Goal: Communication & Community: Answer question/provide support

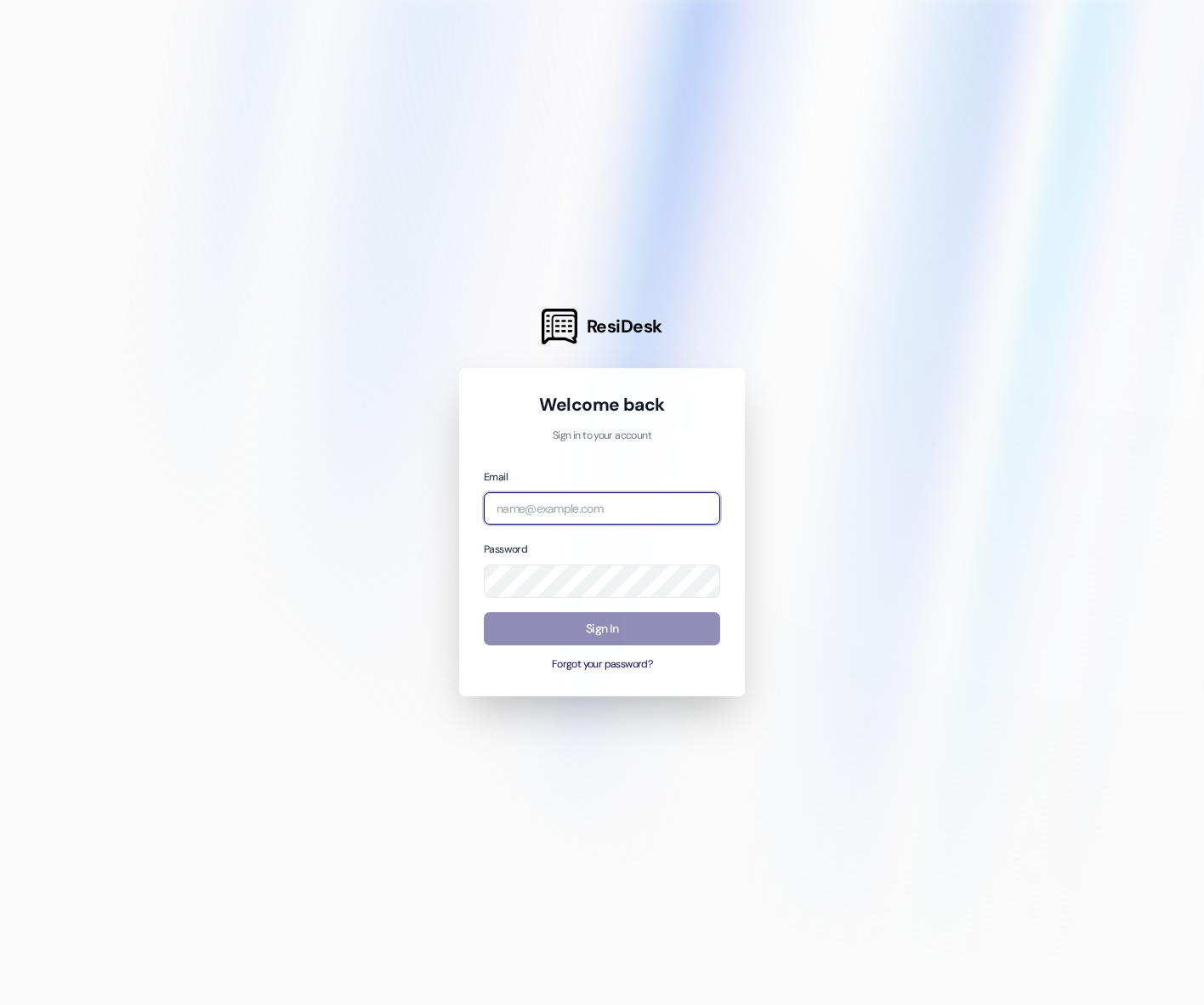
type input "emma@beaconplace.com"
click at [667, 630] on button "Sign In" at bounding box center [602, 628] width 237 height 33
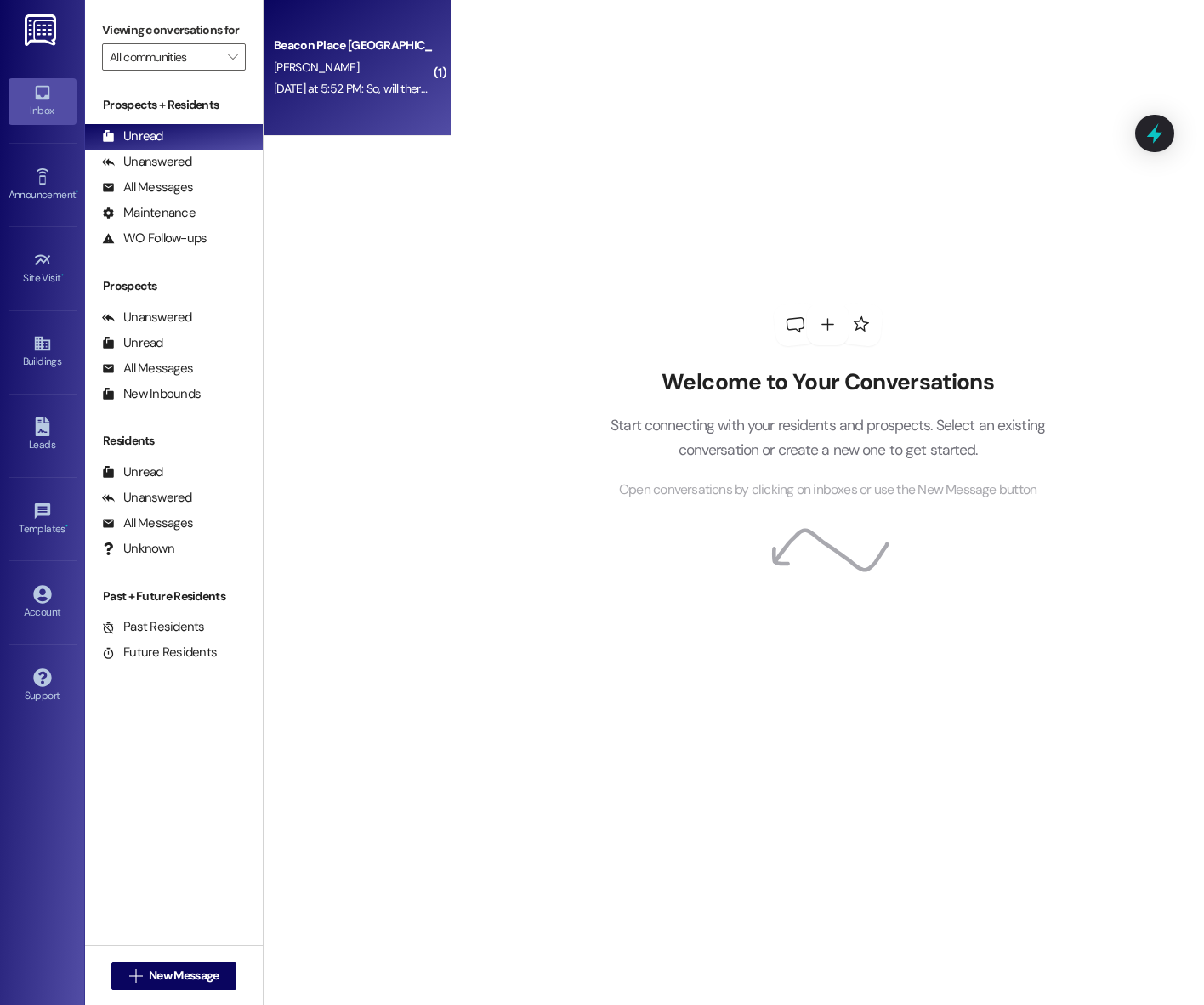
click at [365, 102] on div "Beacon Place Tuscaloosa Prospect A. Stevenson Yesterday at 5:52 PM: So, will th…" at bounding box center [357, 68] width 187 height 136
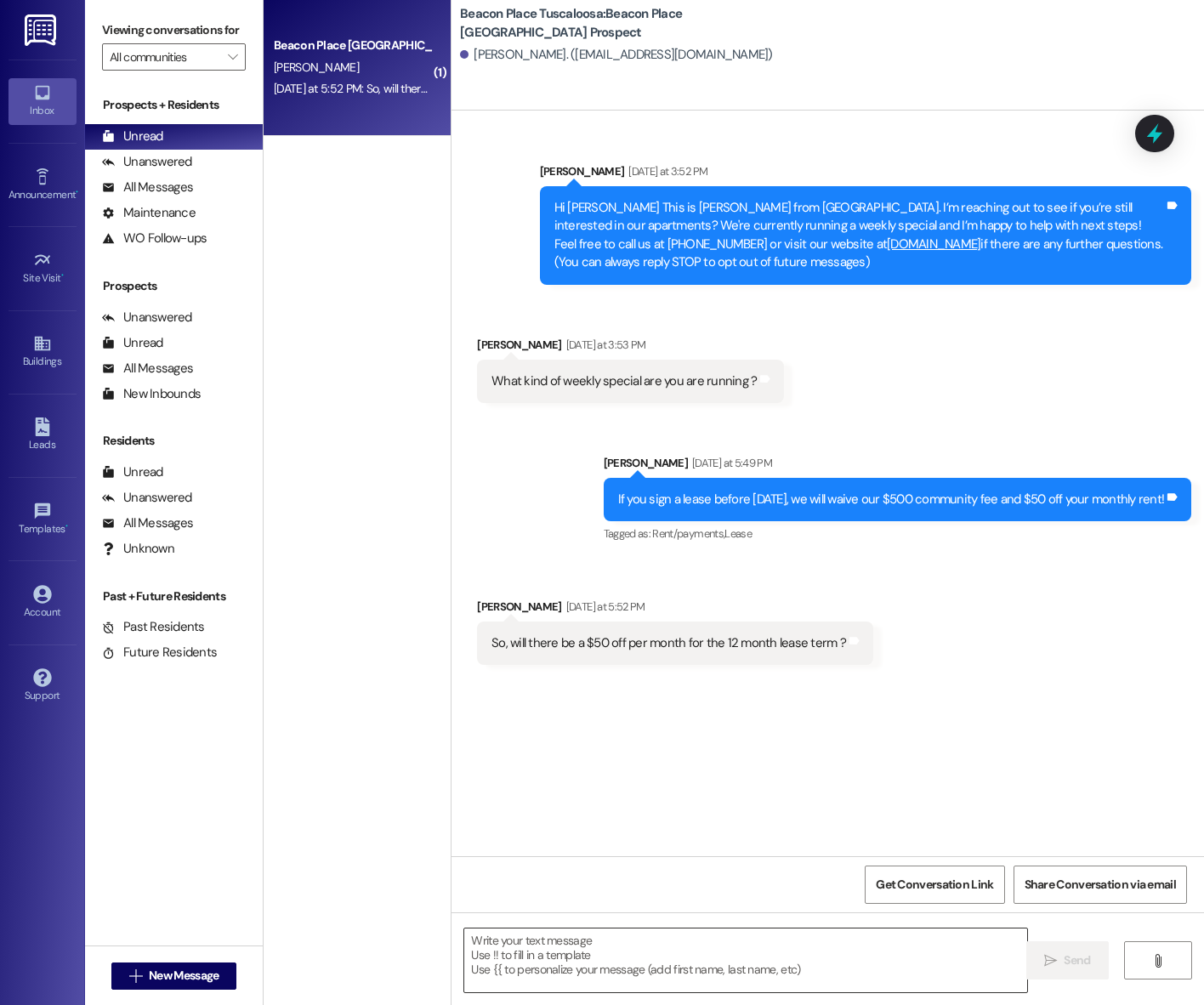
click at [675, 958] on textarea at bounding box center [746, 960] width 563 height 64
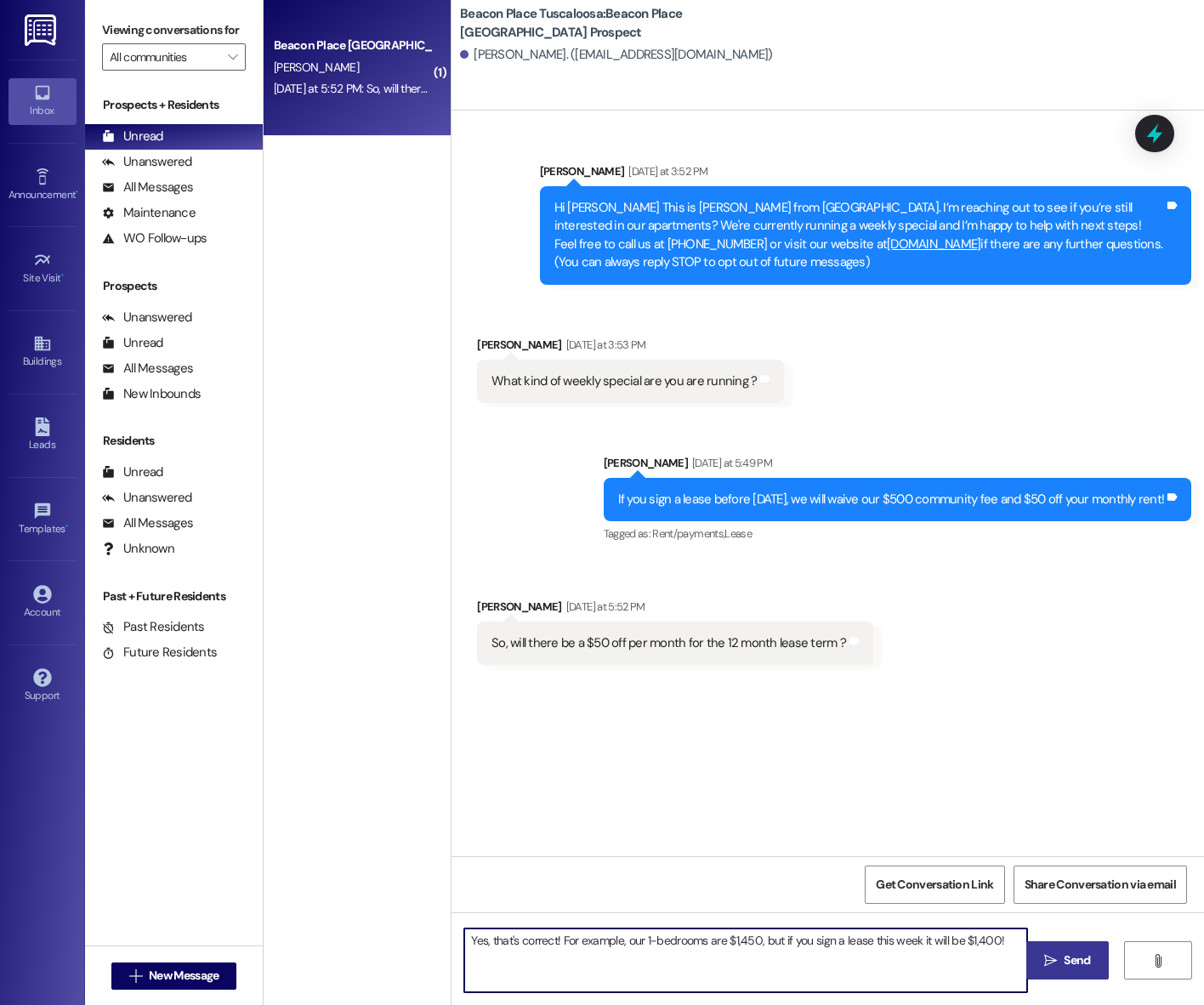
type textarea "Yes, that's correct! For example, our 1-bedrooms are $1,450, but if you sign a …"
click at [1045, 968] on span " Send" at bounding box center [1067, 961] width 53 height 18
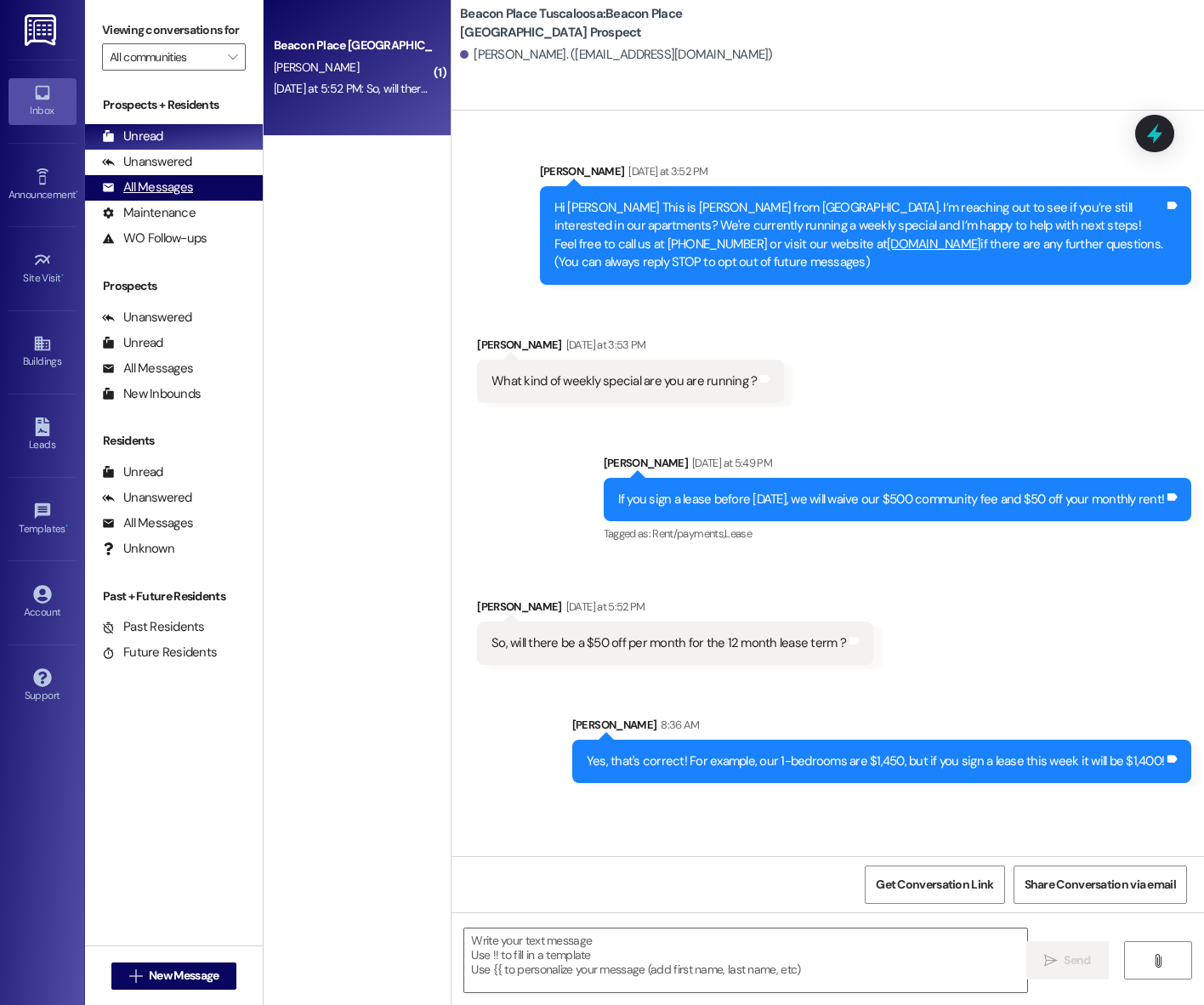
click at [165, 196] on div "All Messages" at bounding box center [147, 188] width 91 height 18
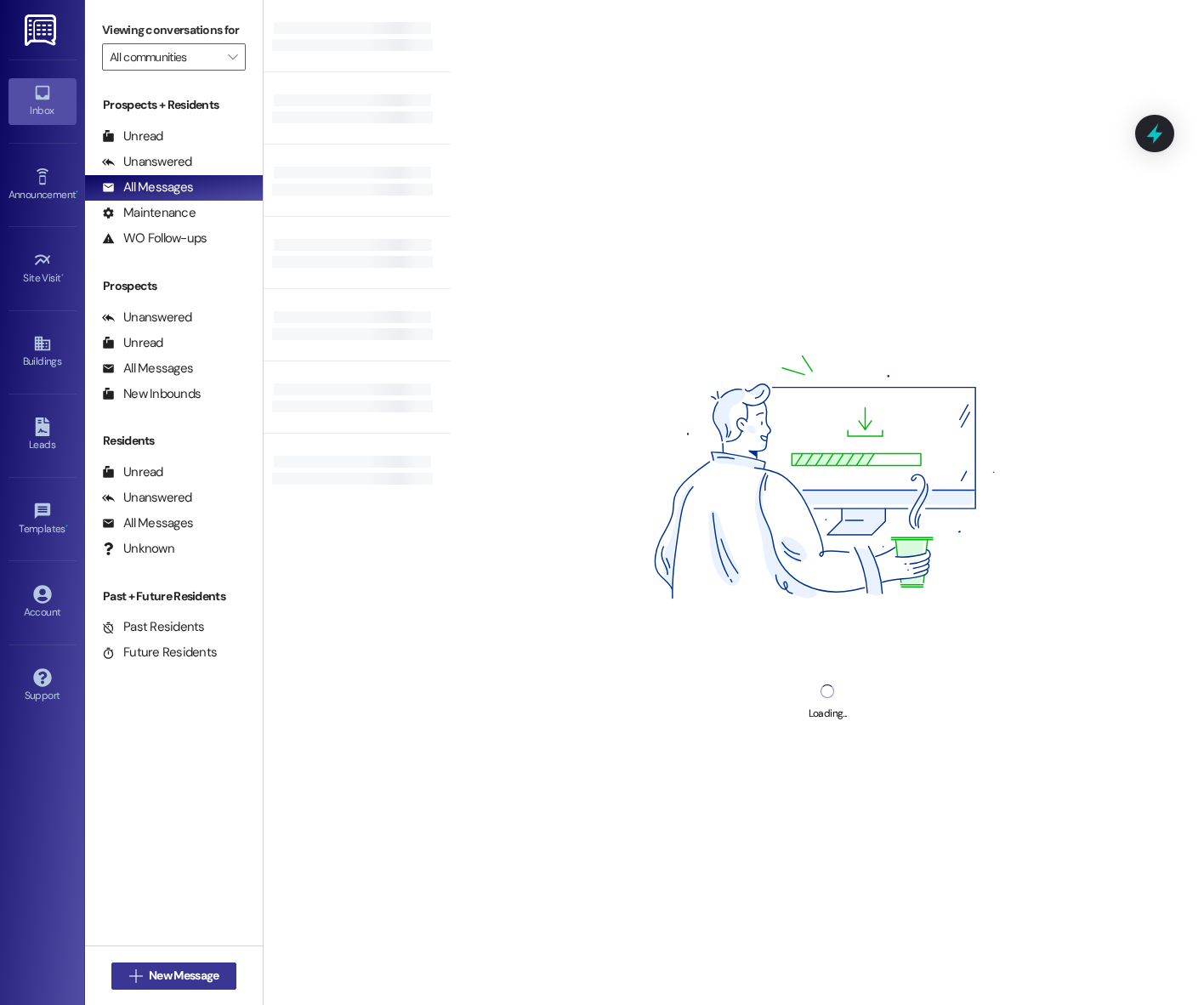
click at [159, 980] on span "New Message" at bounding box center [183, 976] width 70 height 18
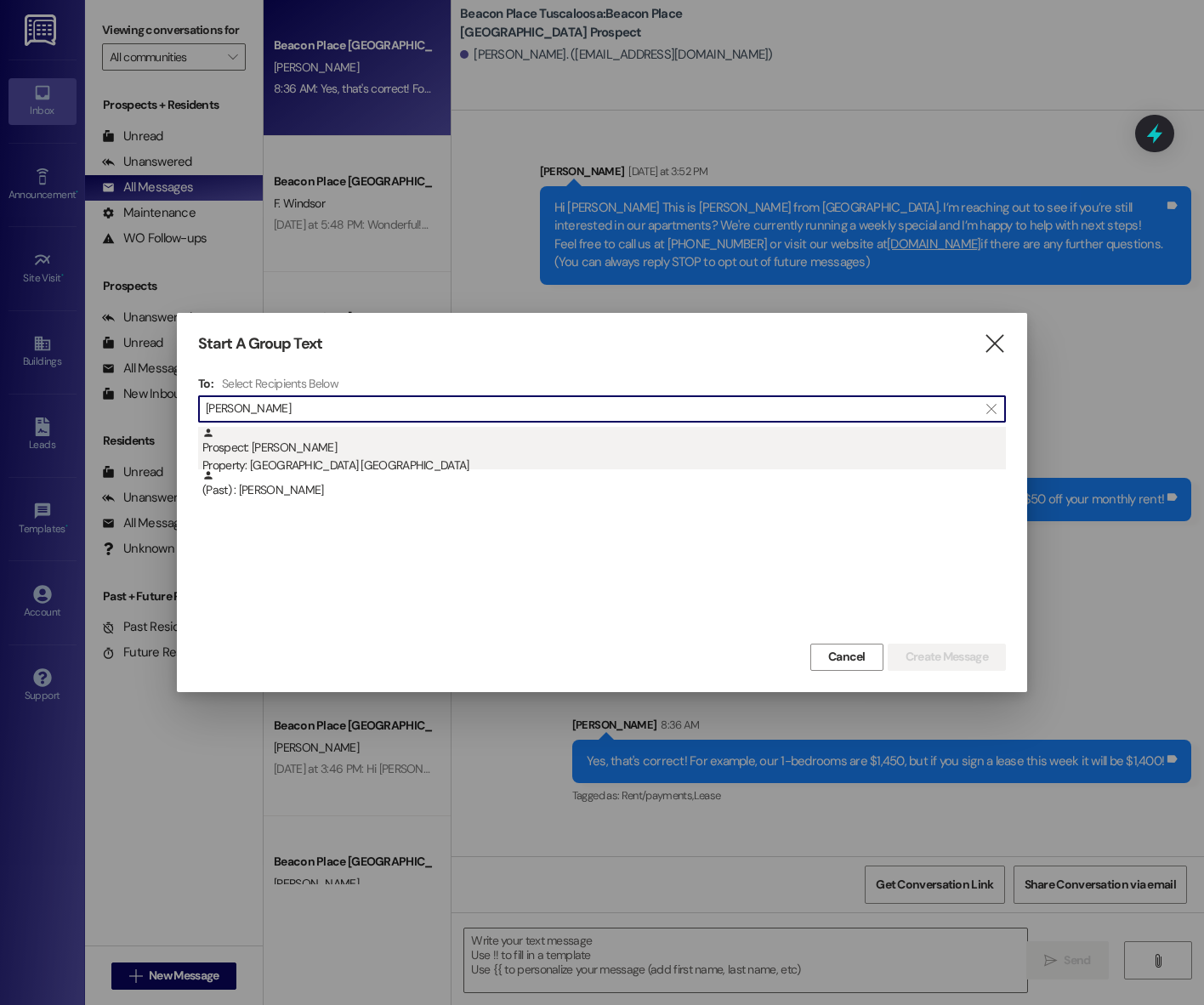
type input "nicholas"
click at [339, 449] on div "Prospect: Nicholas Warren Property: Beacon Place Tuscaloosa" at bounding box center [604, 451] width 804 height 49
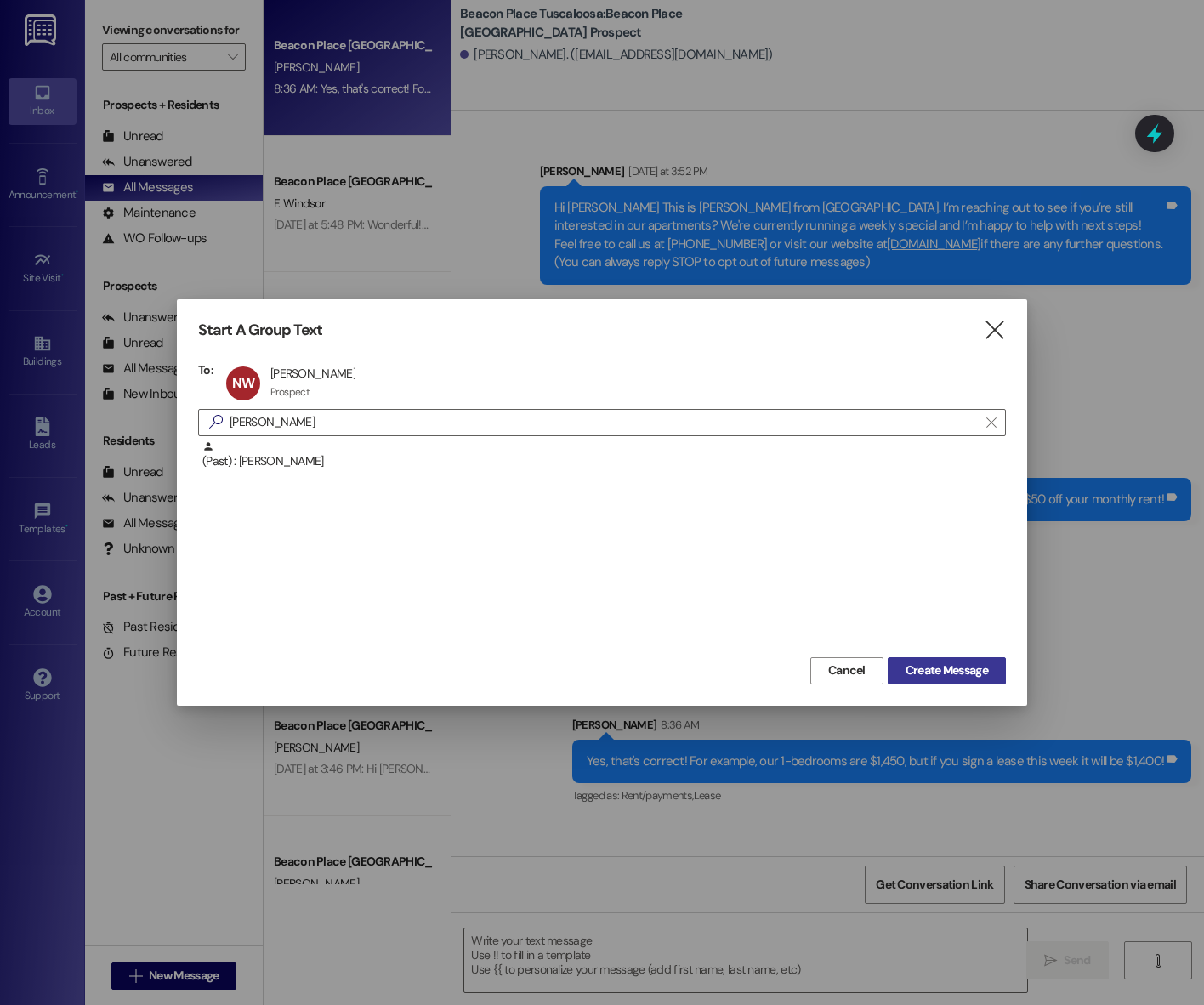
click at [989, 667] on span "Create Message" at bounding box center [946, 671] width 89 height 18
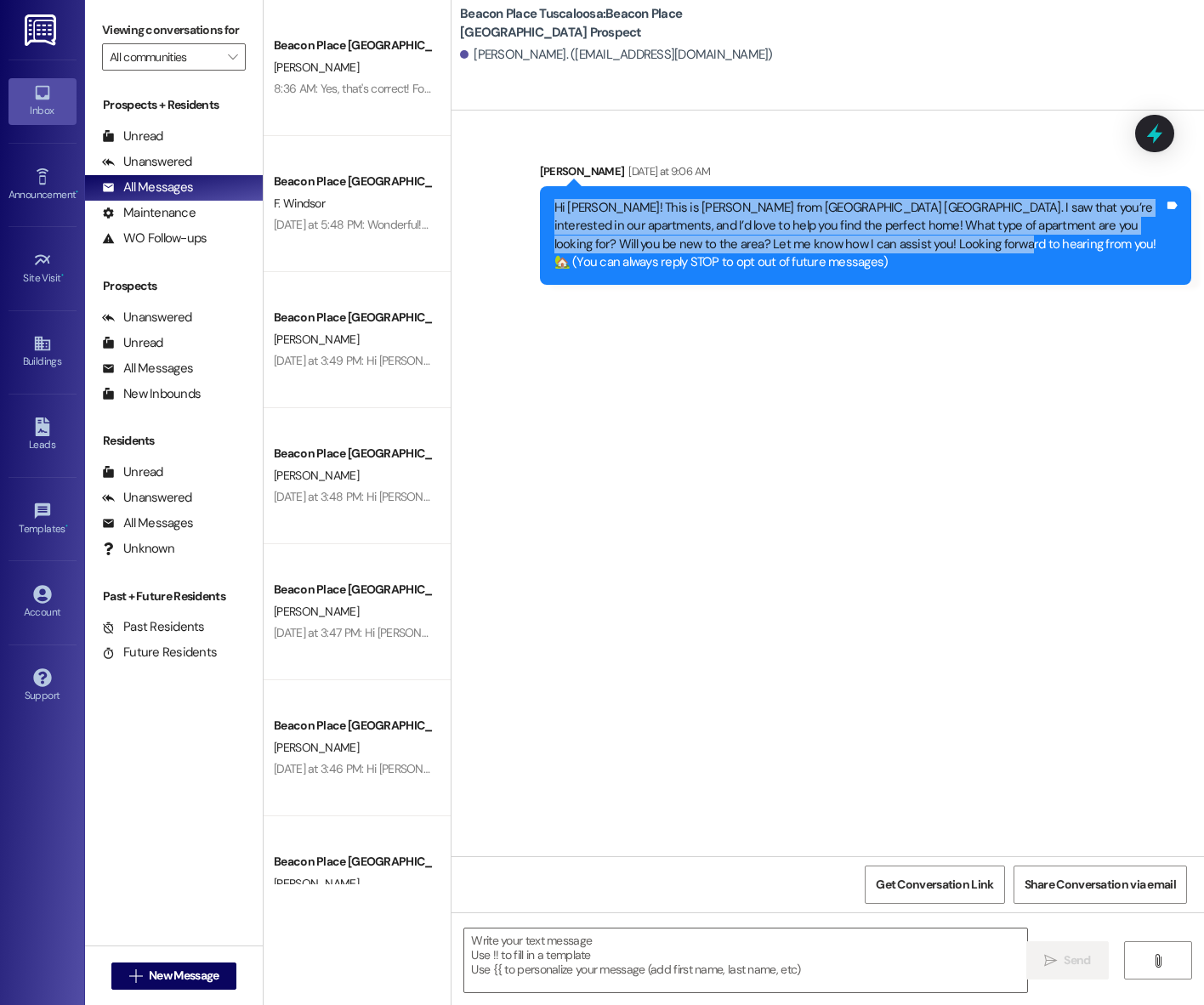
drag, startPoint x: 545, startPoint y: 205, endPoint x: 897, endPoint y: 250, distance: 354.9
click at [896, 250] on div "Hi Nicholas! This is Emma from Beacon Place Tuscaloosa. I saw that you’re inter…" at bounding box center [859, 235] width 613 height 73
copy div "Hi Nicholas! This is Emma from Beacon Place Tuscaloosa. I saw that you’re inter…"
click at [178, 971] on span "New Message" at bounding box center [183, 976] width 70 height 18
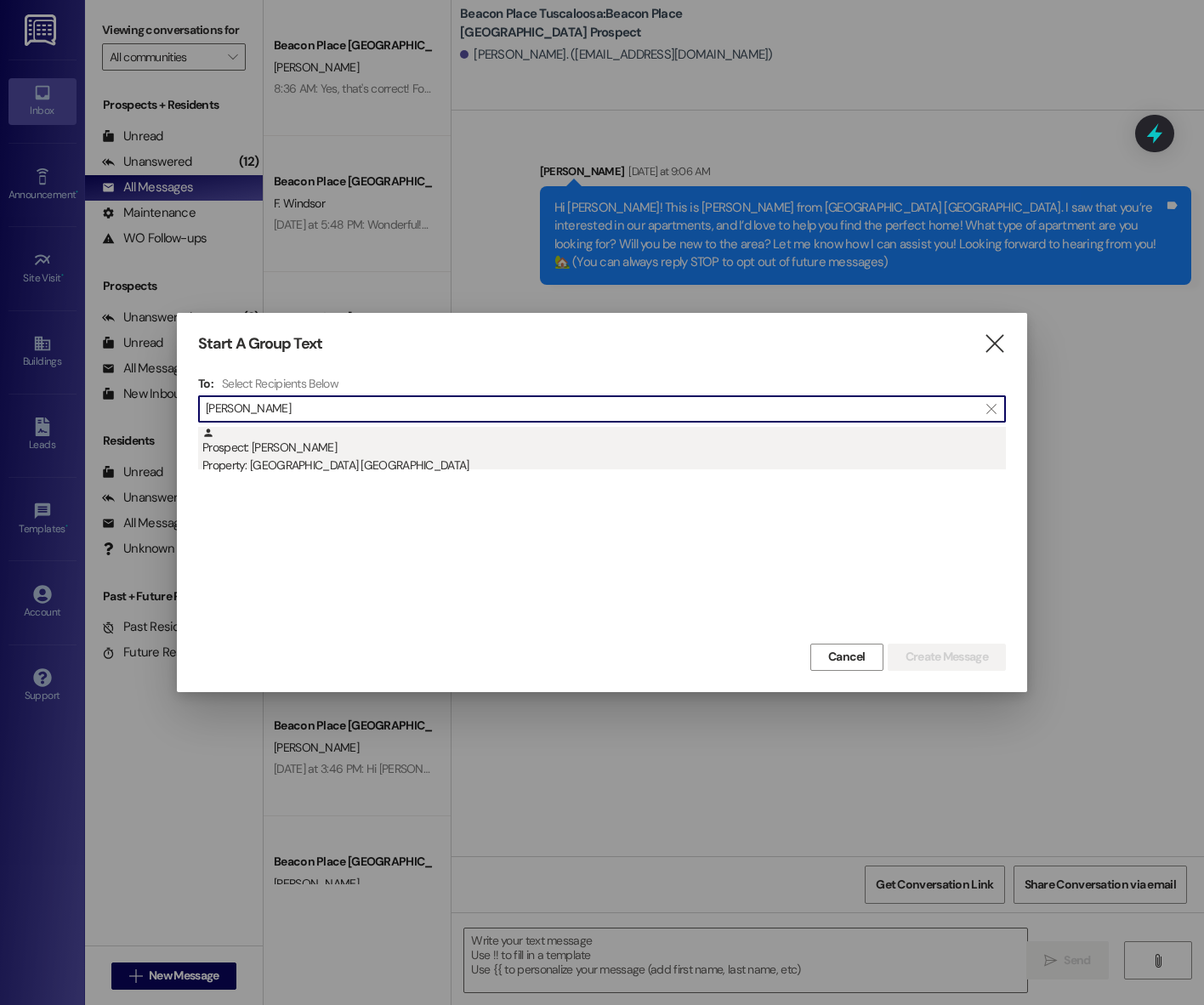
type input "nechelle"
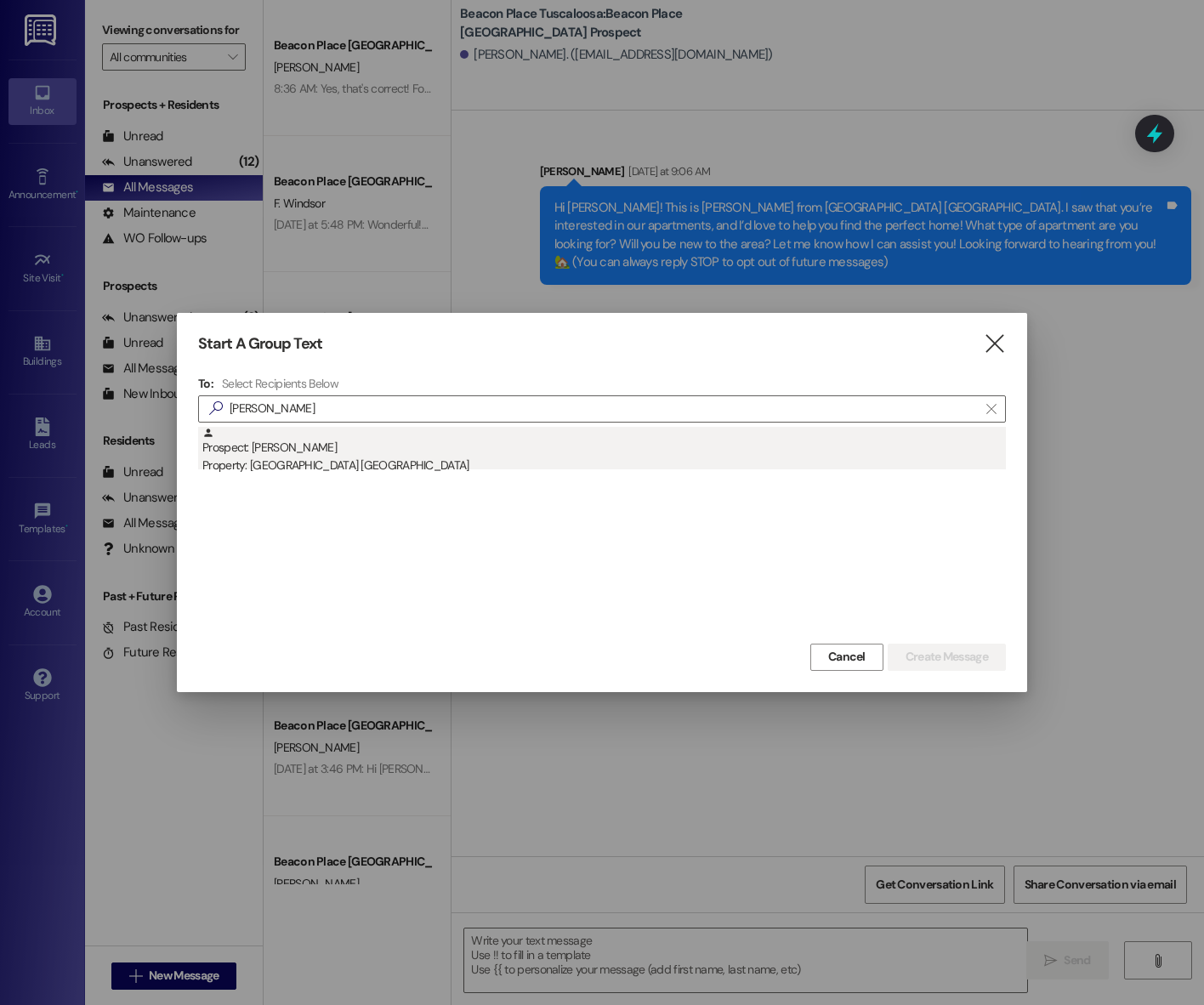
click at [365, 448] on div "Prospect: Nechelle Ruffin Property: Beacon Place Tuscaloosa" at bounding box center [604, 451] width 804 height 49
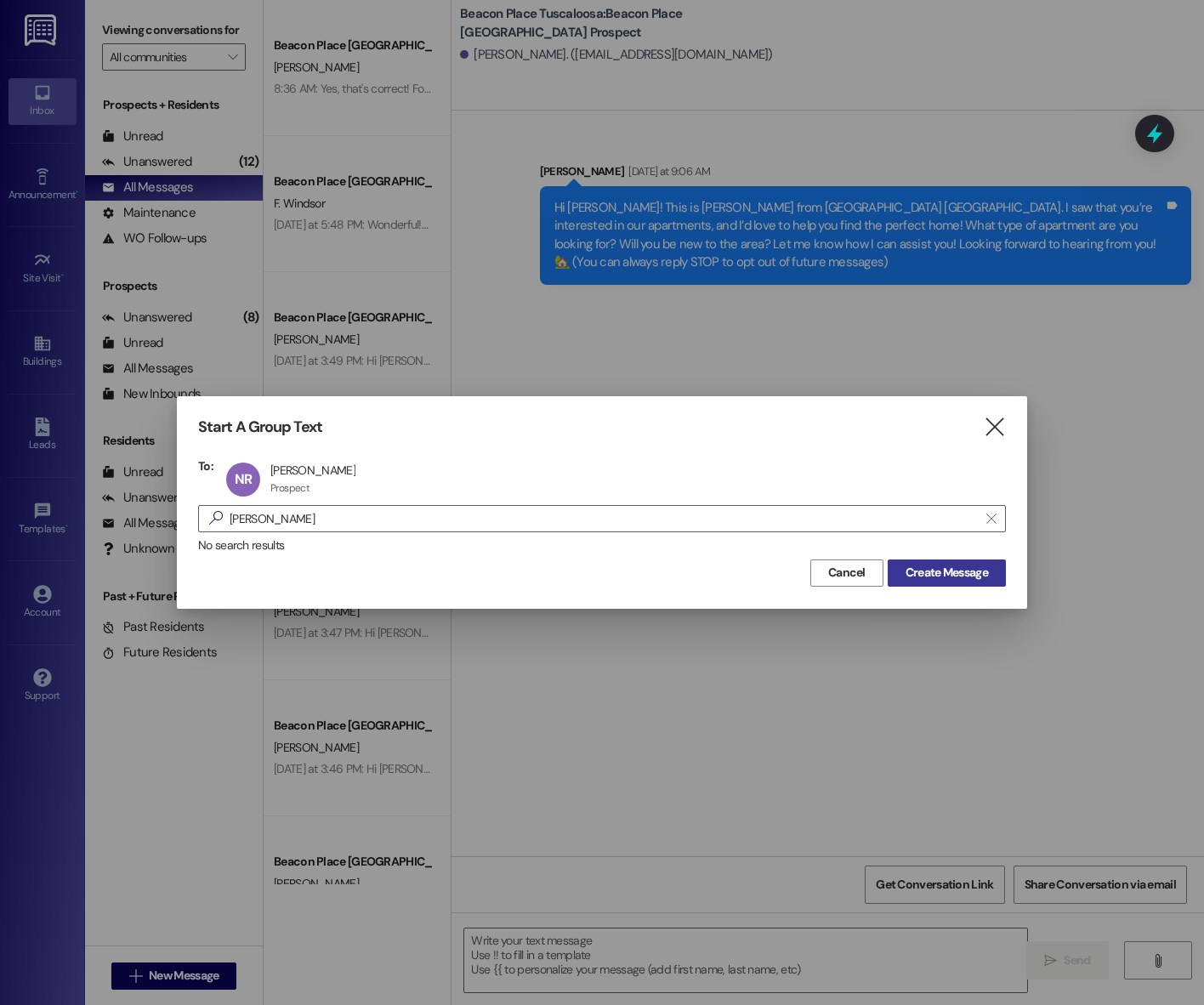
click at [947, 564] on span "Create Message" at bounding box center [946, 573] width 82 height 18
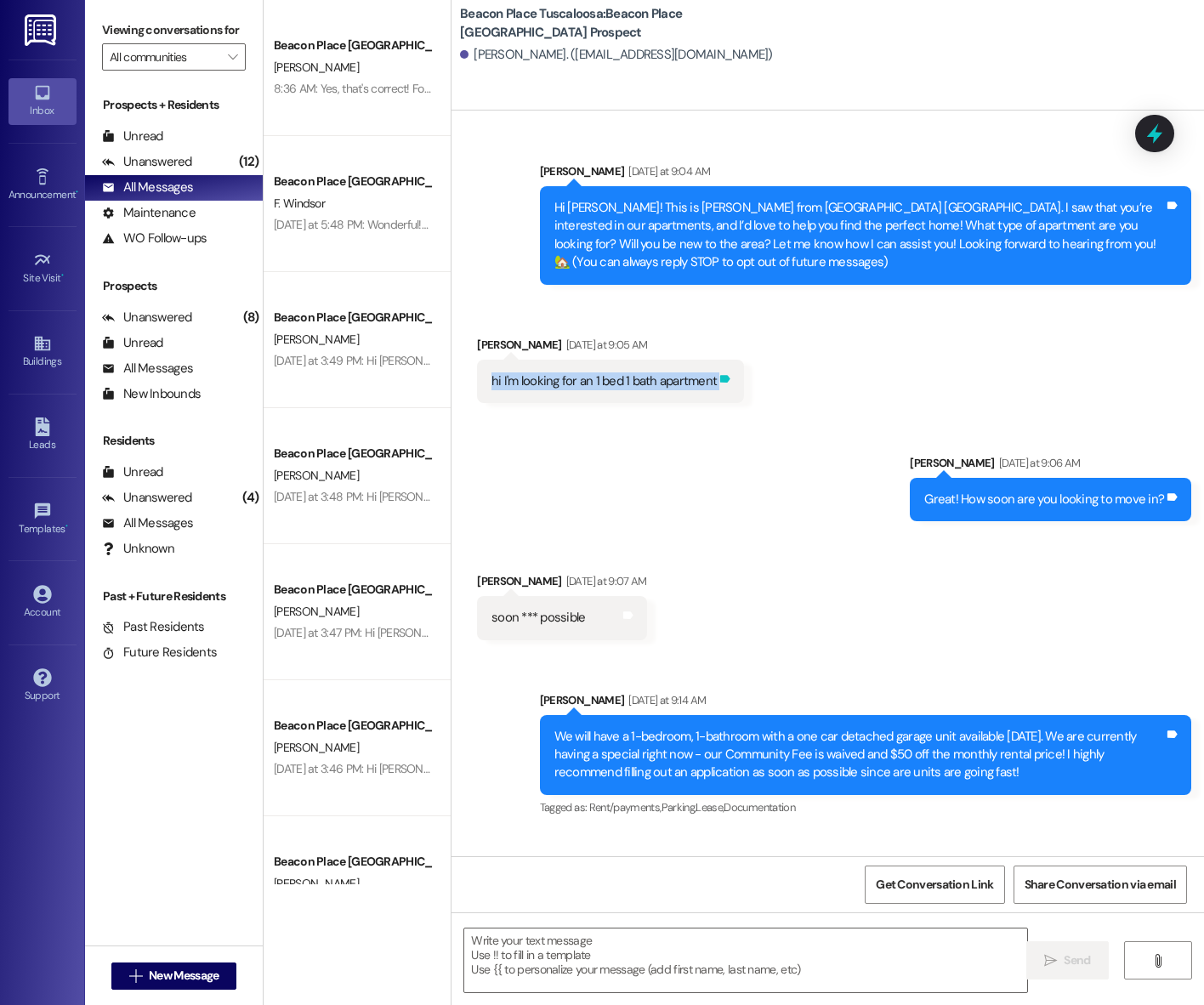
drag, startPoint x: 481, startPoint y: 380, endPoint x: 708, endPoint y: 375, distance: 227.1
click at [708, 375] on div "hi I'm looking for an 1 bed 1 bath apartment Tags and notes" at bounding box center [610, 381] width 267 height 43
copy div "hi I'm looking for an 1 bed 1 bath apartment Tags and notes Sent via SMS"
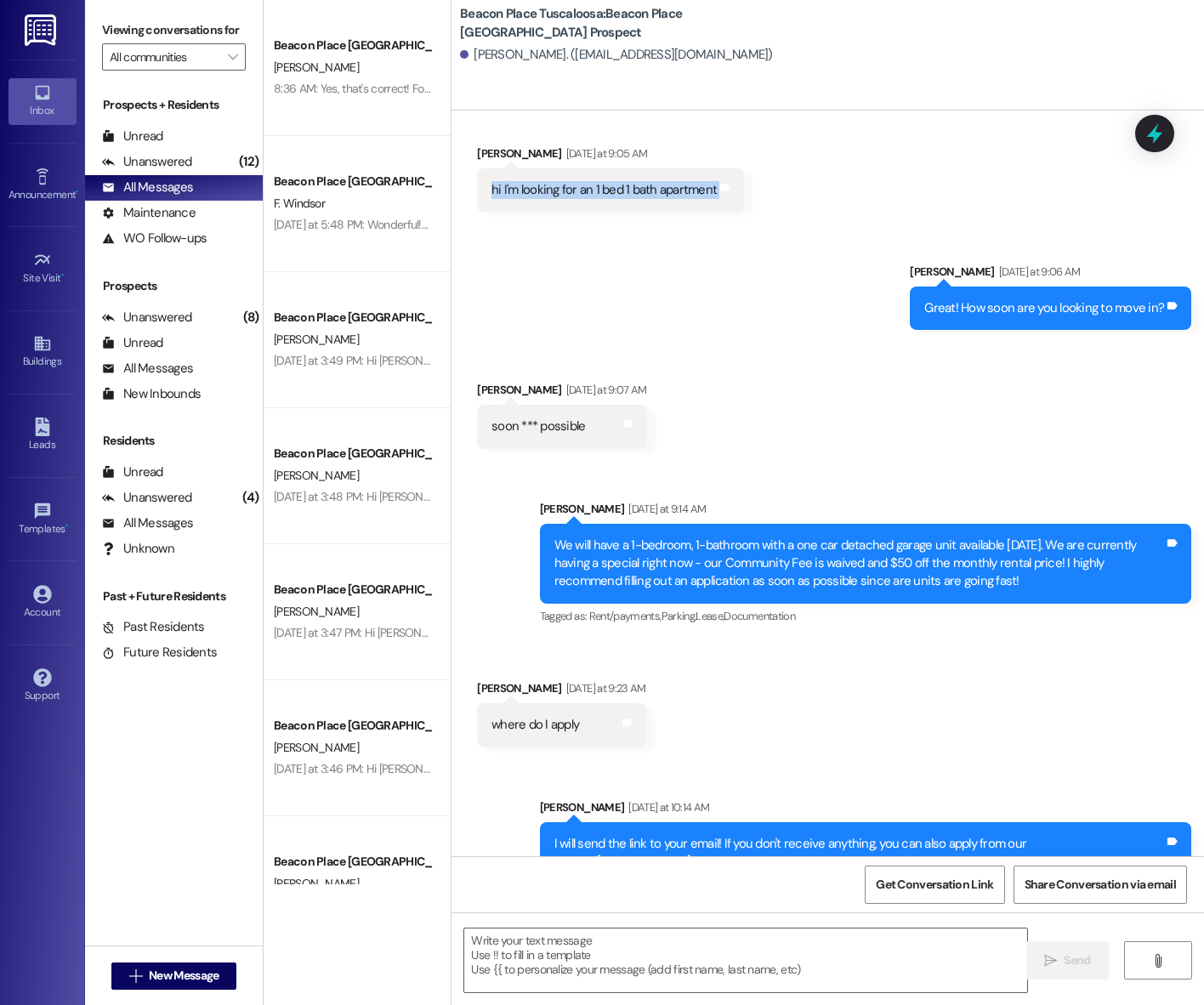
scroll to position [232, 0]
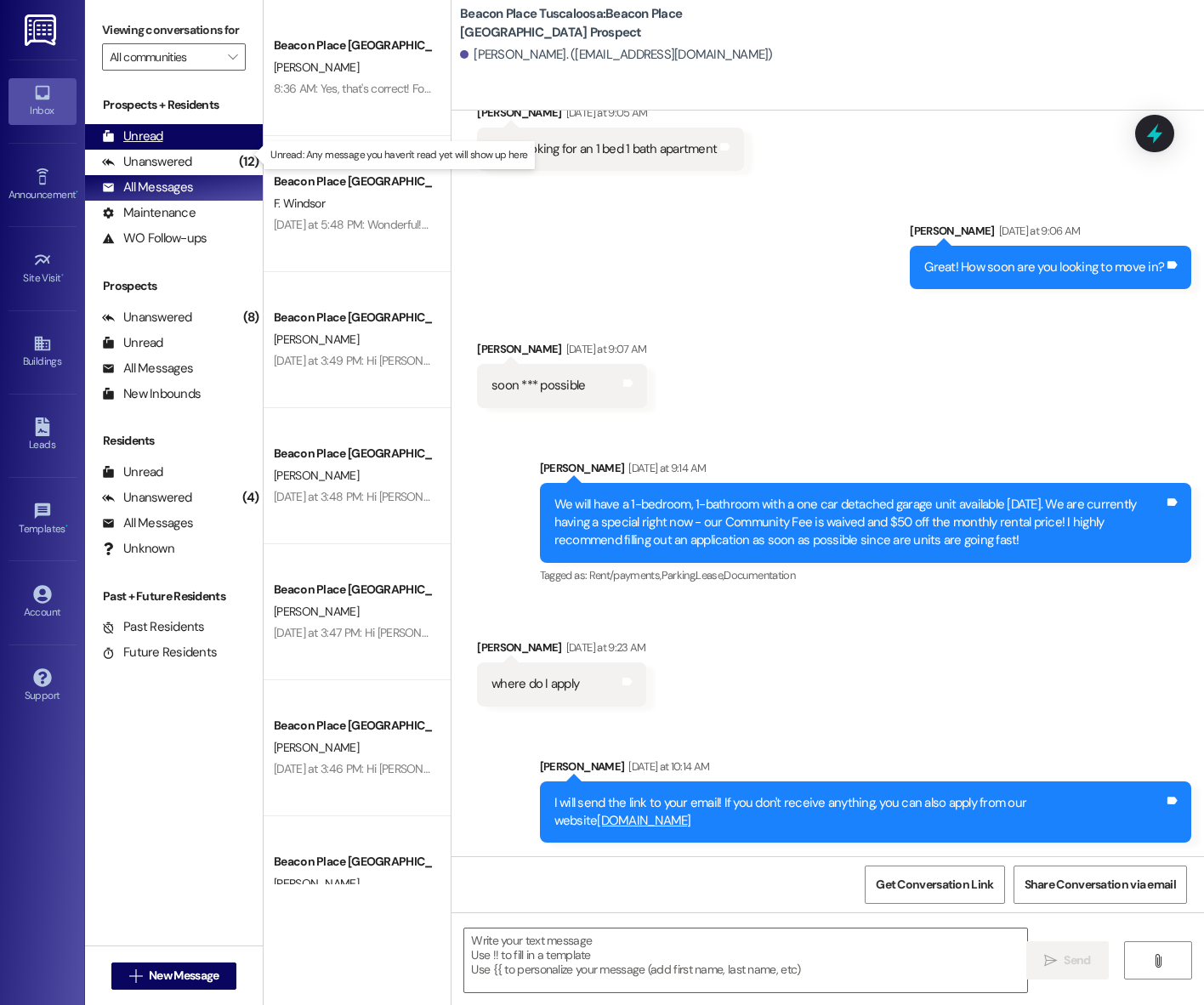
click at [166, 150] on div "Unread (0)" at bounding box center [174, 136] width 178 height 25
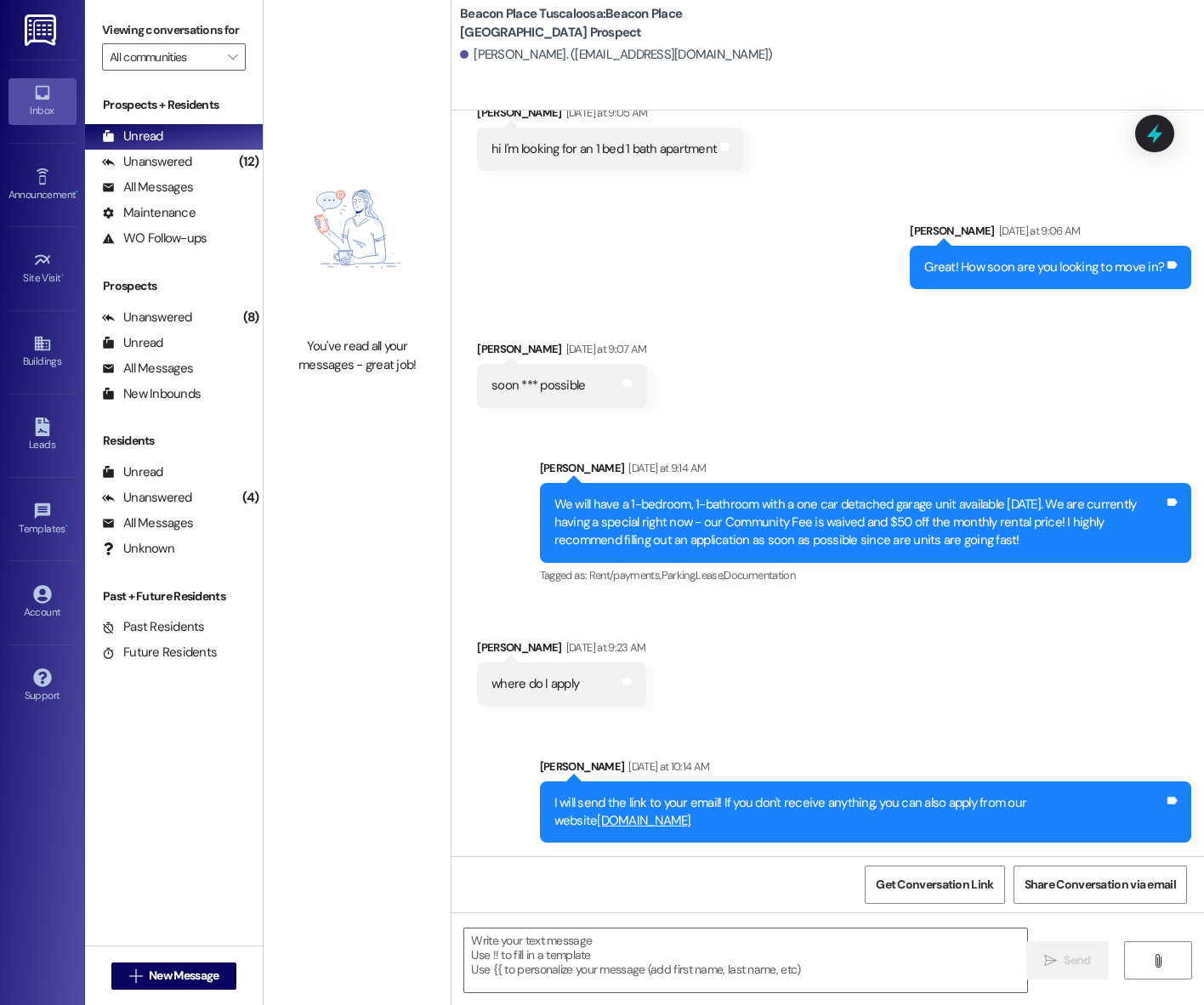
scroll to position [0, 0]
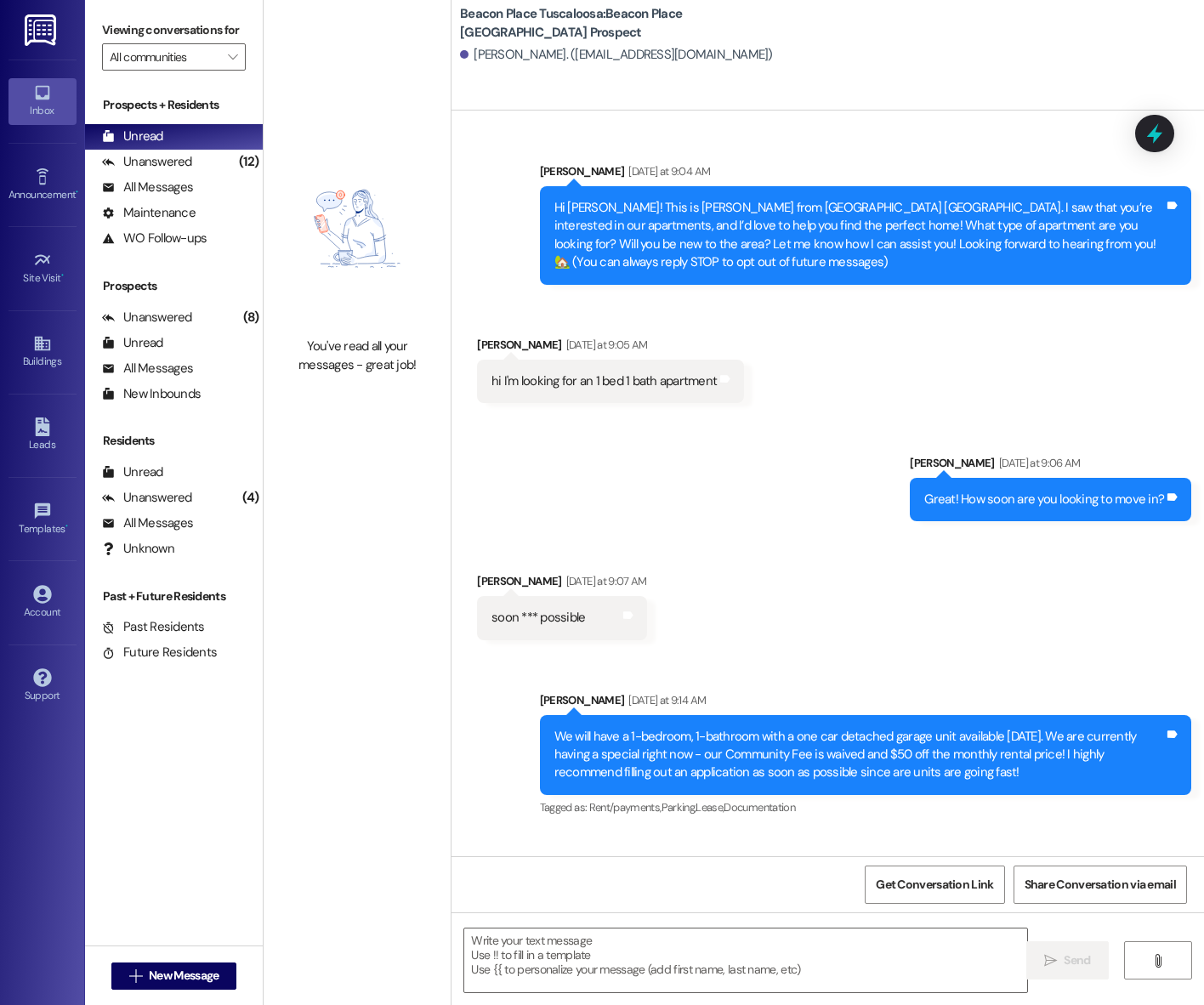
click at [614, 210] on div "Hi Nechelle! This is Emma from Beacon Place Tuscaloosa. I saw that you’re inter…" at bounding box center [859, 235] width 609 height 73
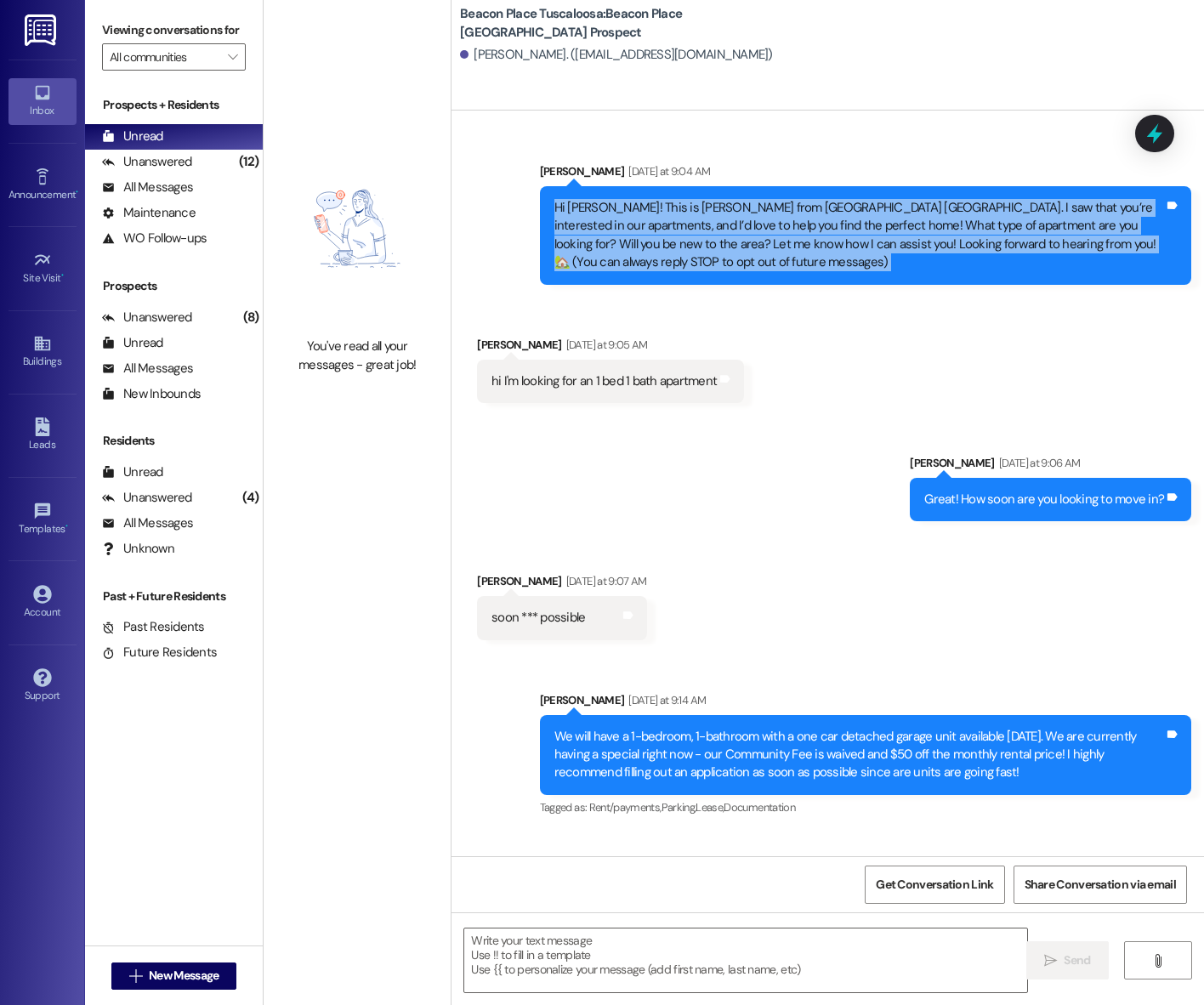
click at [614, 210] on div "Hi Nechelle! This is Emma from Beacon Place Tuscaloosa. I saw that you’re inter…" at bounding box center [859, 235] width 609 height 73
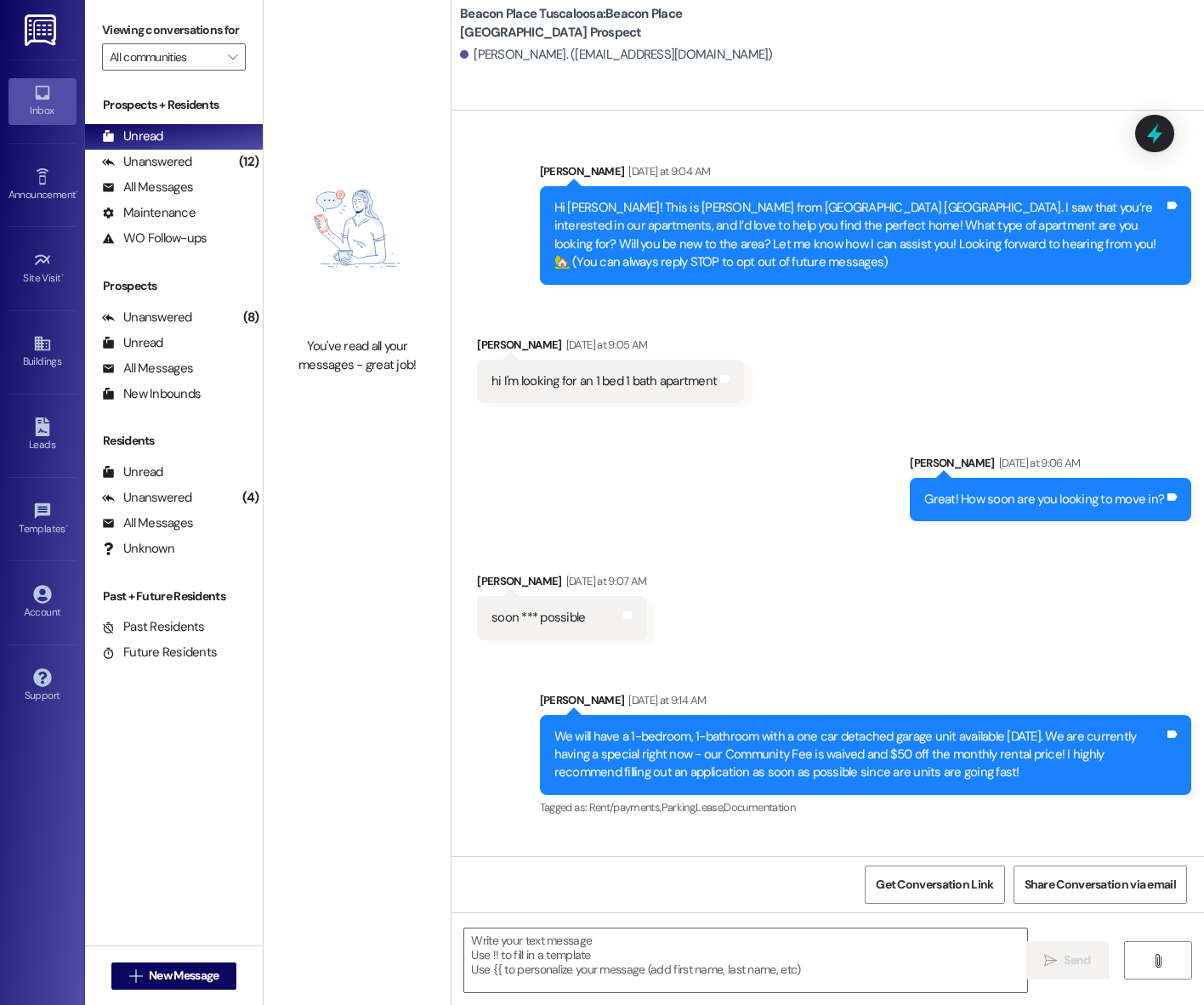
click at [567, 205] on div "Hi Nechelle! This is Emma from Beacon Place Tuscaloosa. I saw that you’re inter…" at bounding box center [859, 235] width 609 height 73
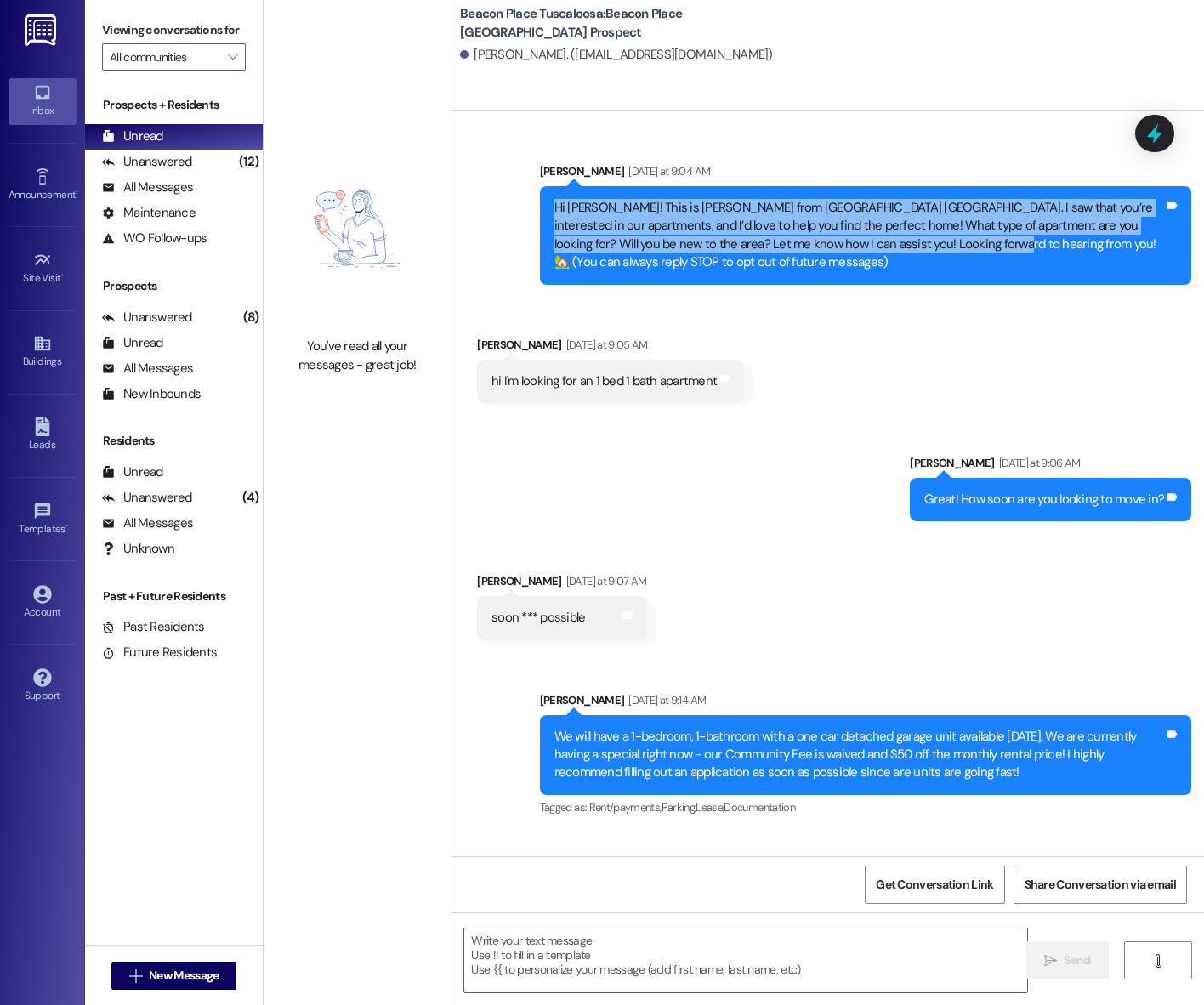
drag, startPoint x: 544, startPoint y: 207, endPoint x: 895, endPoint y: 241, distance: 352.6
click at [895, 241] on div "Hi Nechelle! This is Emma from Beacon Place Tuscaloosa. I saw that you’re inter…" at bounding box center [859, 235] width 613 height 73
copy div "Hi Nechelle! This is Emma from Beacon Place Tuscaloosa. I saw that you’re inter…"
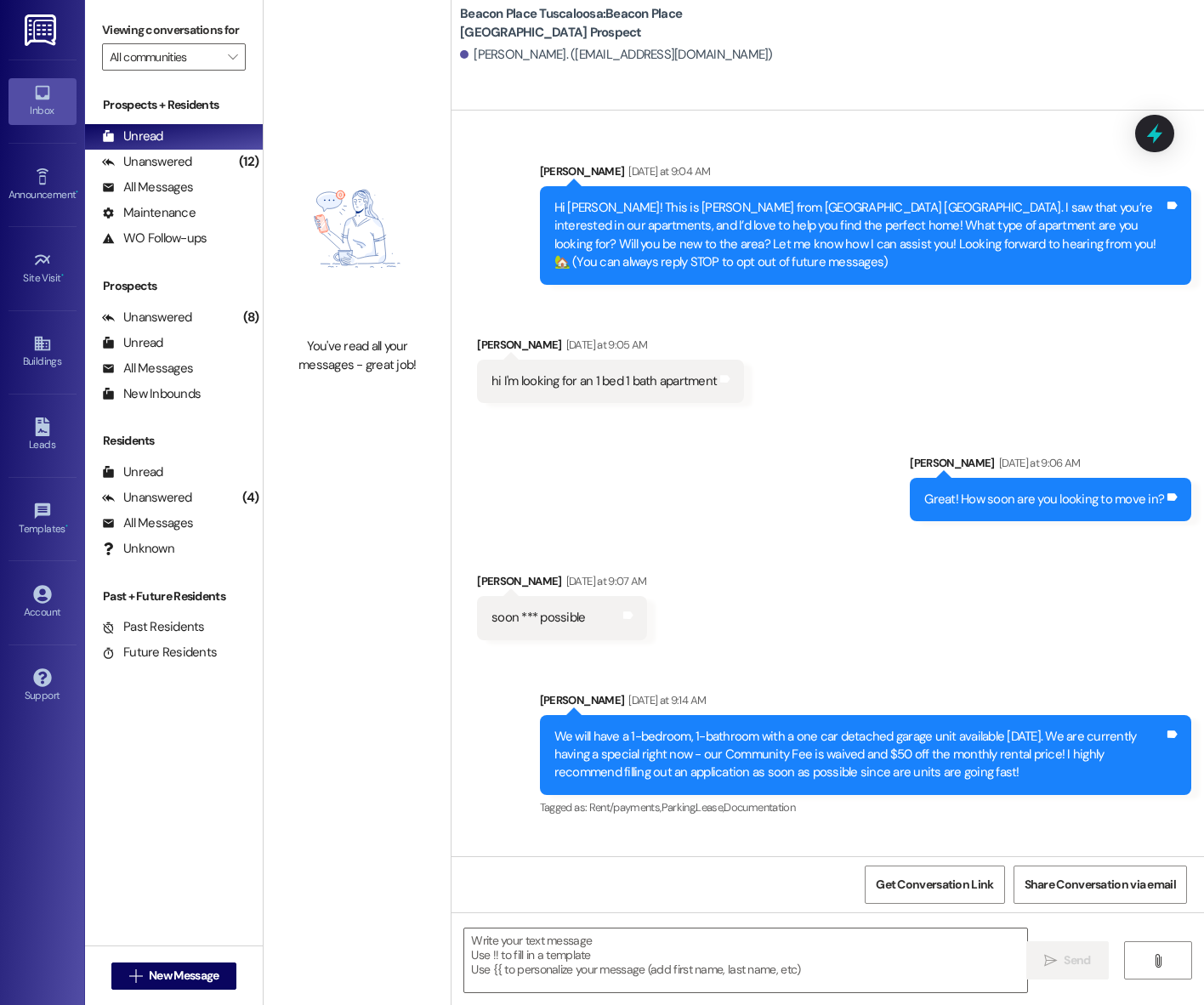
click at [491, 308] on div "Received via SMS Nechelle Ruffin Yesterday at 9:05 AM hi I'm looking for an 1 b…" at bounding box center [828, 356] width 753 height 118
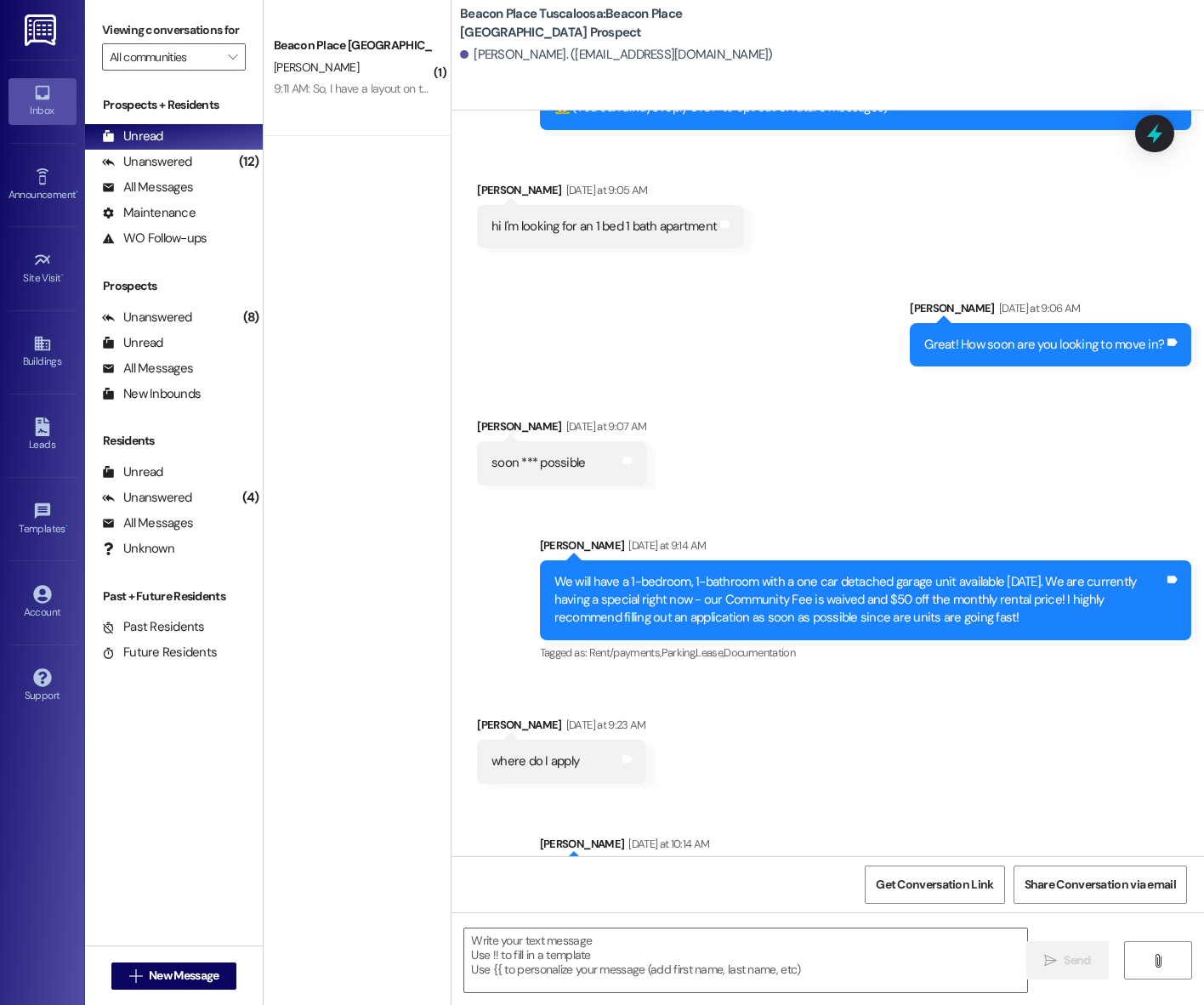
scroll to position [232, 0]
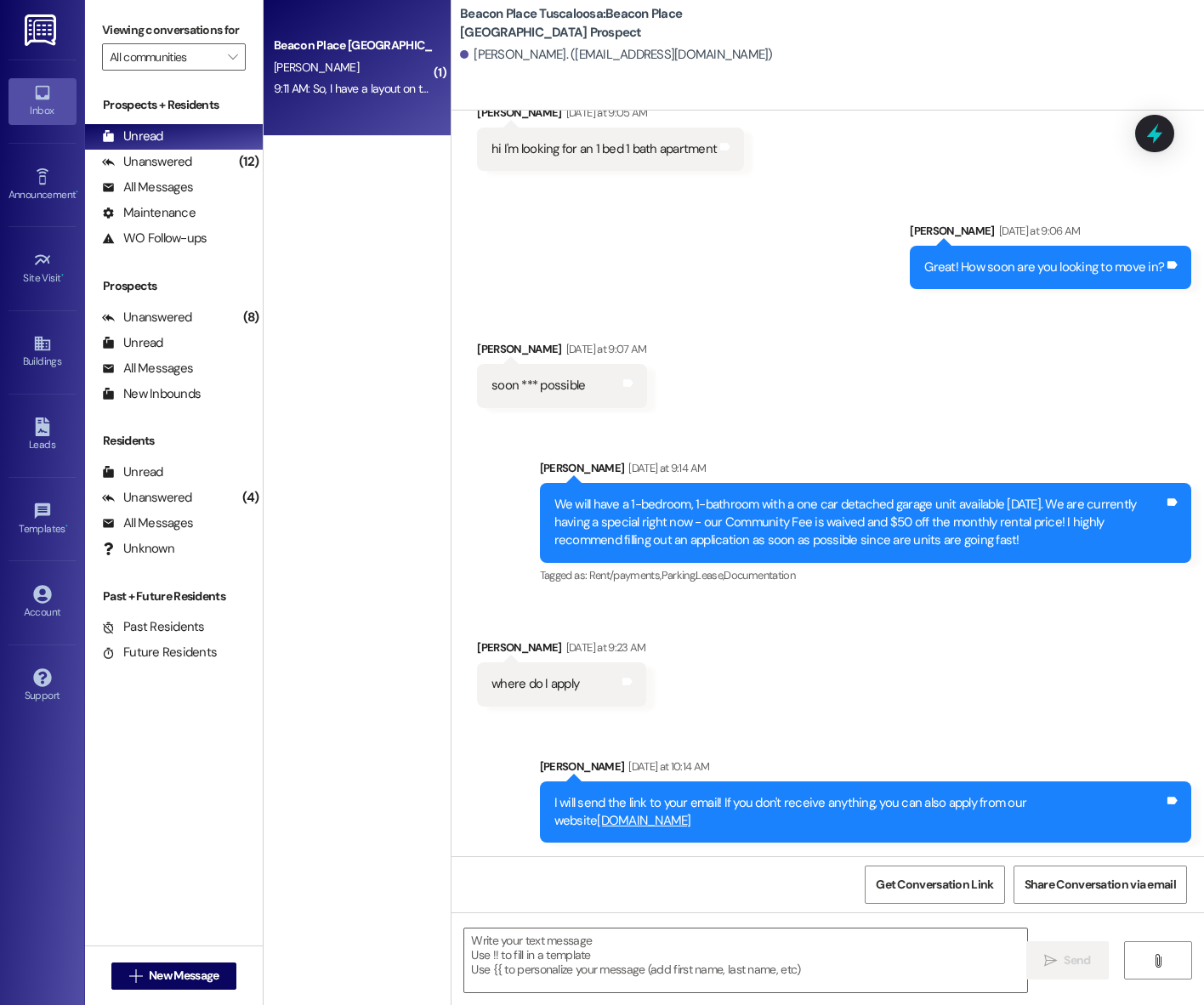
click at [296, 66] on span "A. Stevenson" at bounding box center [316, 67] width 85 height 15
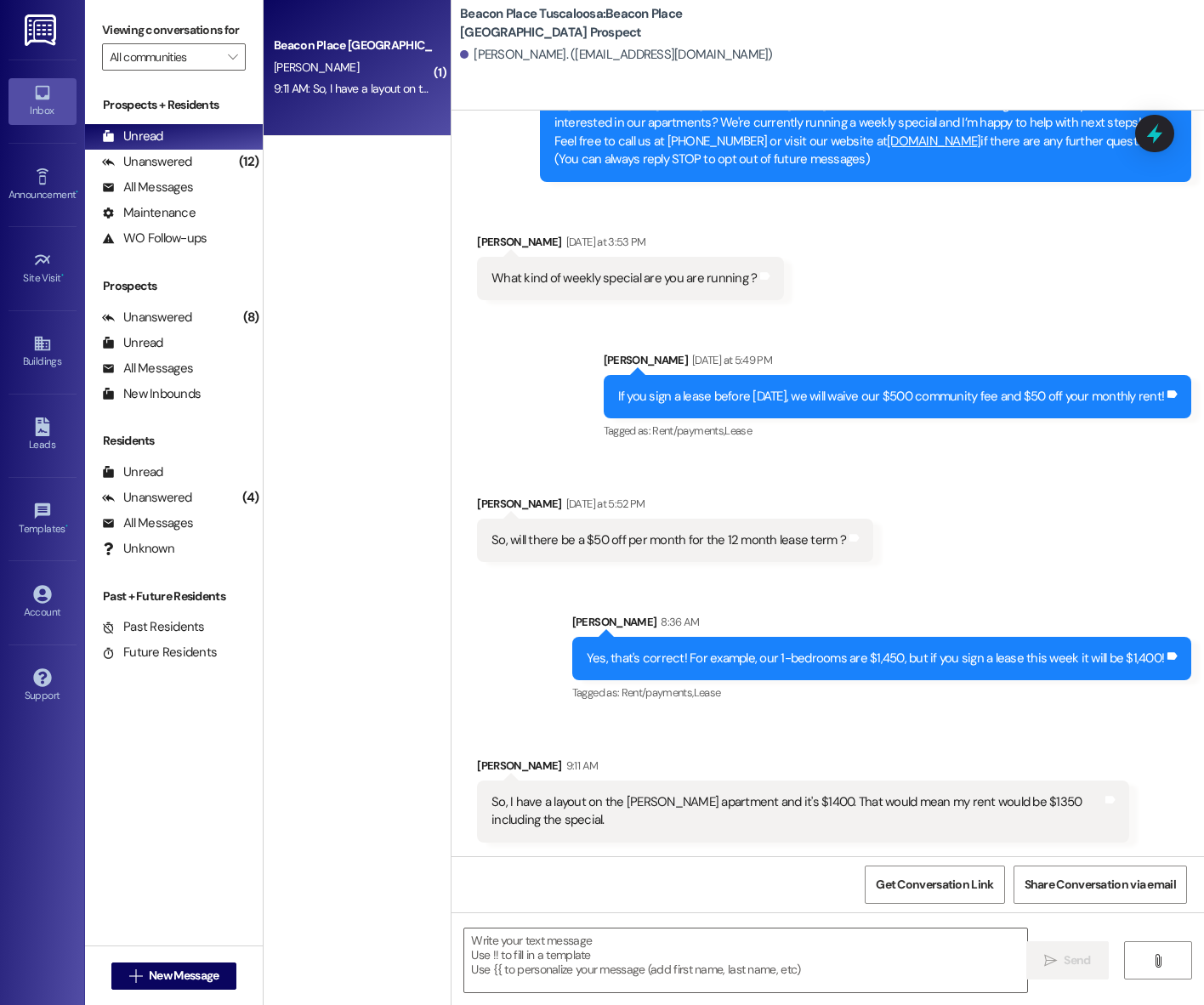
scroll to position [121, 0]
click at [546, 953] on textarea at bounding box center [746, 960] width 563 height 64
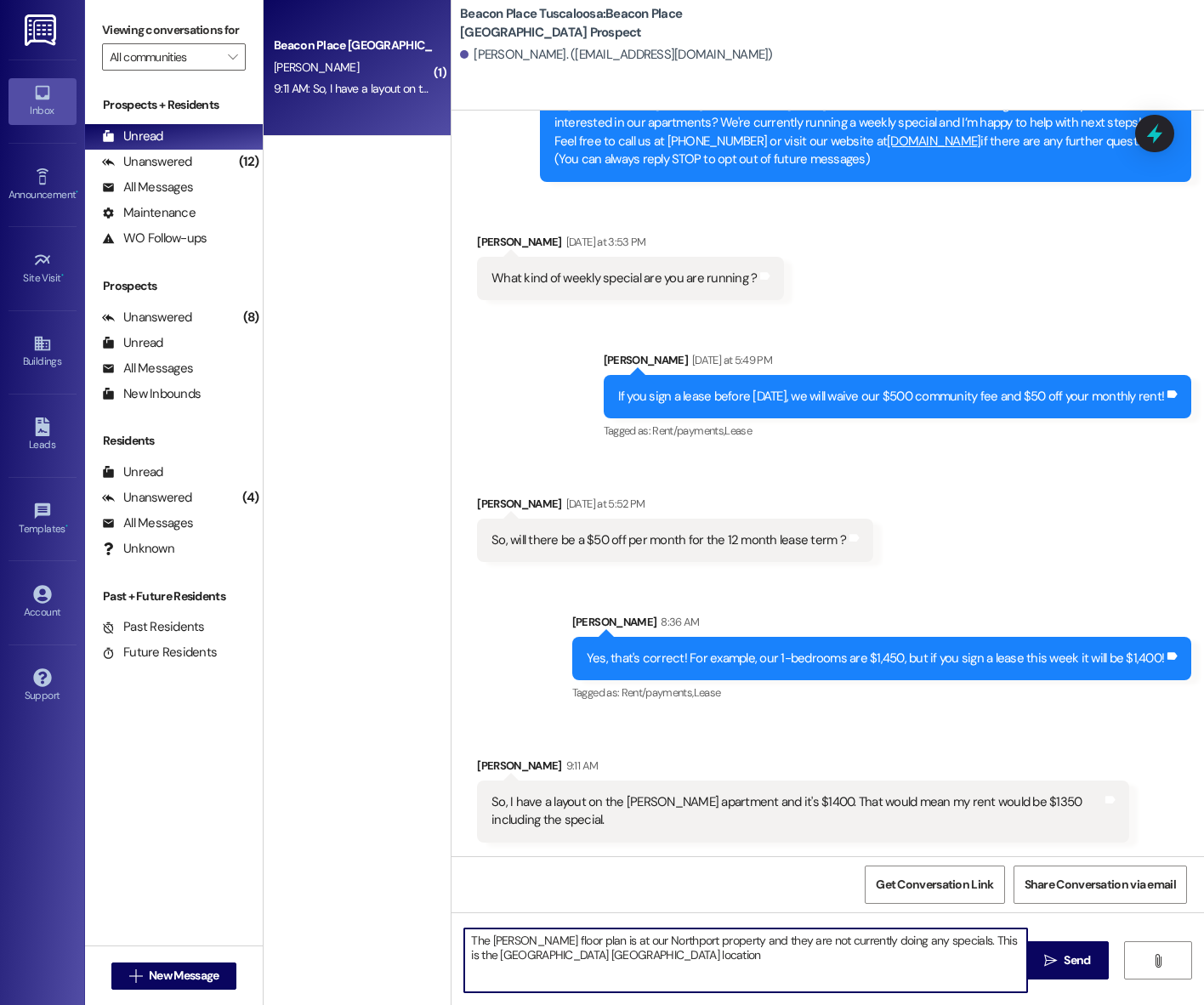
type textarea "The Anderson floor plan is at our Northport property and they are not currently…"
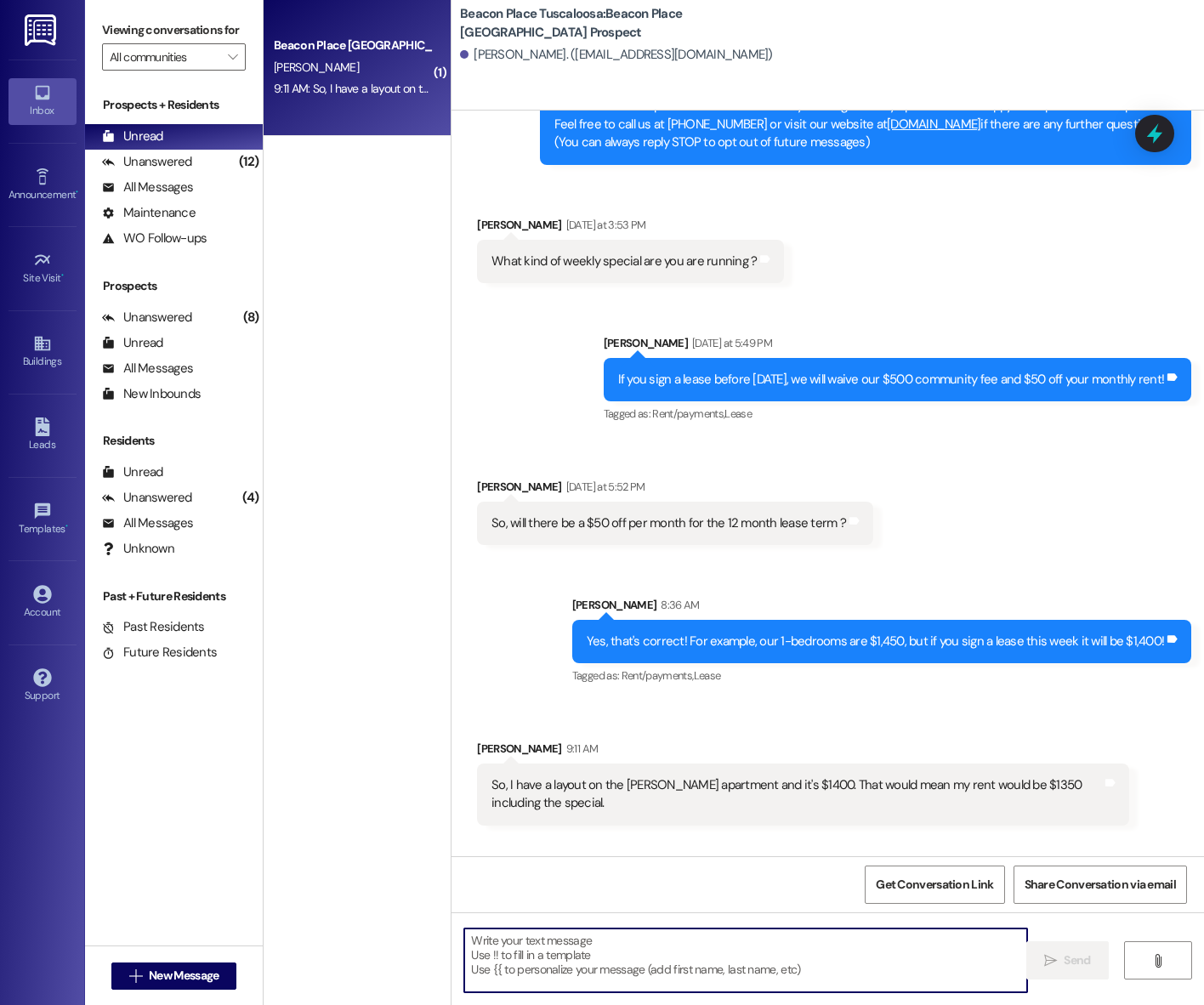
scroll to position [258, 0]
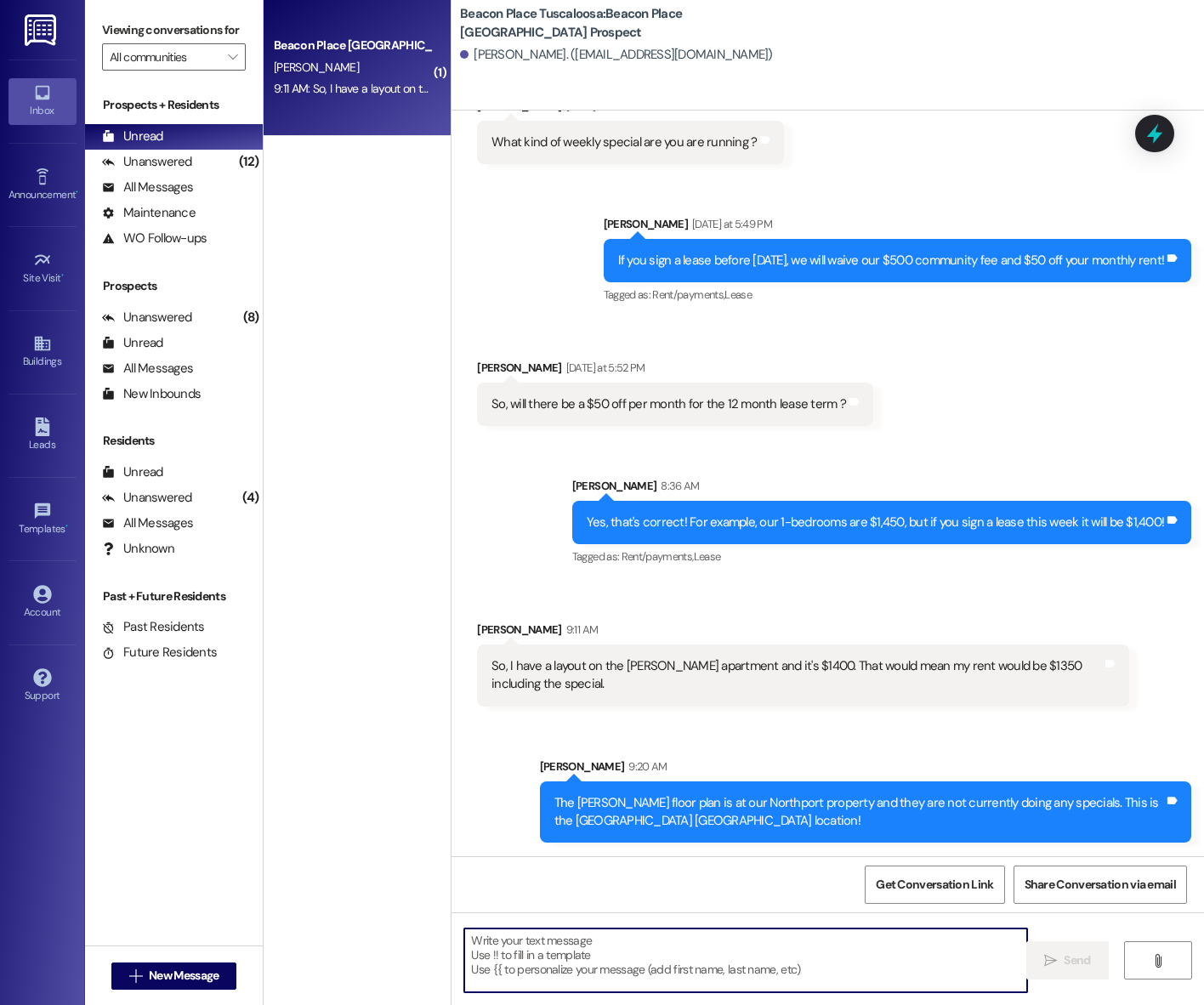
click at [492, 625] on div "Aymelia Stevenson 9:11 AM" at bounding box center [803, 633] width 652 height 23
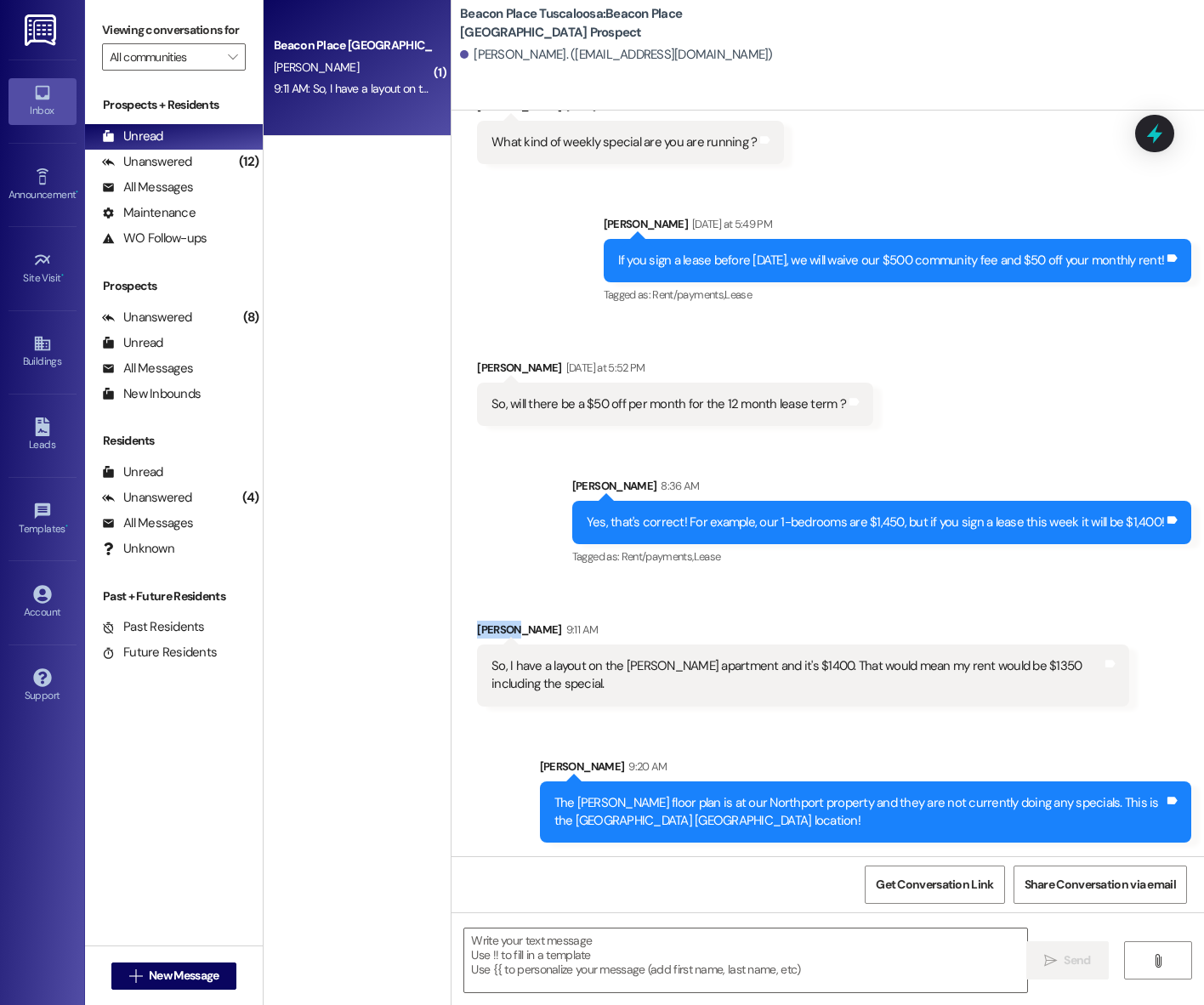
click at [492, 625] on div "Aymelia Stevenson 9:11 AM" at bounding box center [803, 633] width 652 height 23
copy div "Aymelia"
click at [507, 465] on div "Sent via SMS Emma Freeman 8:36 AM Yes, that's correct! For example, our 1-bedro…" at bounding box center [828, 510] width 753 height 144
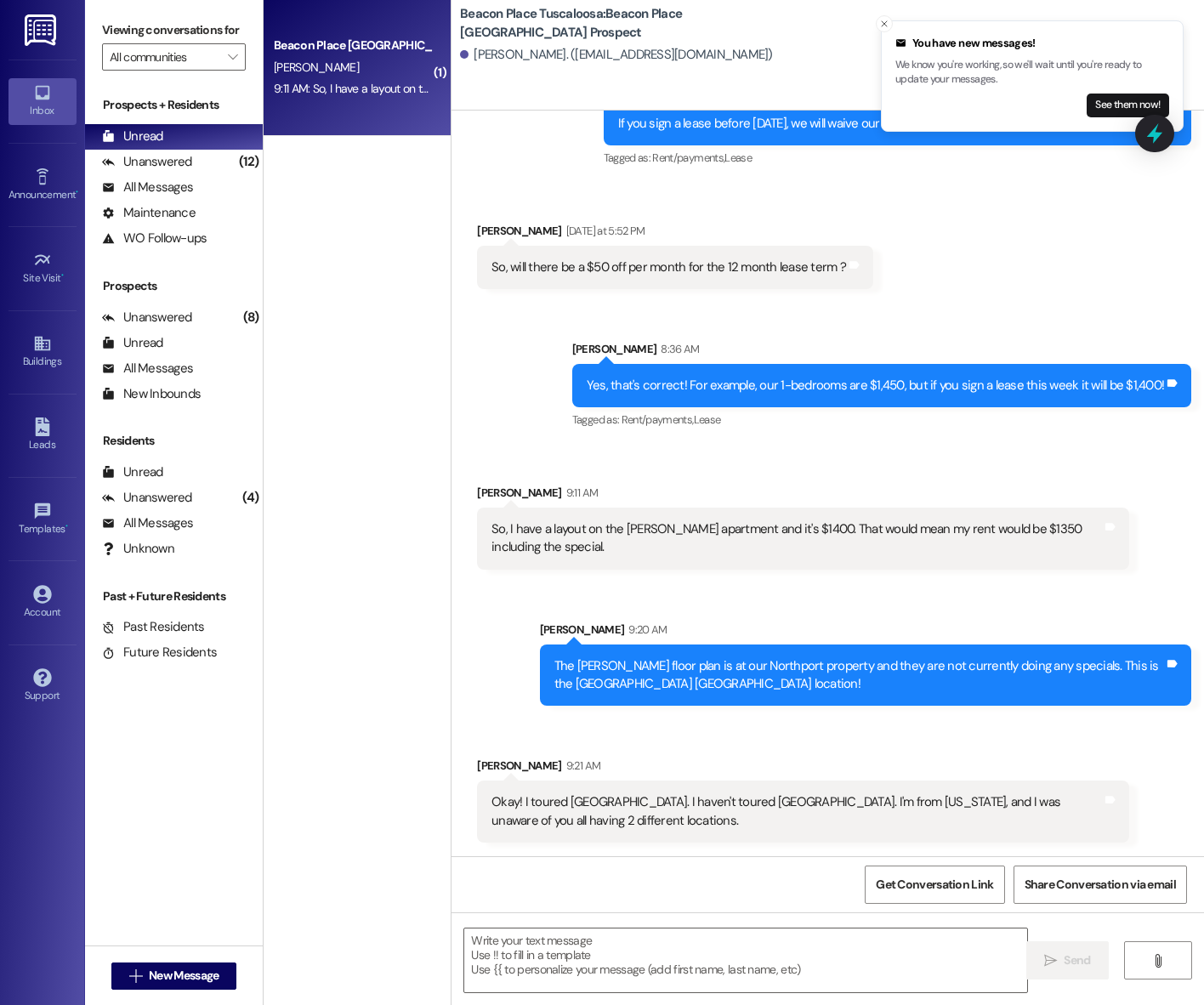
scroll to position [394, 0]
click at [616, 963] on textarea at bounding box center [746, 960] width 563 height 64
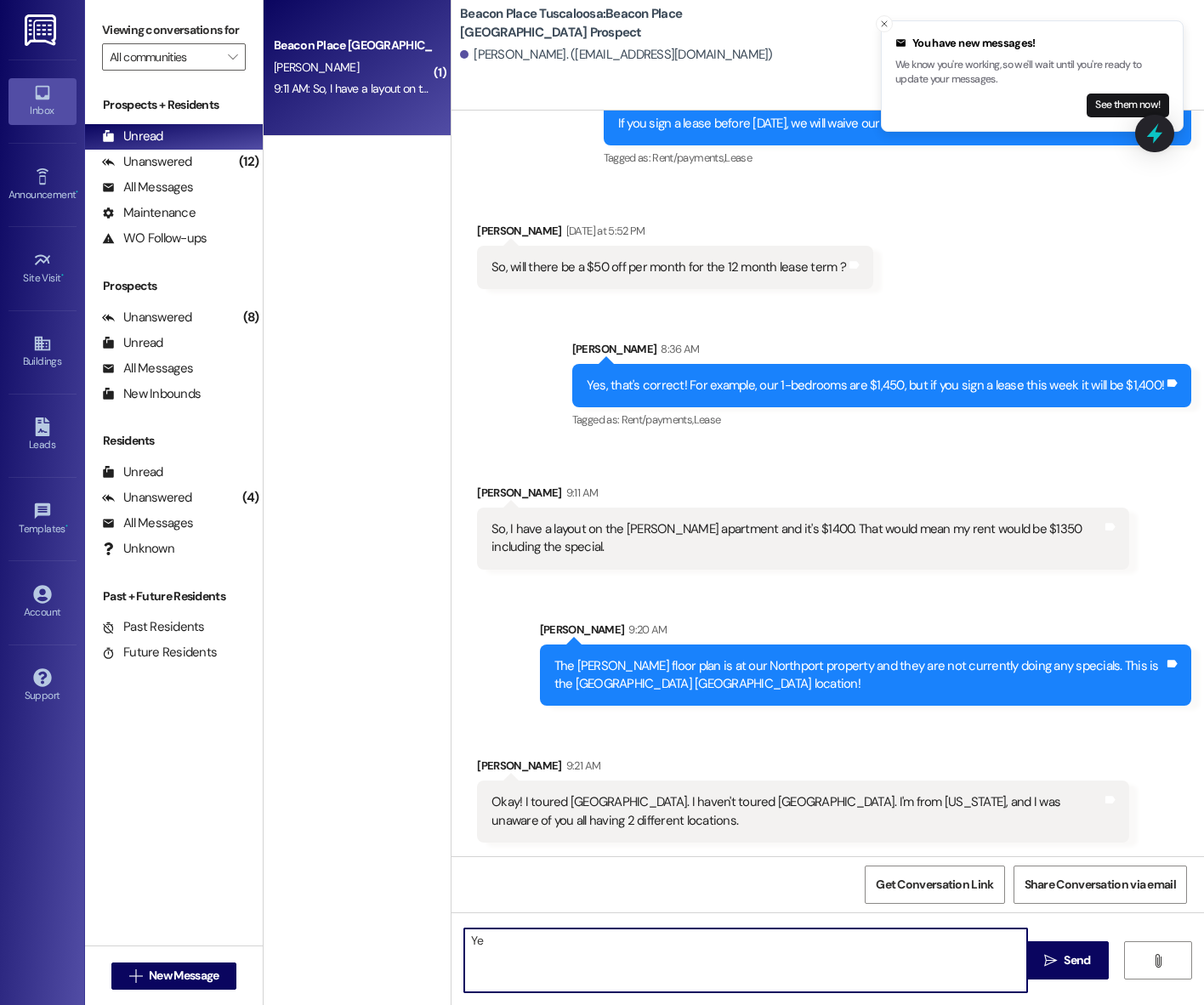
type textarea "Y"
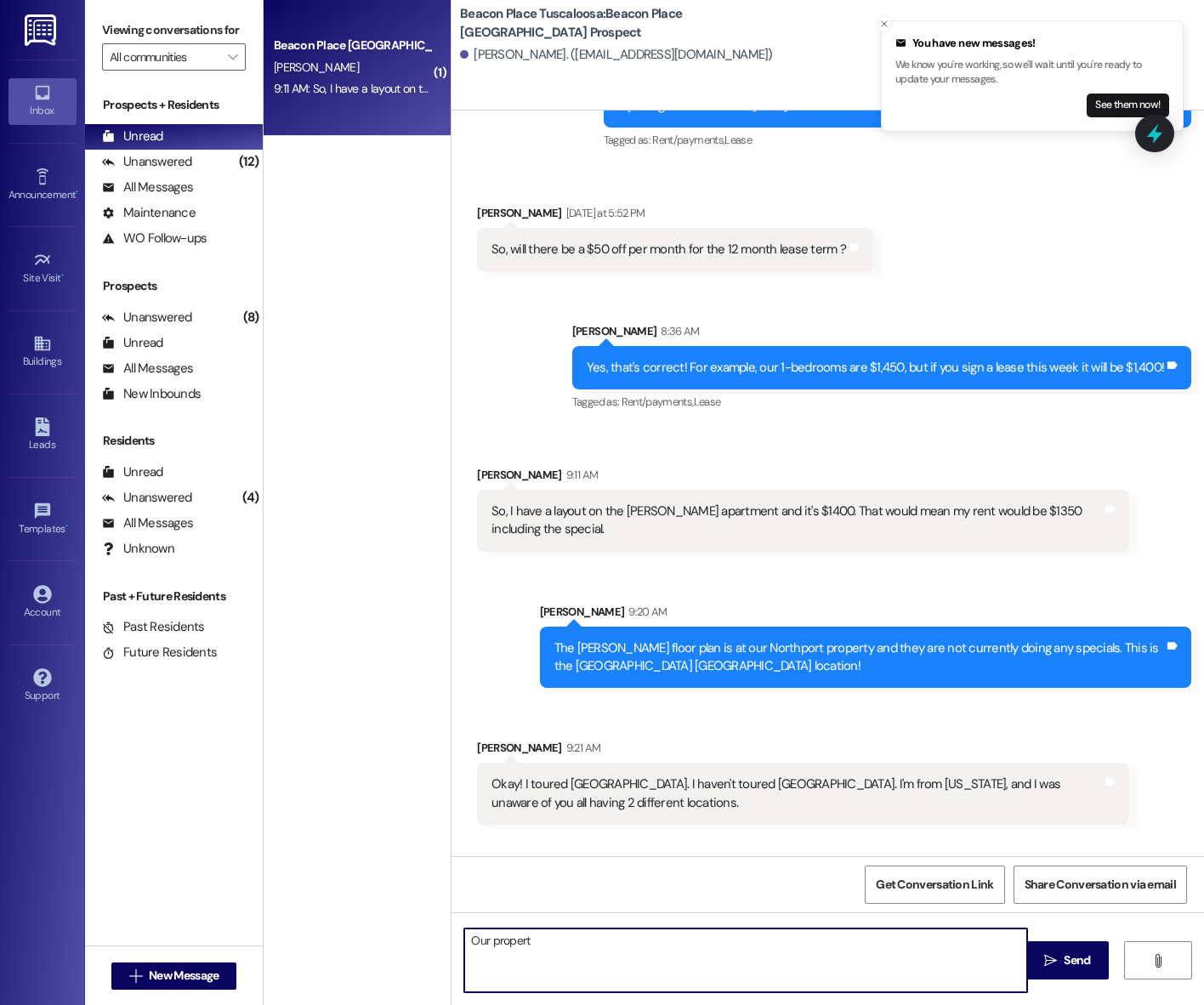
scroll to position [393, 0]
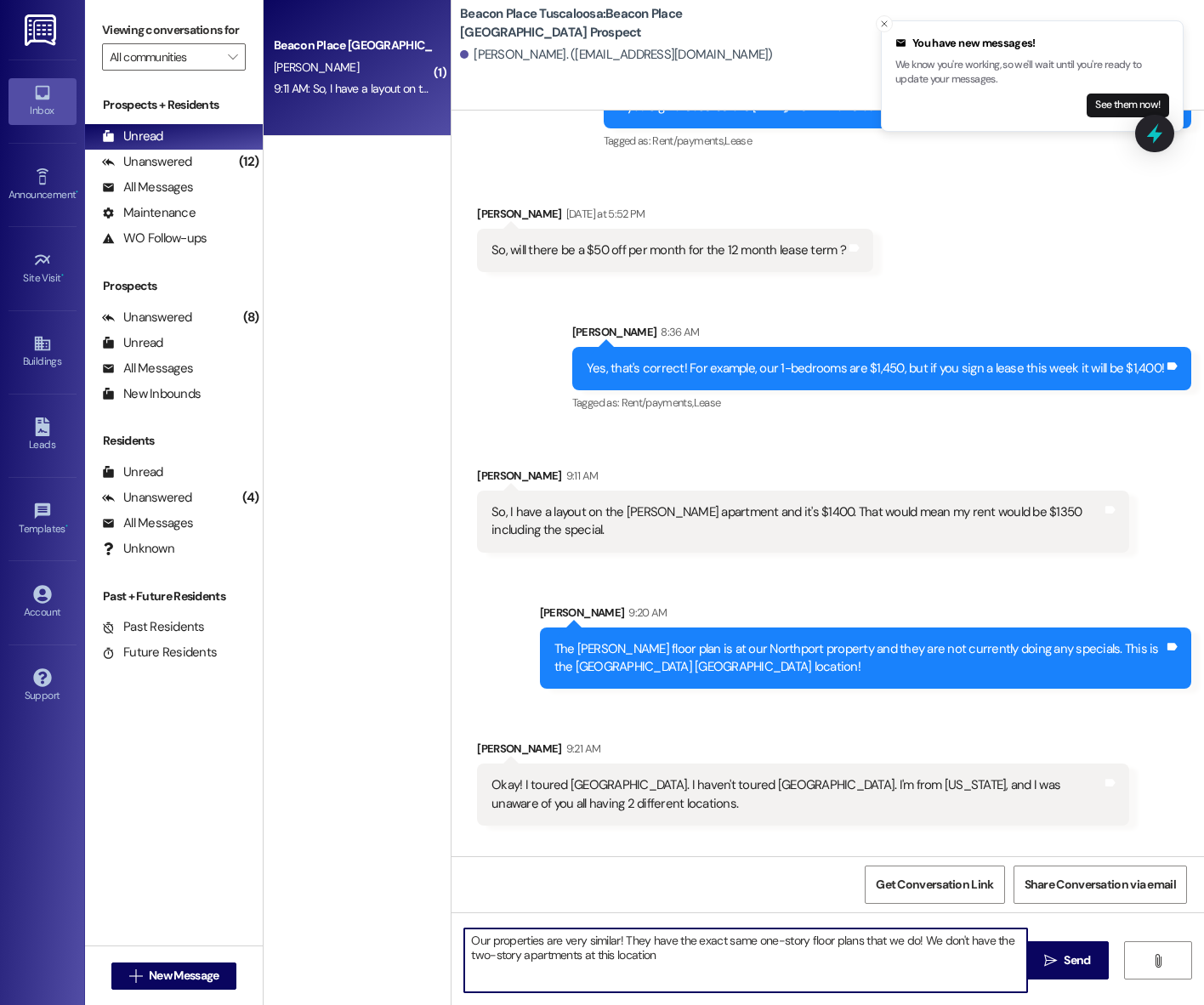
drag, startPoint x: 792, startPoint y: 962, endPoint x: 915, endPoint y: 942, distance: 124.6
click at [915, 942] on textarea "Our properties are very similar! They have the exact same one-story floor plans…" at bounding box center [746, 960] width 563 height 64
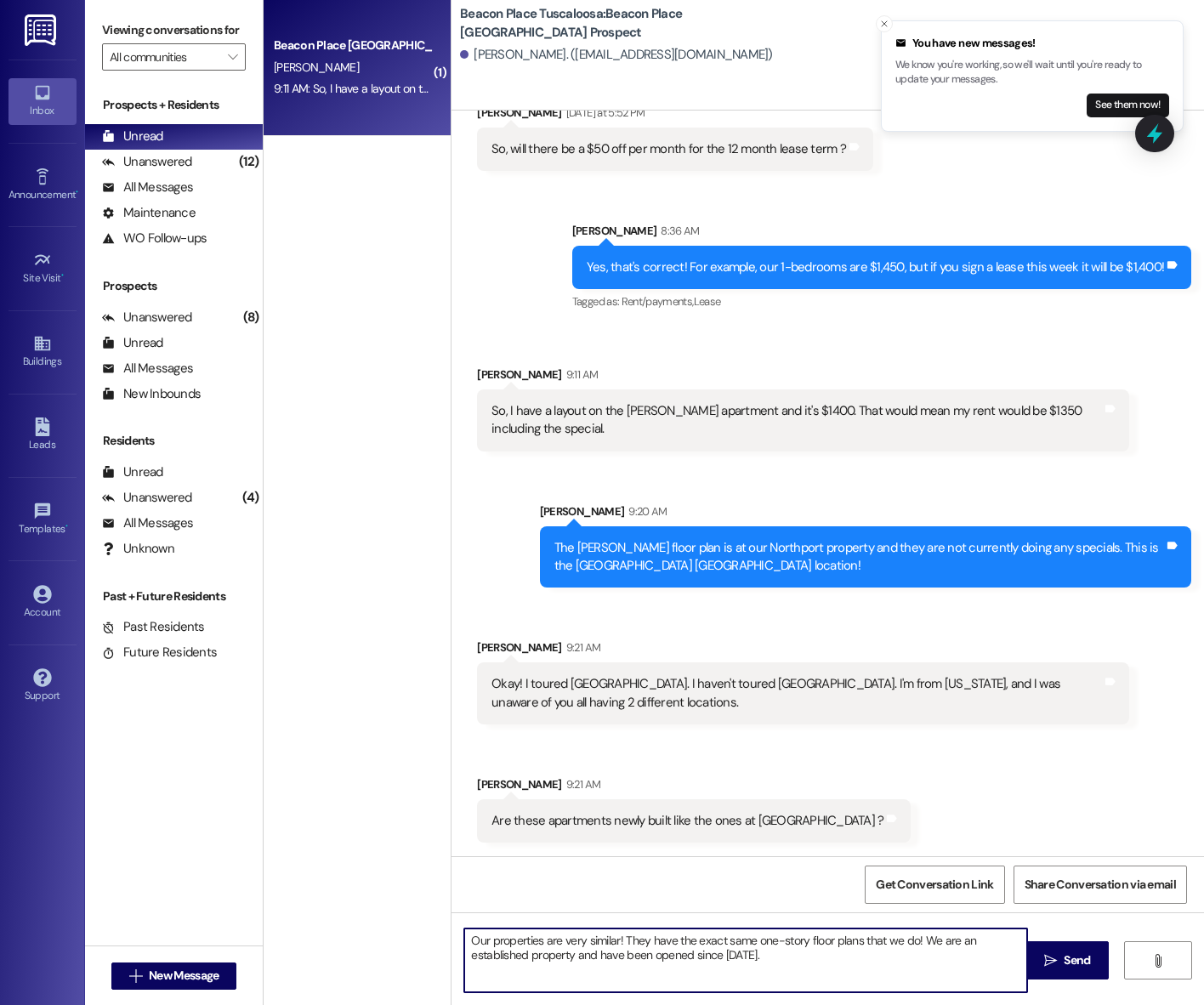
click at [683, 953] on textarea "Our properties are very similar! They have the exact same one-story floor plans…" at bounding box center [746, 960] width 563 height 64
click at [795, 957] on textarea "Our properties are very similar! They have the exact same one-story floor plans…" at bounding box center [746, 960] width 563 height 64
type textarea "Our properties are very similar! They have the exact same one-story floor plans…"
click at [1049, 965] on icon "" at bounding box center [1050, 960] width 13 height 14
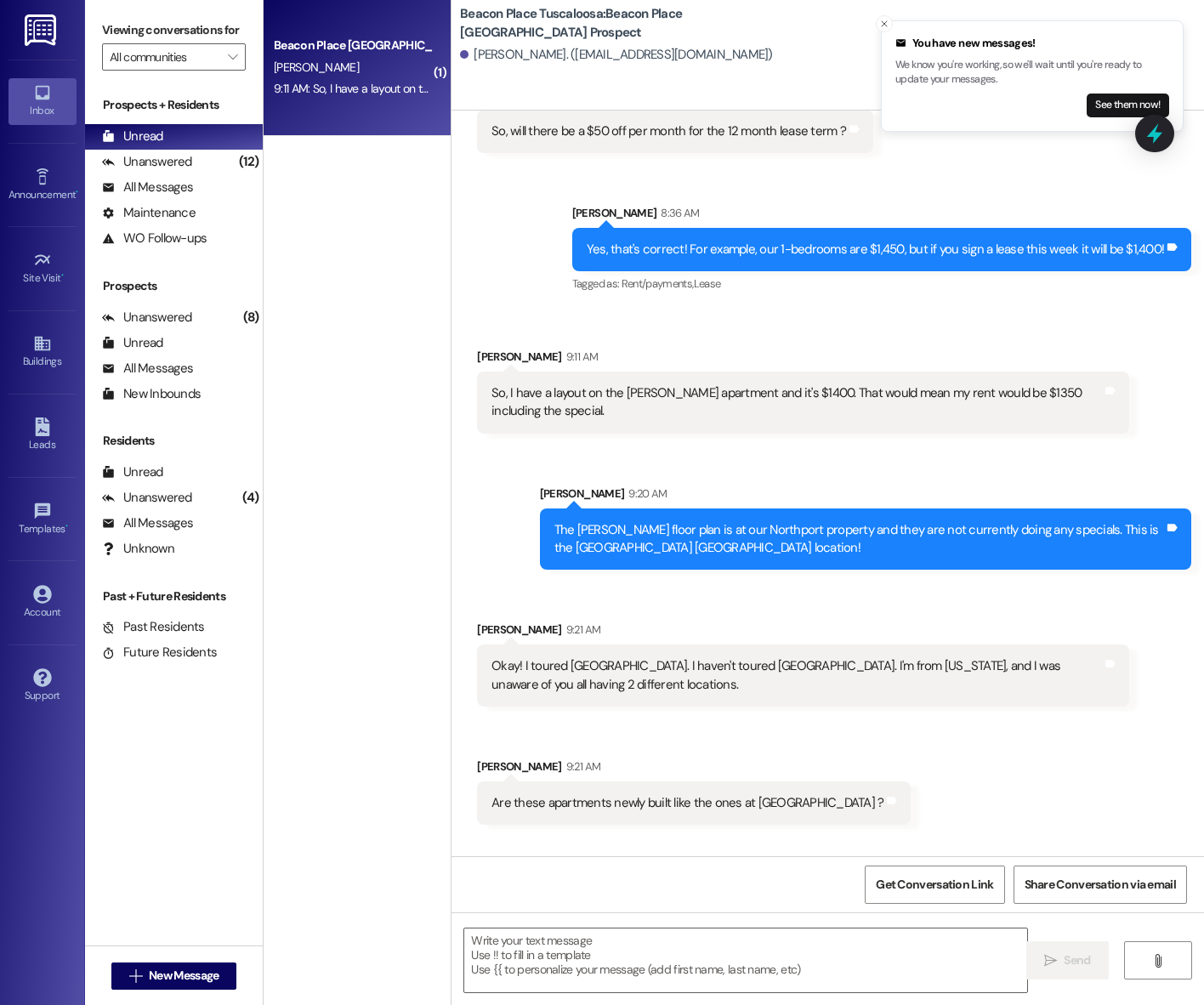
scroll to position [650, 0]
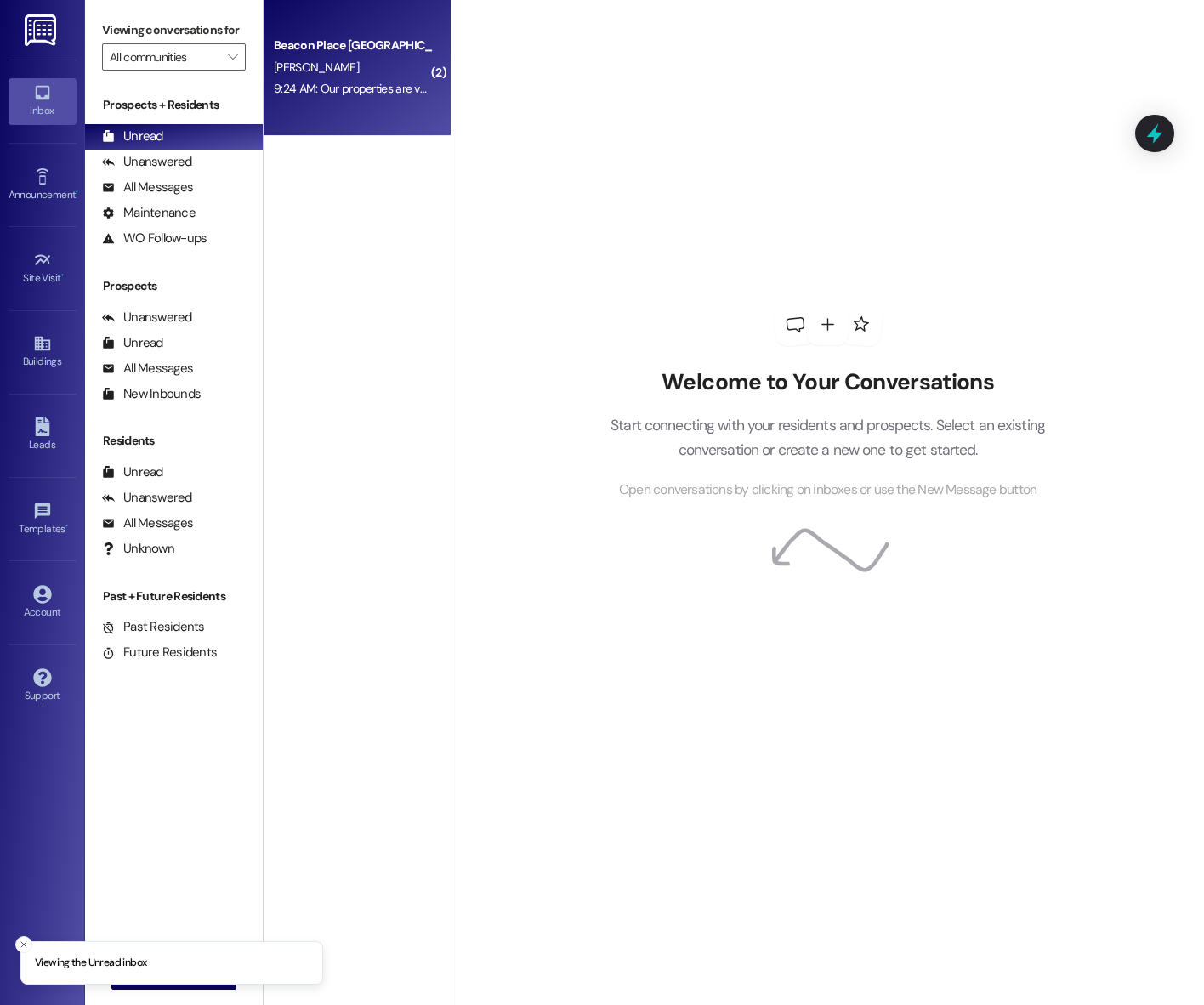
click at [332, 98] on div "9:24 AM: Our properties are very similar! They have the exact same one-story fl…" at bounding box center [353, 89] width 161 height 22
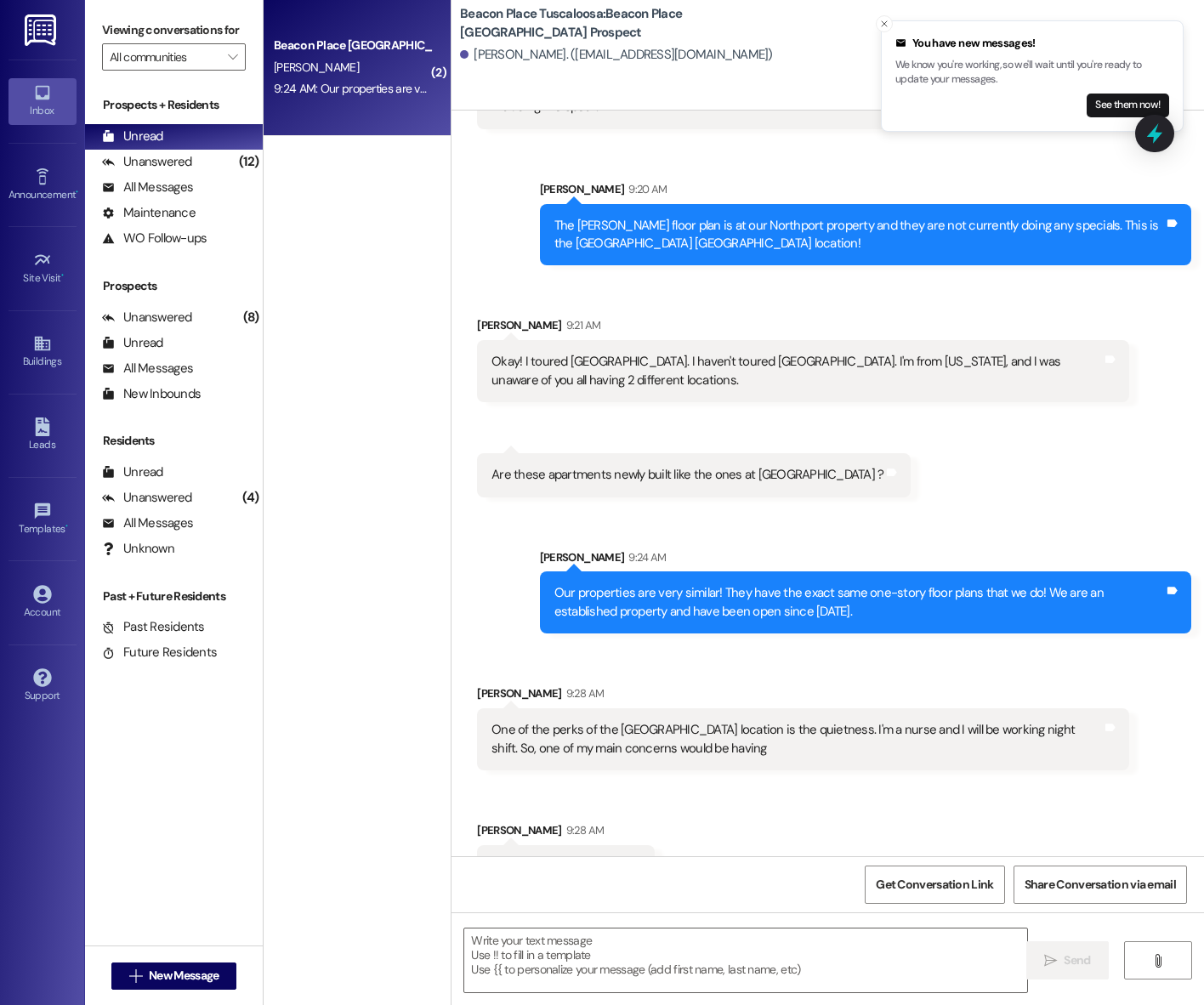
scroll to position [881, 0]
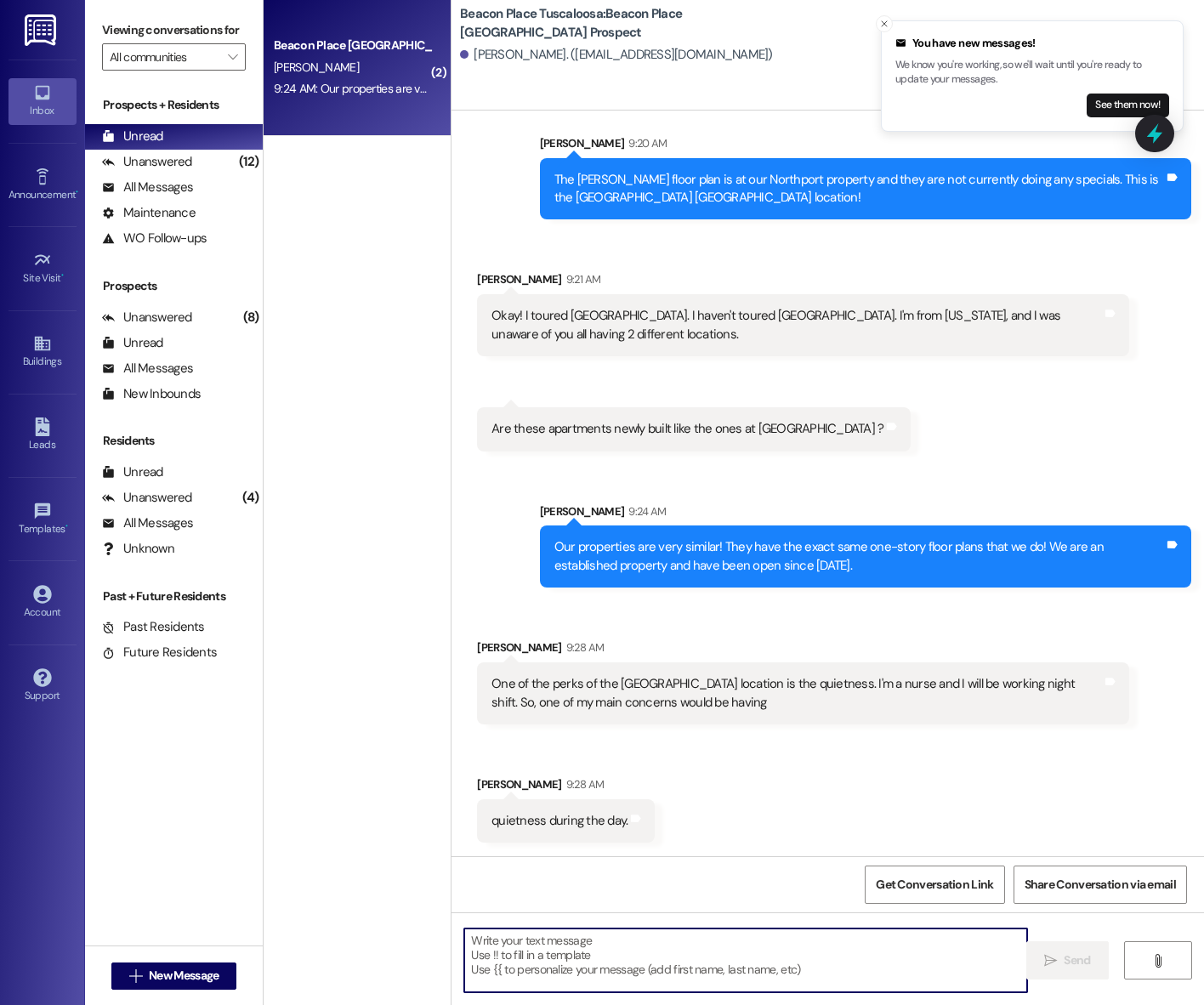
click at [573, 940] on textarea at bounding box center [746, 960] width 563 height 64
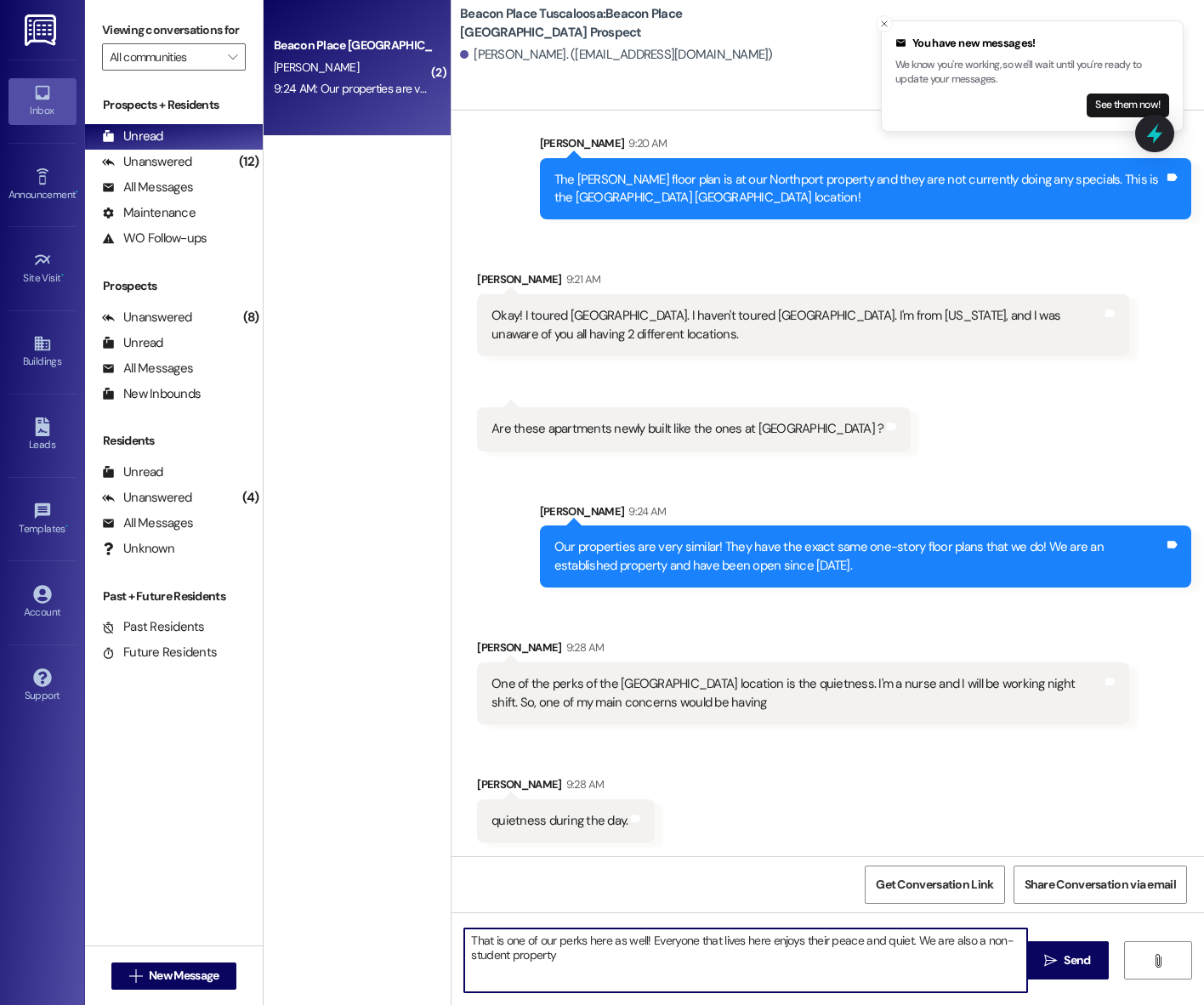
type textarea "That is one of our perks here as well! Everyone that lives here enjoys their pe…"
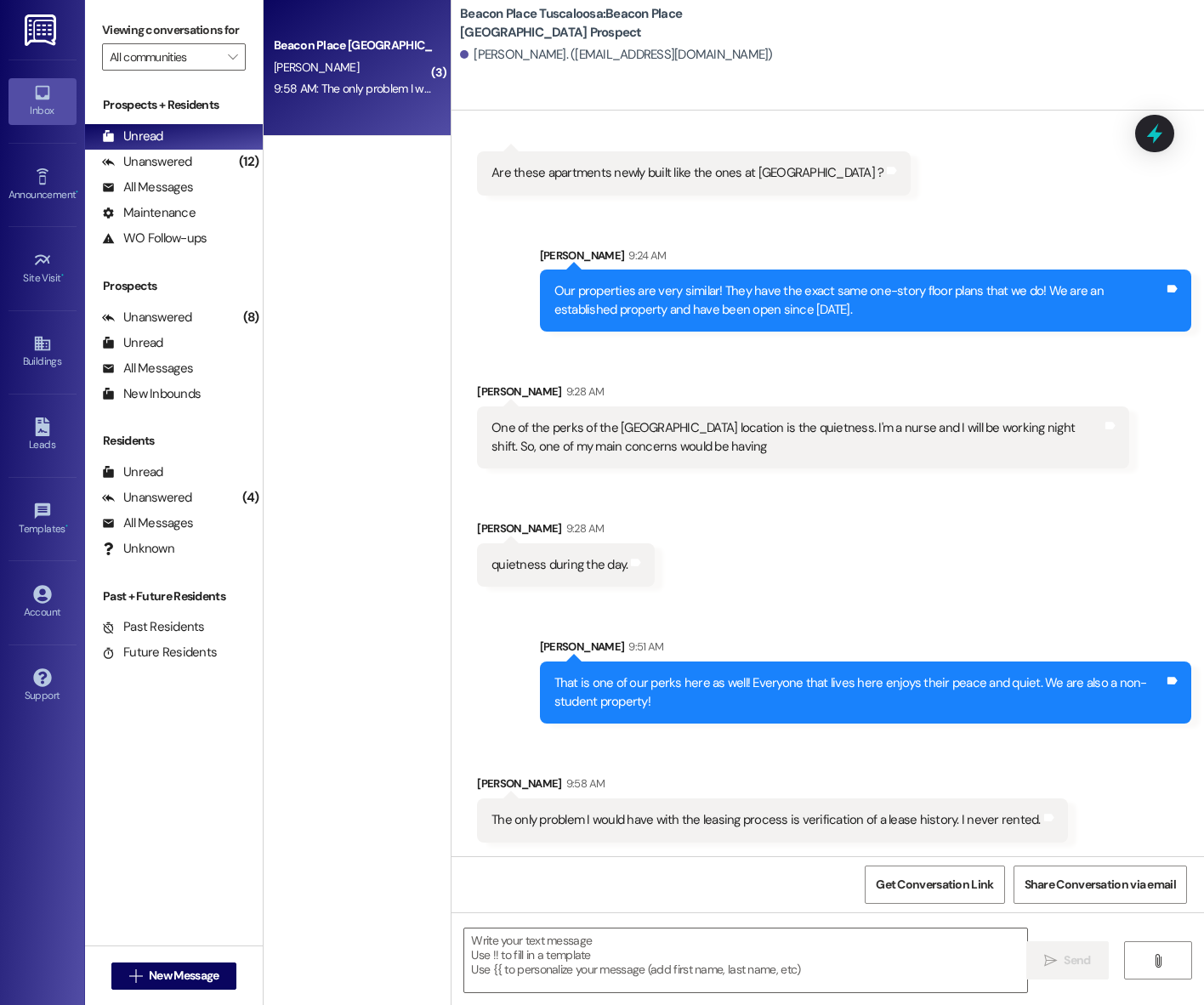
scroll to position [1136, 0]
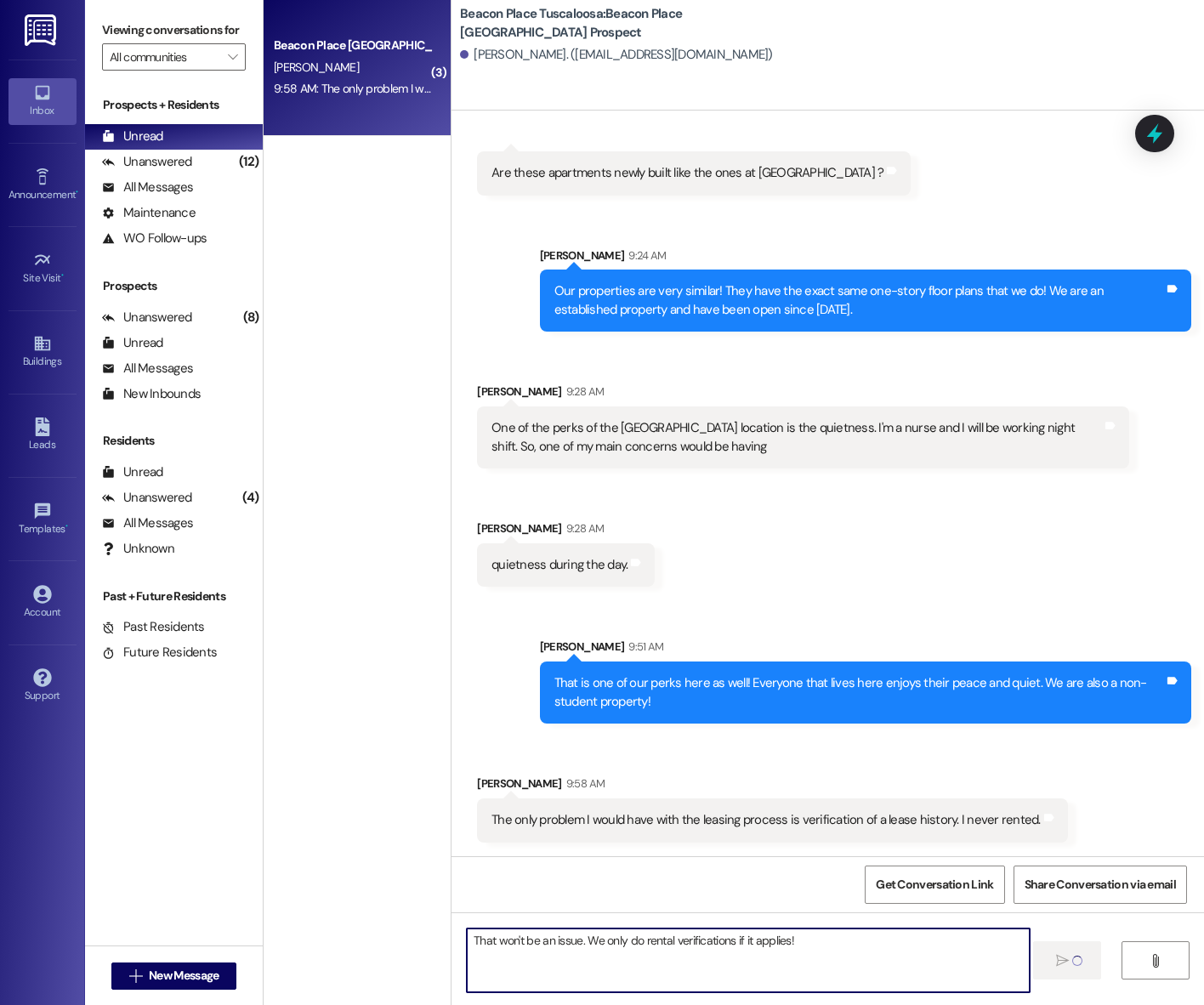
type textarea "That won't be an issue. We only do rental verifications if it applies!"
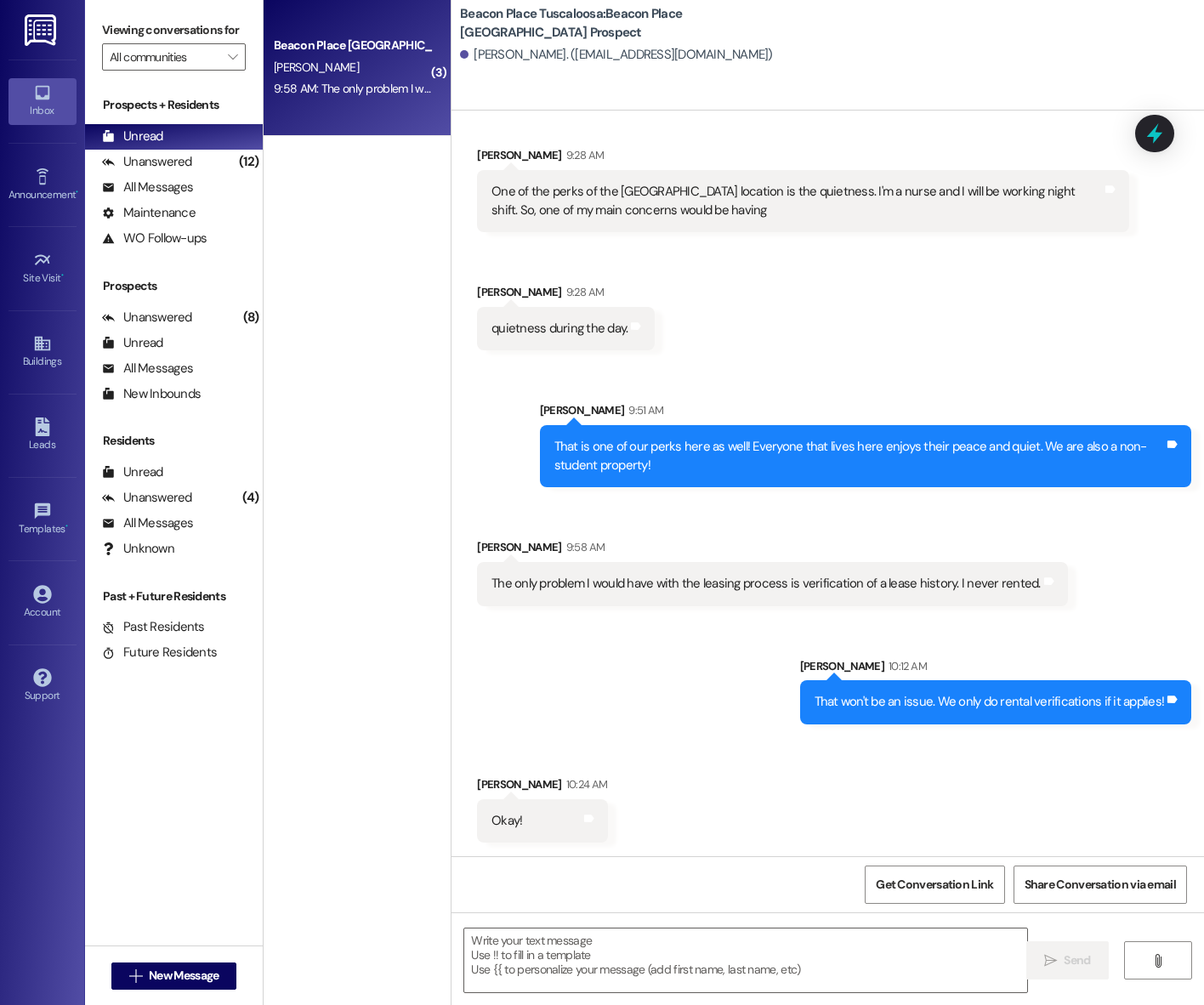
scroll to position [1373, 0]
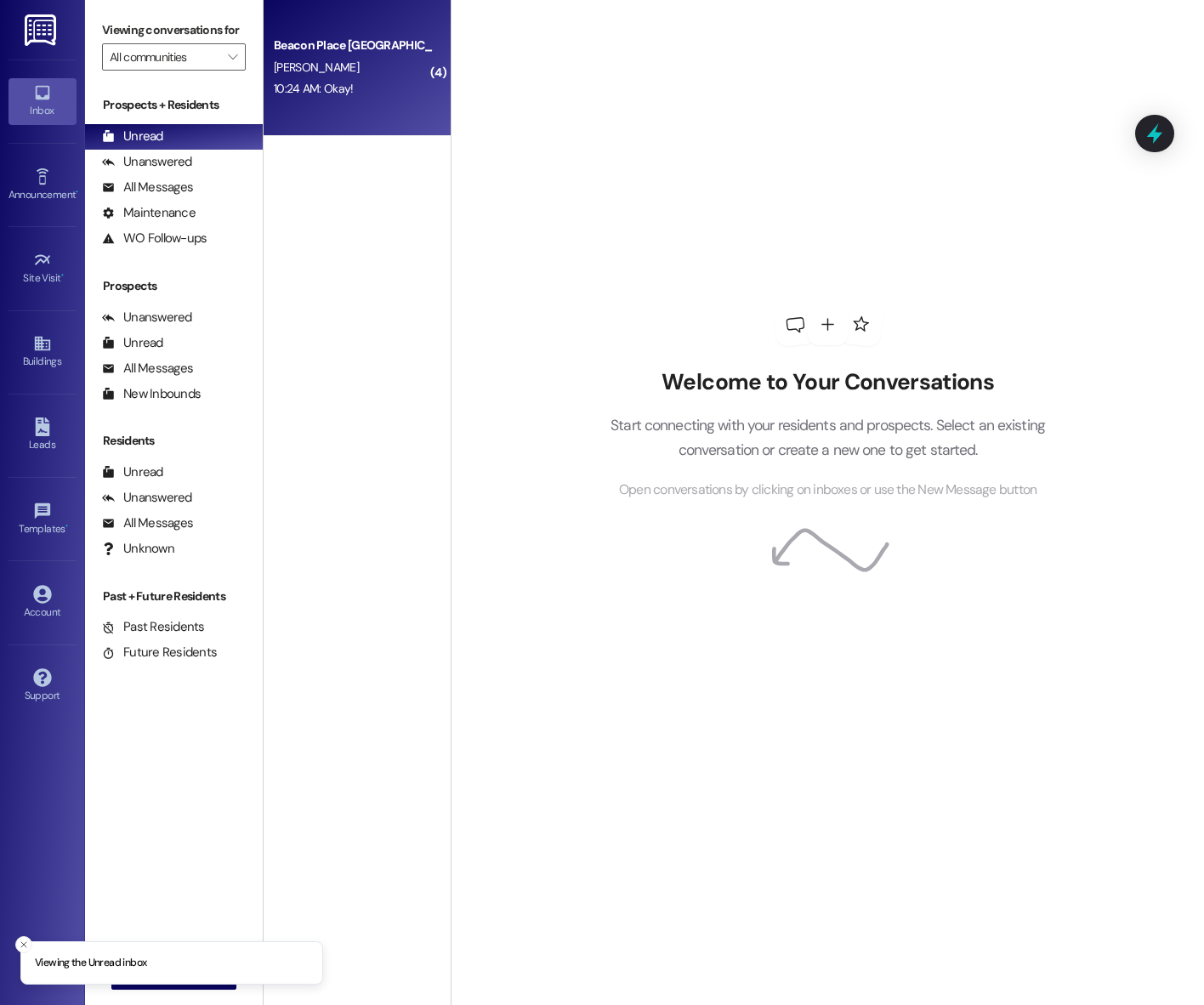
click at [373, 103] on div "Beacon Place Tuscaloosa Prospect A. Stevenson 10:24 AM: Okay! 10:24 AM: Okay!" at bounding box center [357, 68] width 187 height 136
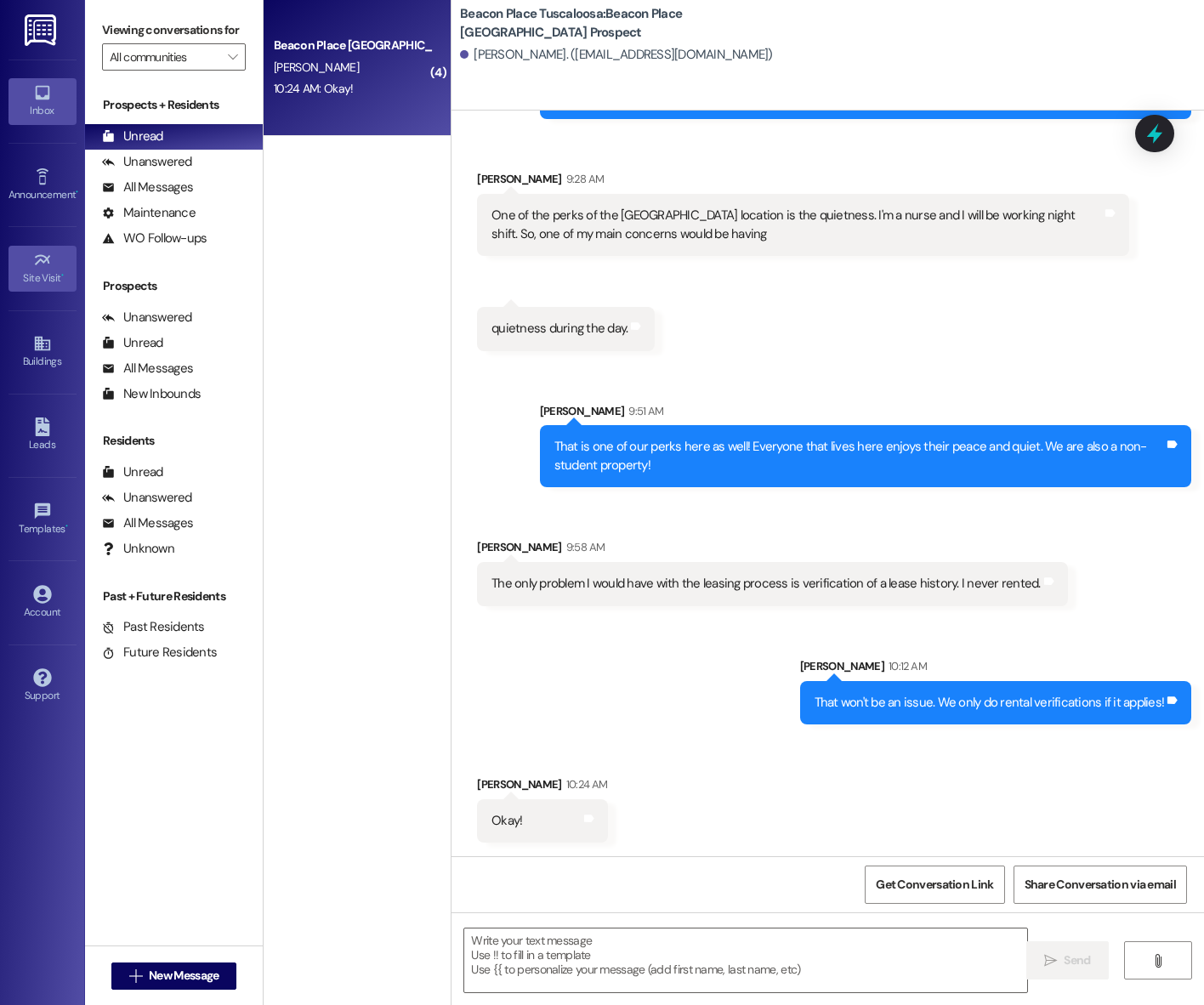
scroll to position [1348, 0]
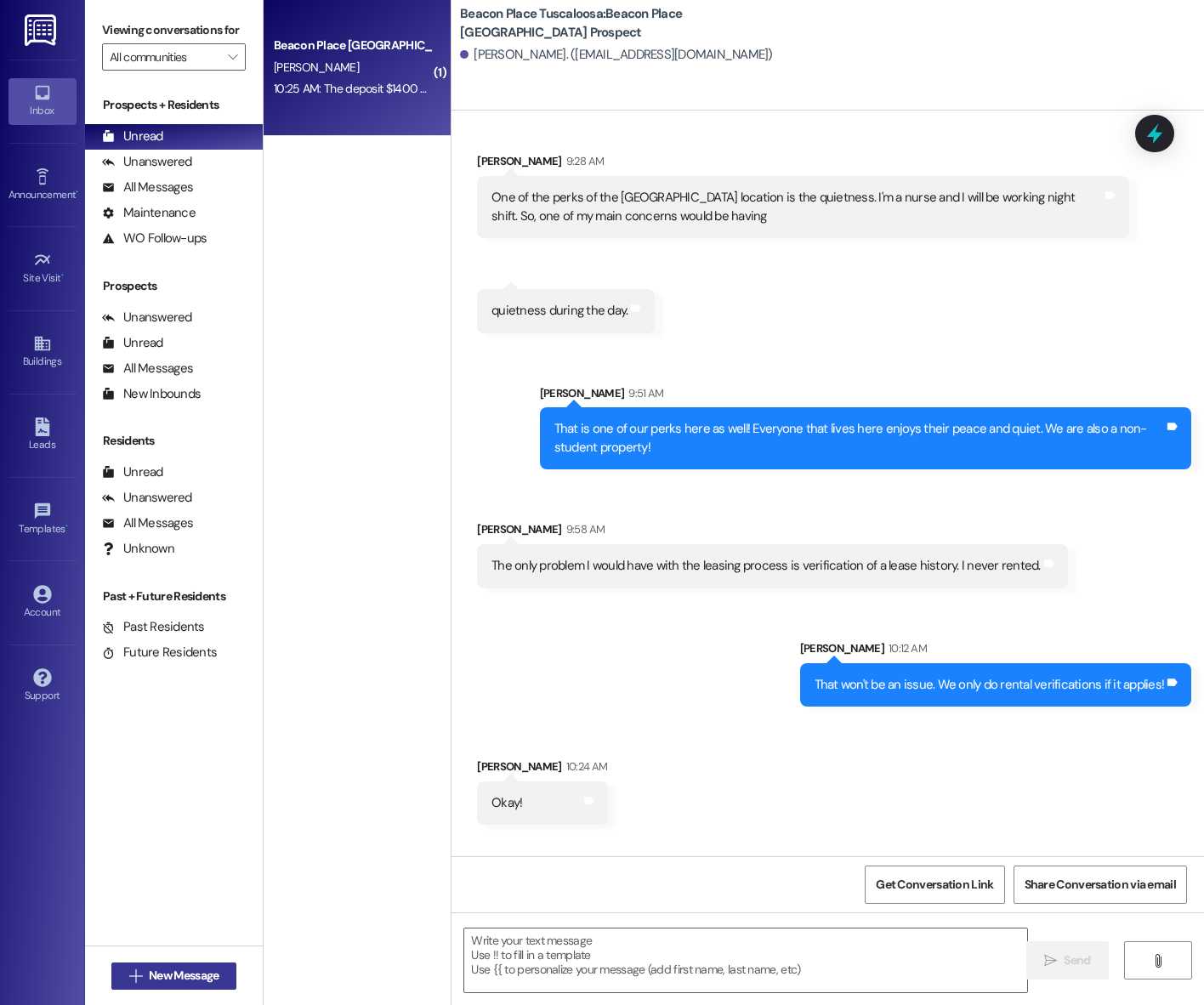
click at [175, 975] on span "New Message" at bounding box center [183, 976] width 70 height 18
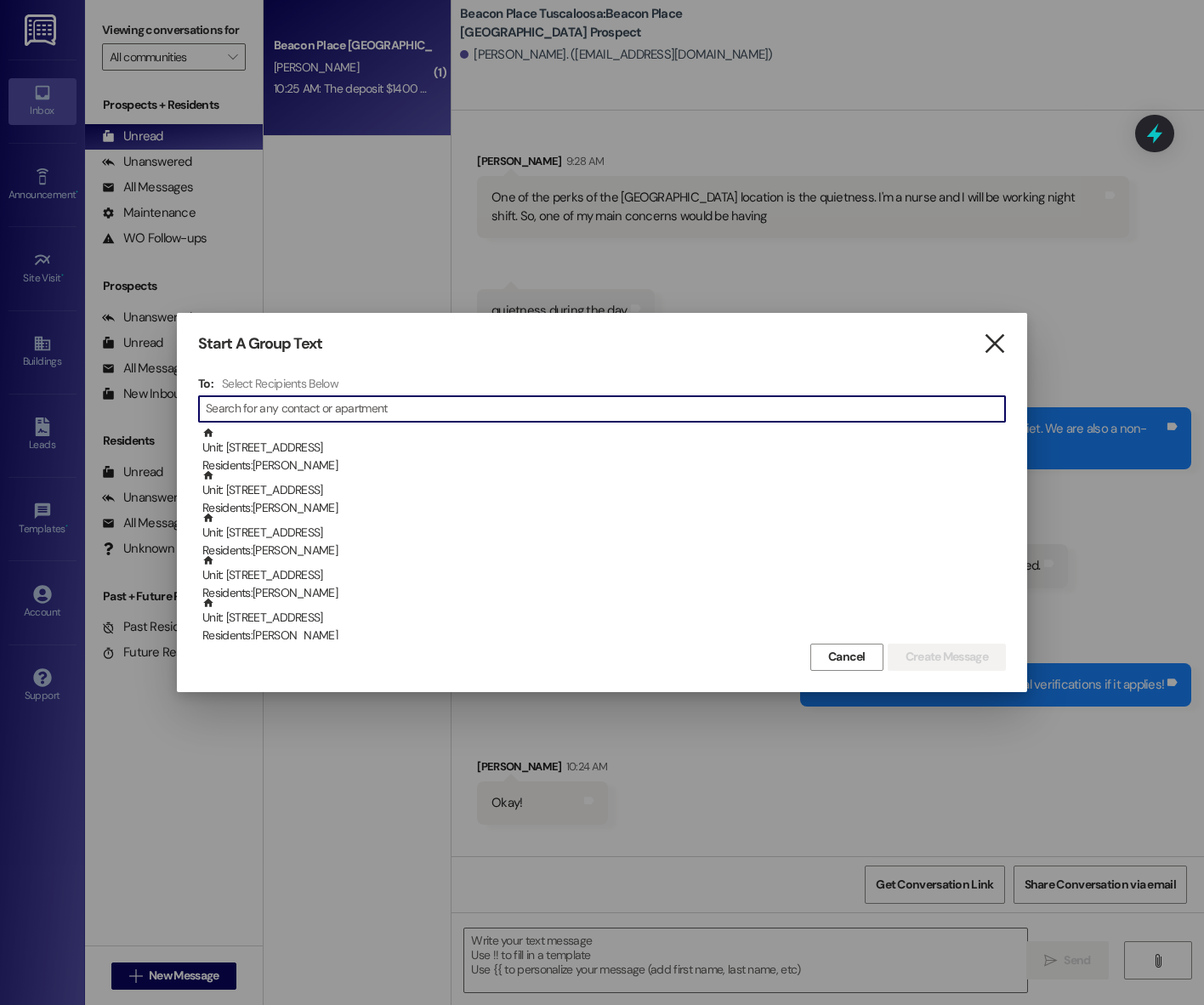
click at [988, 351] on icon "" at bounding box center [993, 344] width 23 height 18
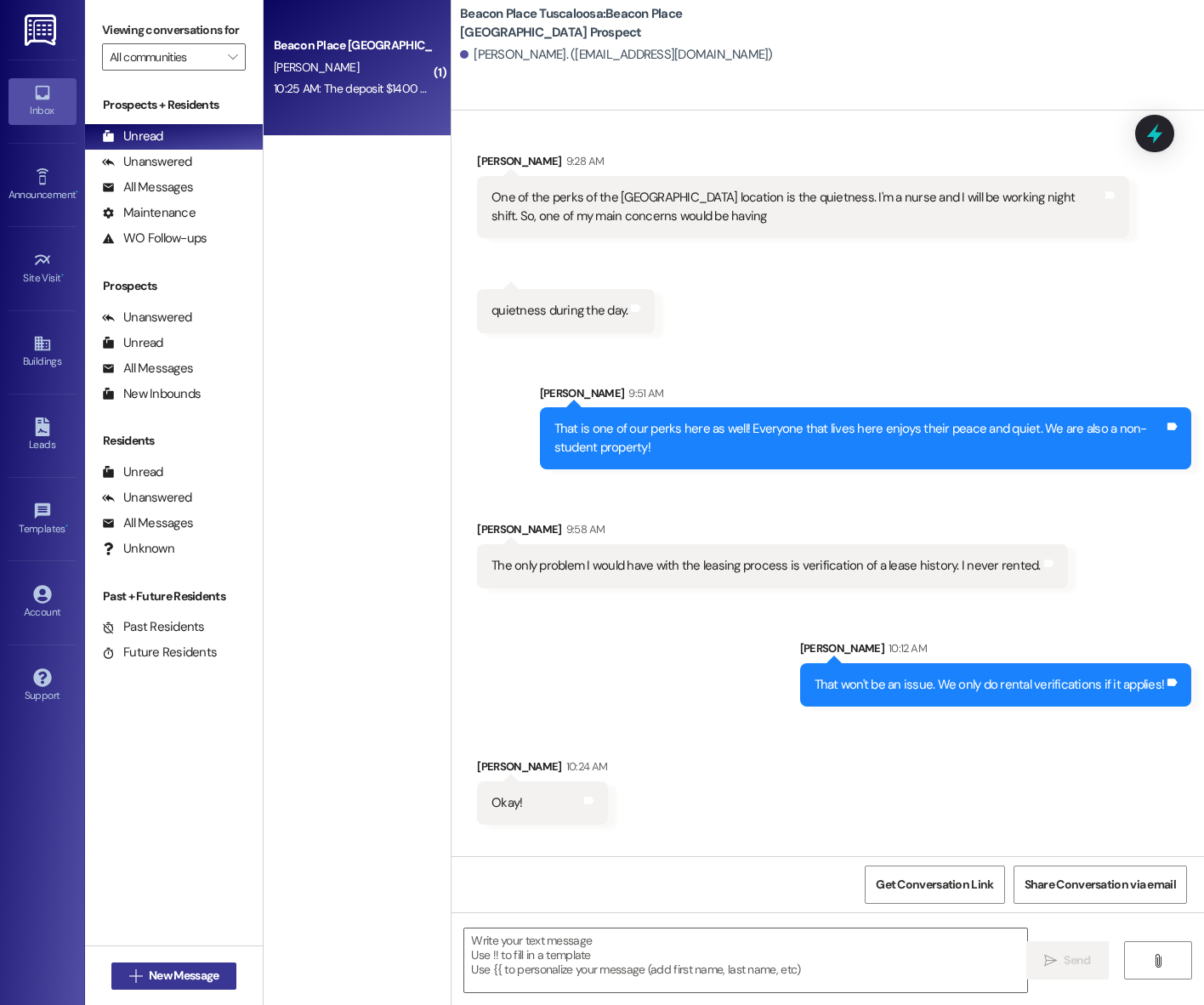
click at [165, 975] on span "New Message" at bounding box center [183, 976] width 70 height 18
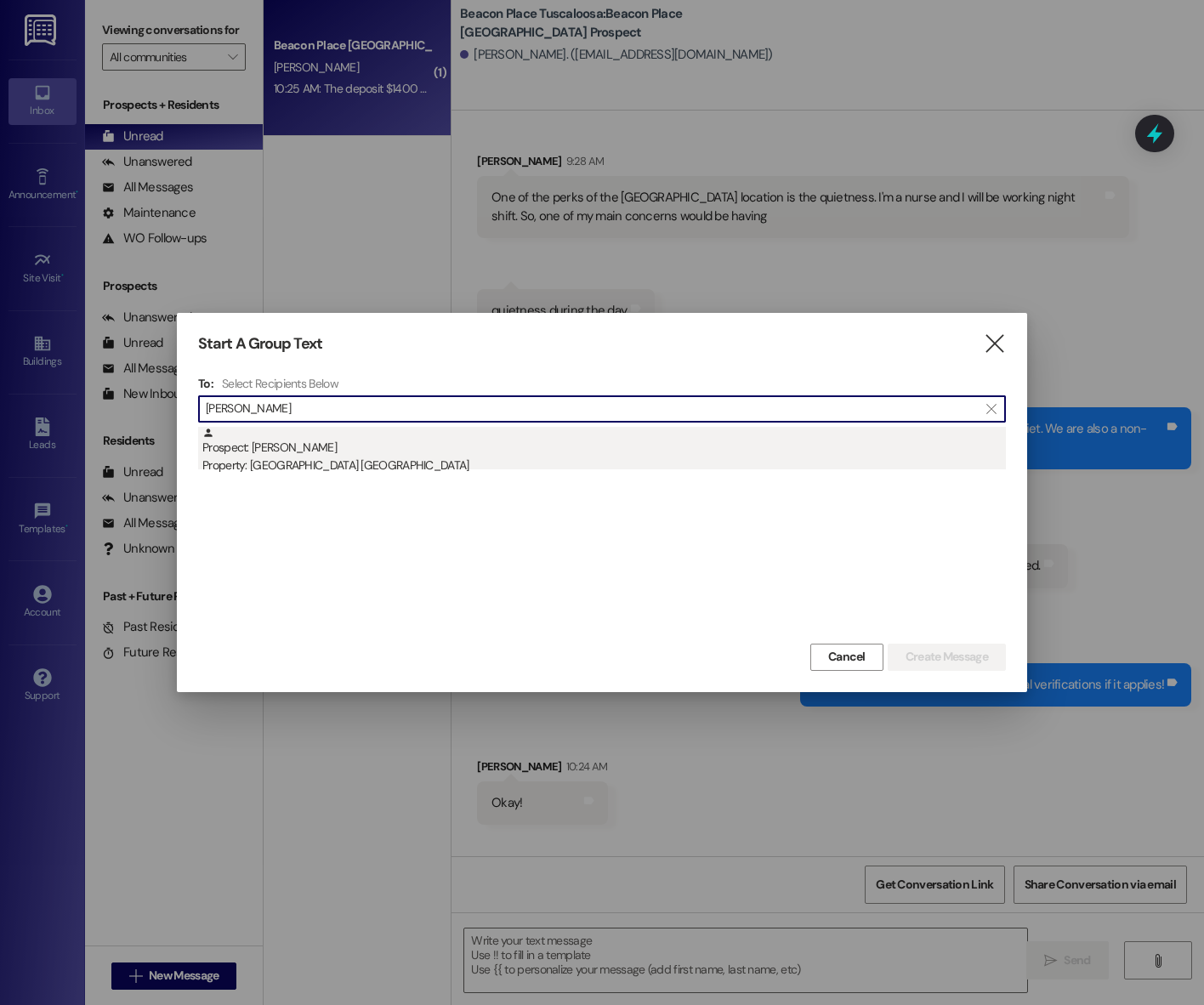
type input "nechelle"
click at [508, 456] on div "Property: [GEOGRAPHIC_DATA] [GEOGRAPHIC_DATA]" at bounding box center [604, 465] width 804 height 18
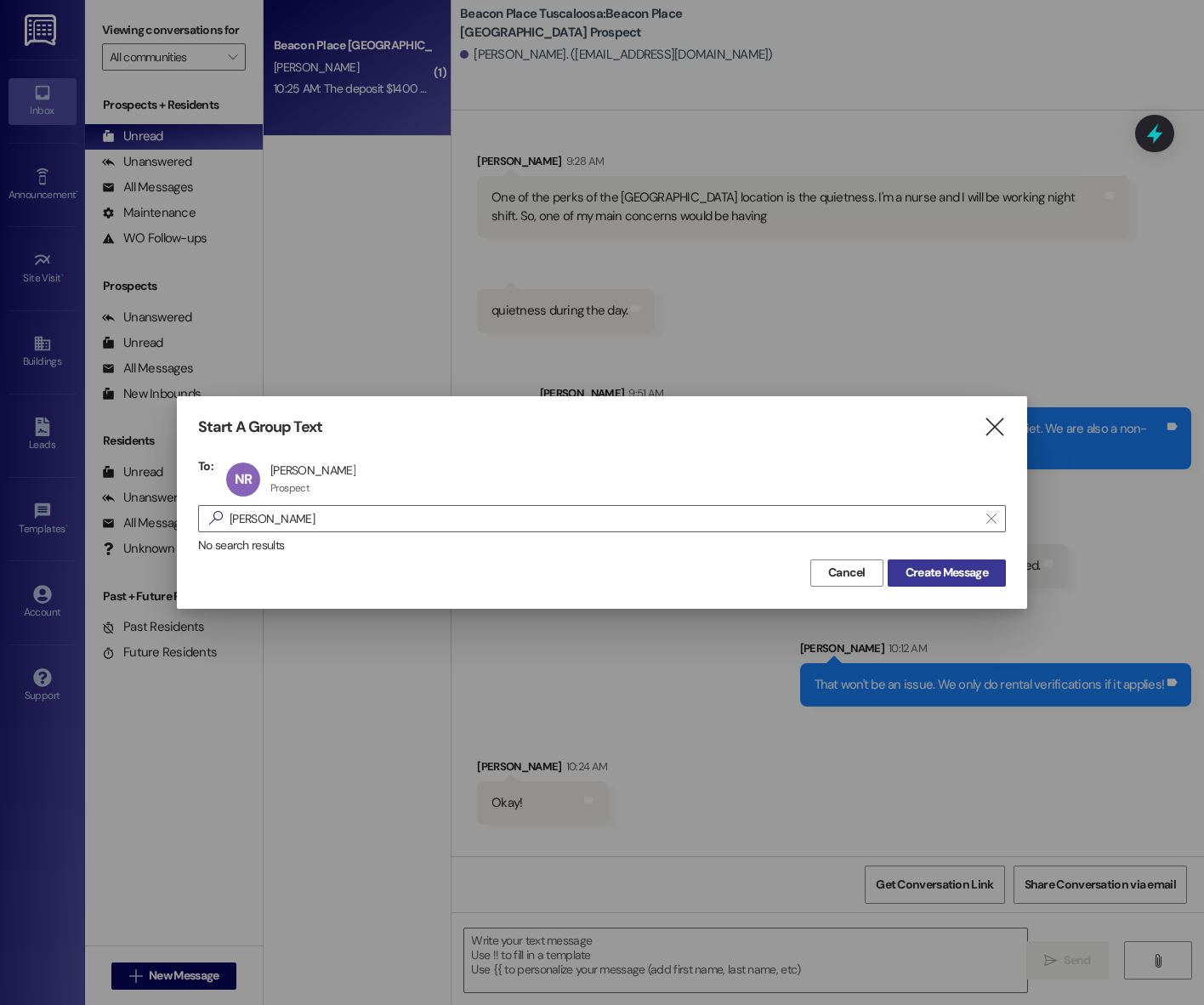
click at [952, 570] on span "Create Message" at bounding box center [946, 573] width 82 height 18
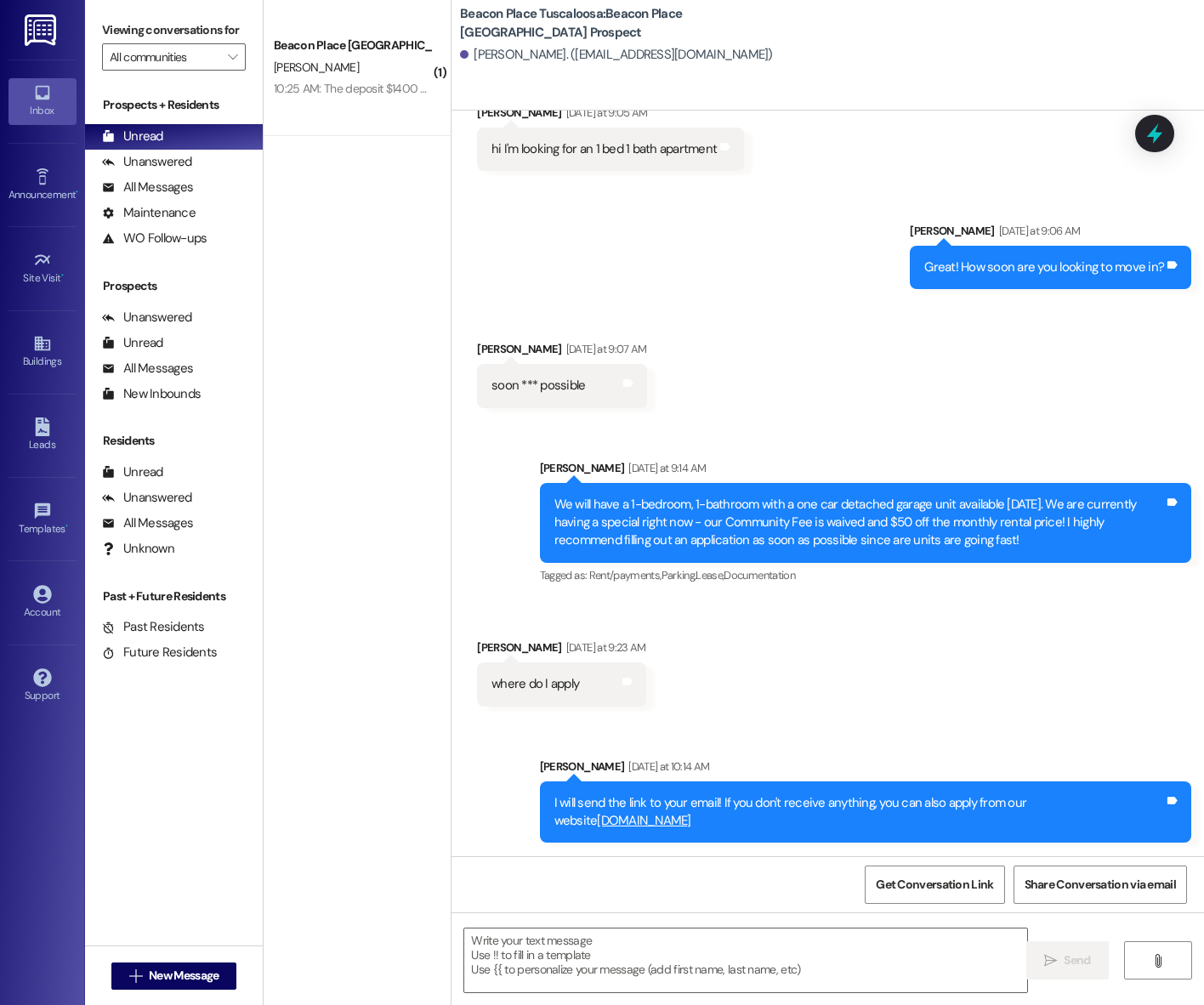
scroll to position [232, 0]
drag, startPoint x: 544, startPoint y: 803, endPoint x: 744, endPoint y: 829, distance: 201.7
click at [744, 829] on div "I will send the link to your email! If you don't receive anything, you can also…" at bounding box center [859, 812] width 613 height 36
copy div "I will send the link to your email! If you don't receive anything, you can also…"
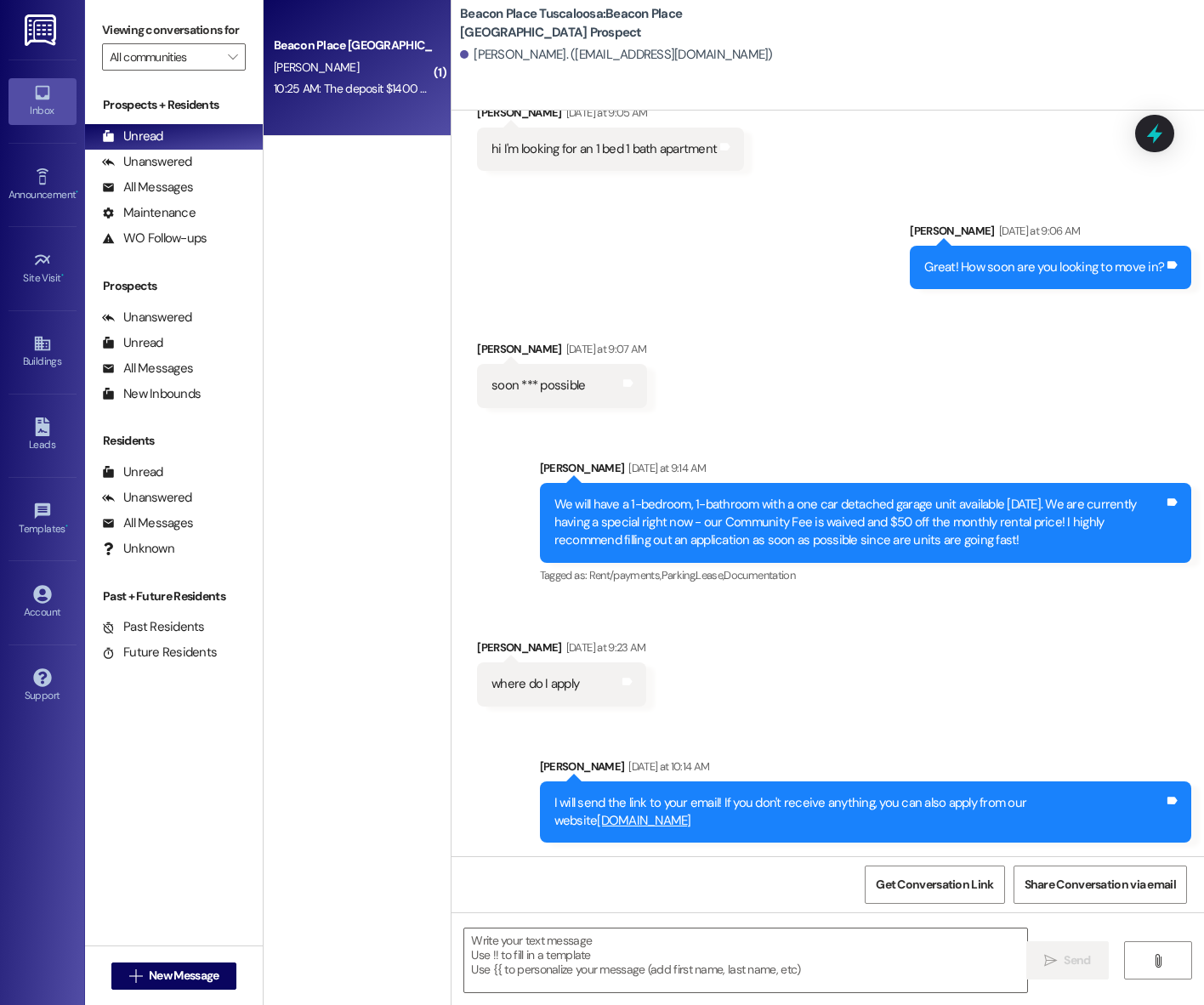
click at [341, 92] on div "10:25 AM: The deposit $1400 correct ? 10:25 AM: The deposit $1400 correct ?" at bounding box center [369, 88] width 191 height 15
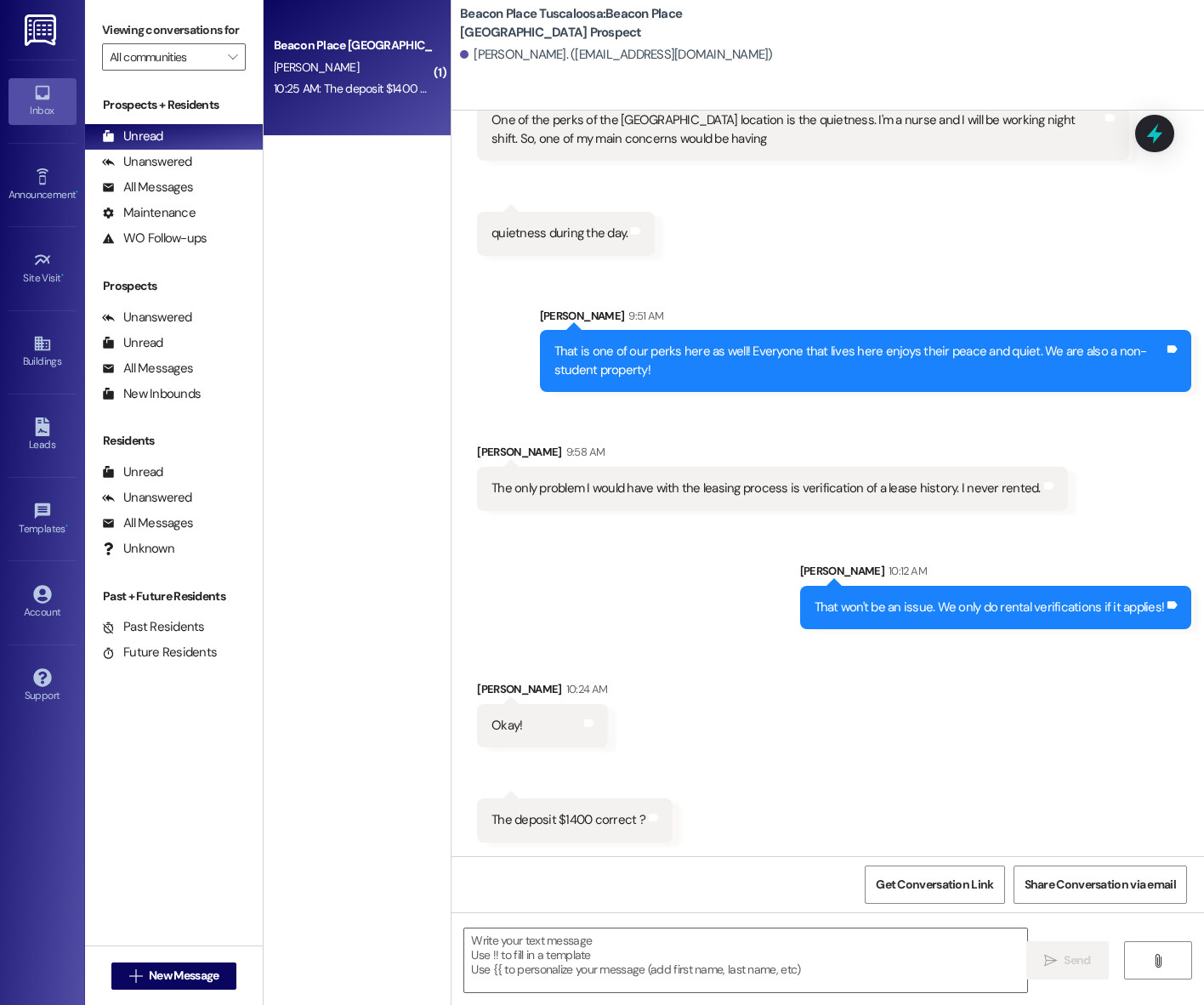
scroll to position [1443, 0]
click at [603, 974] on textarea at bounding box center [746, 960] width 563 height 64
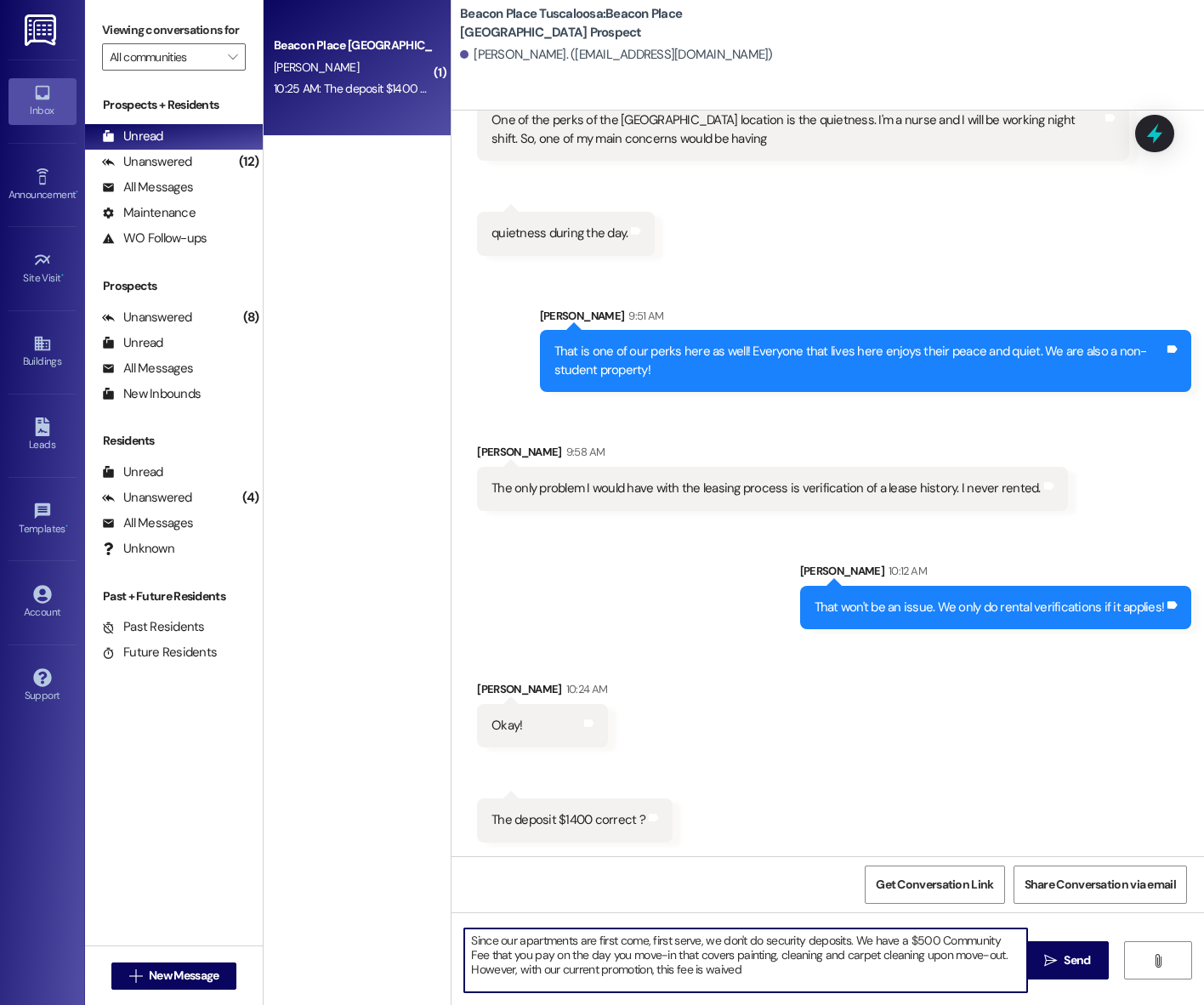
type textarea "Since our apartments are first come, first serve, we don't do security deposits…"
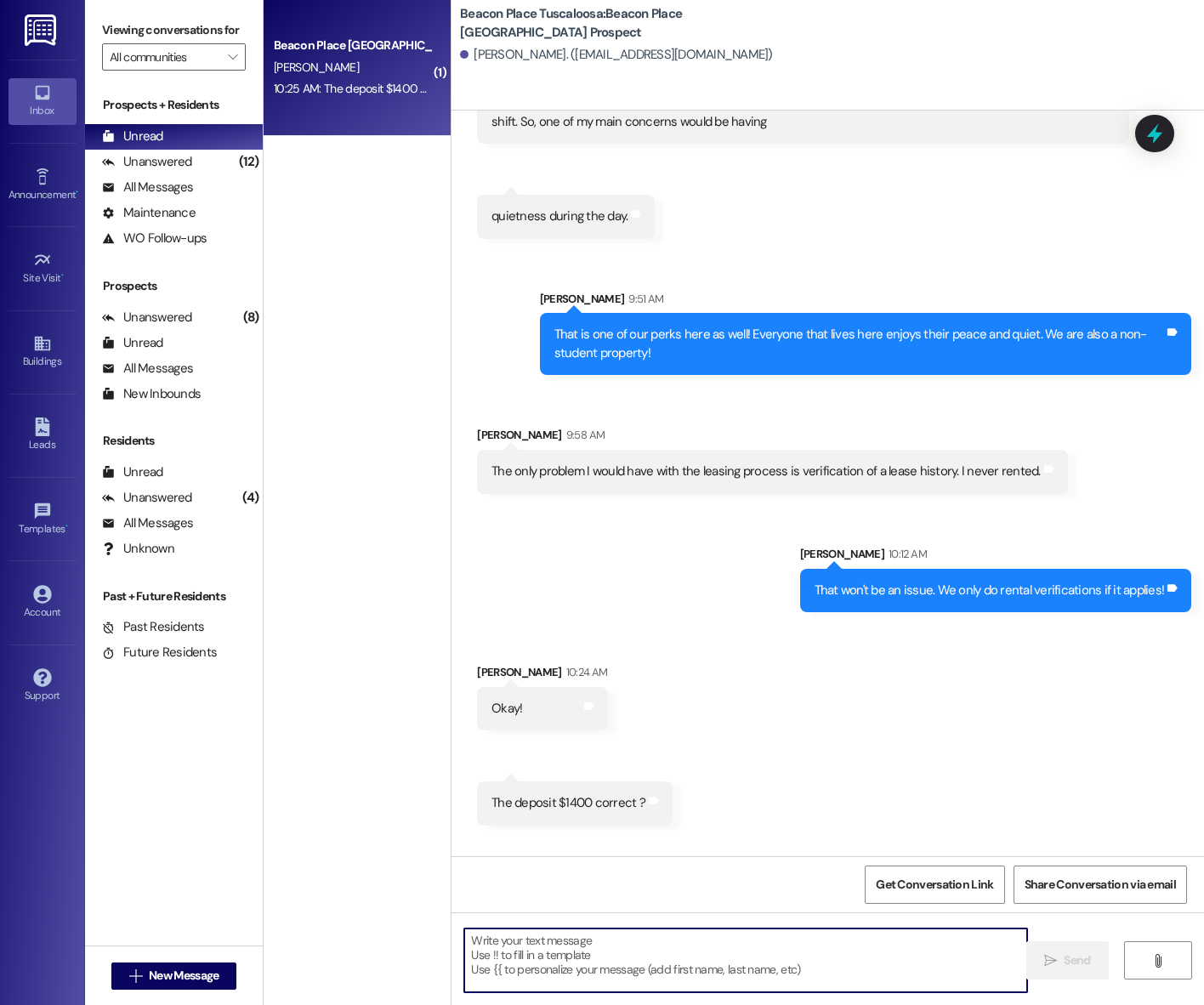
scroll to position [1599, 0]
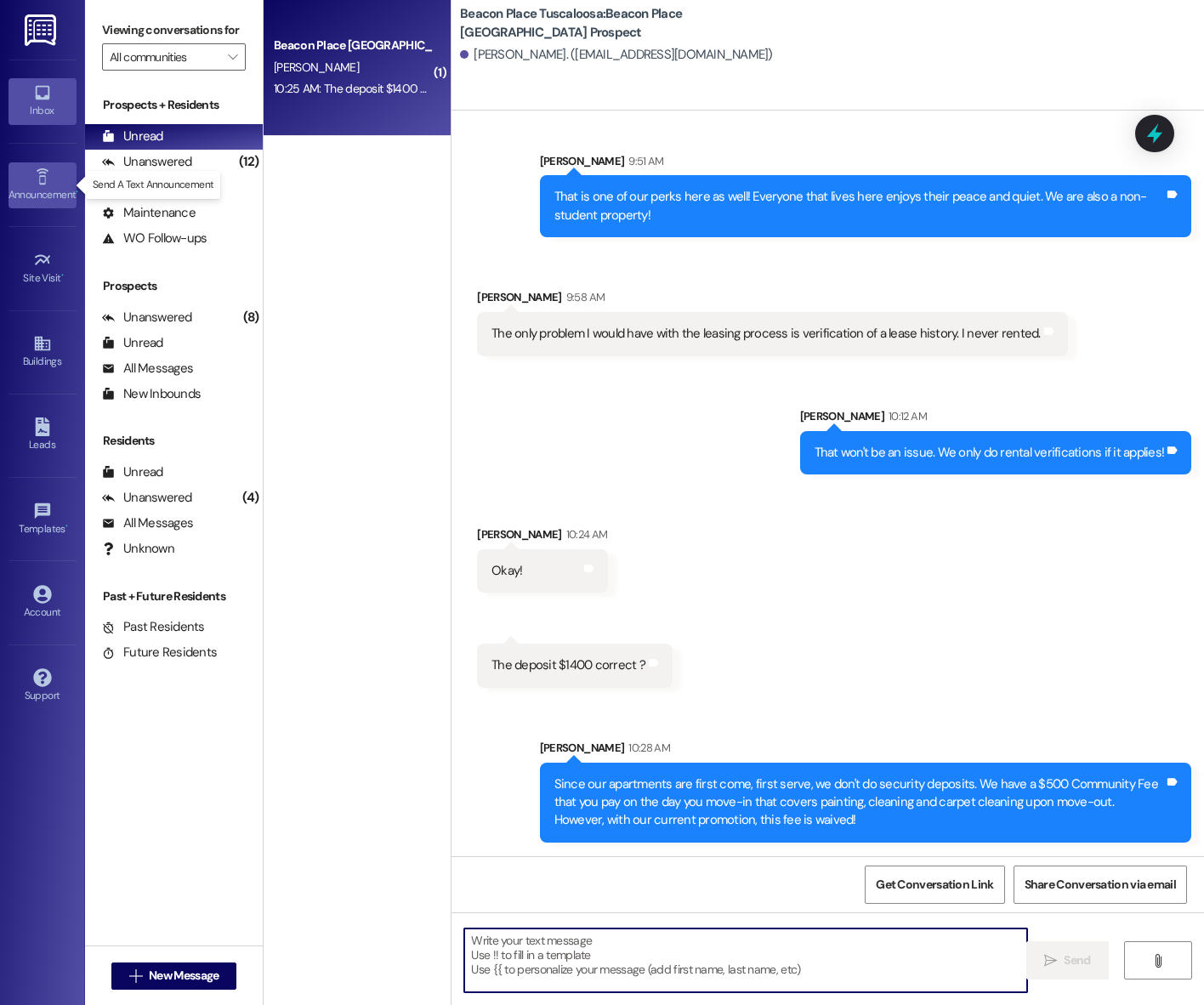
click at [51, 174] on icon at bounding box center [42, 176] width 19 height 19
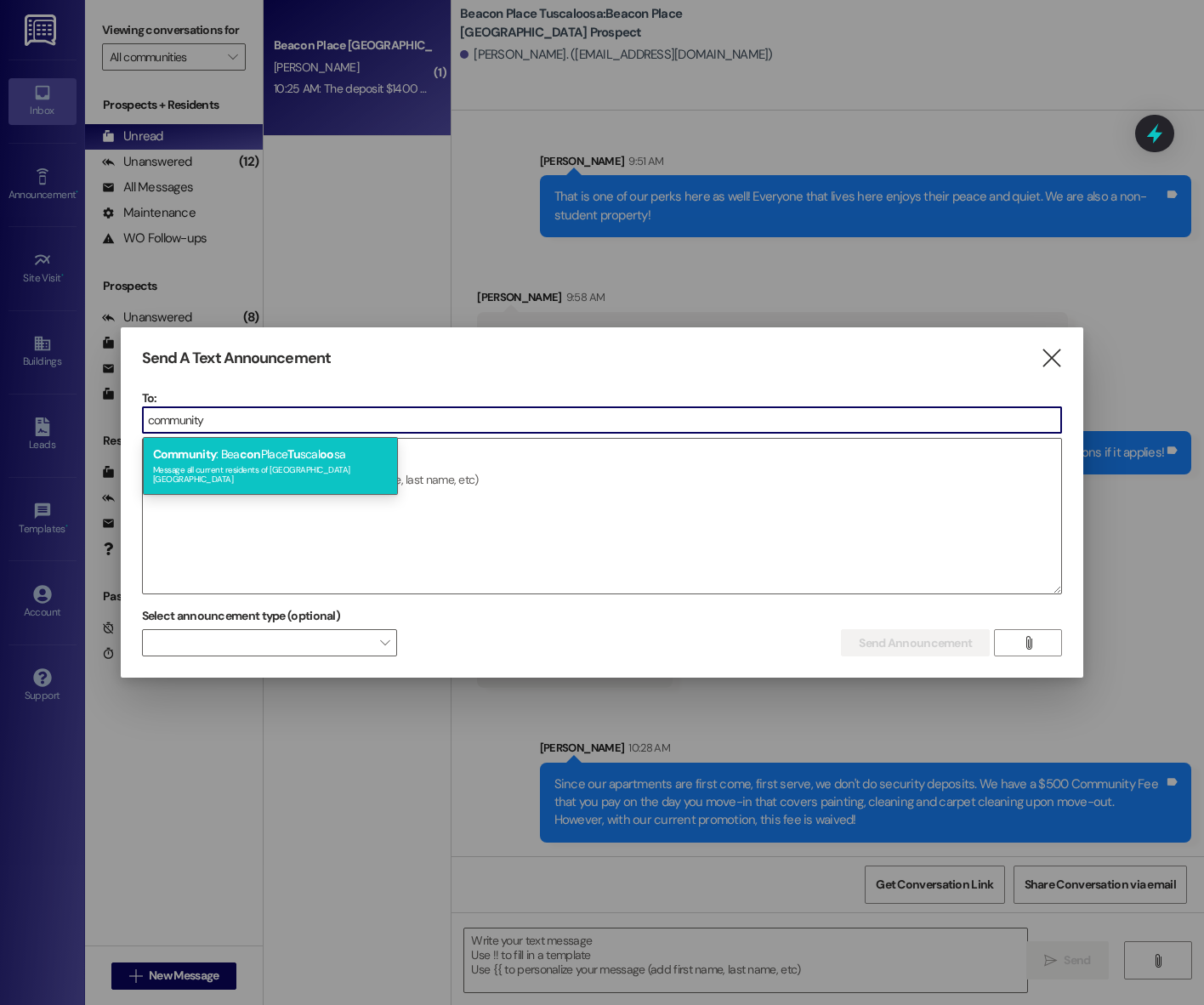
type input "community"
click at [236, 470] on div "Message all current residents of Beacon Place Tuscaloosa" at bounding box center [270, 473] width 235 height 23
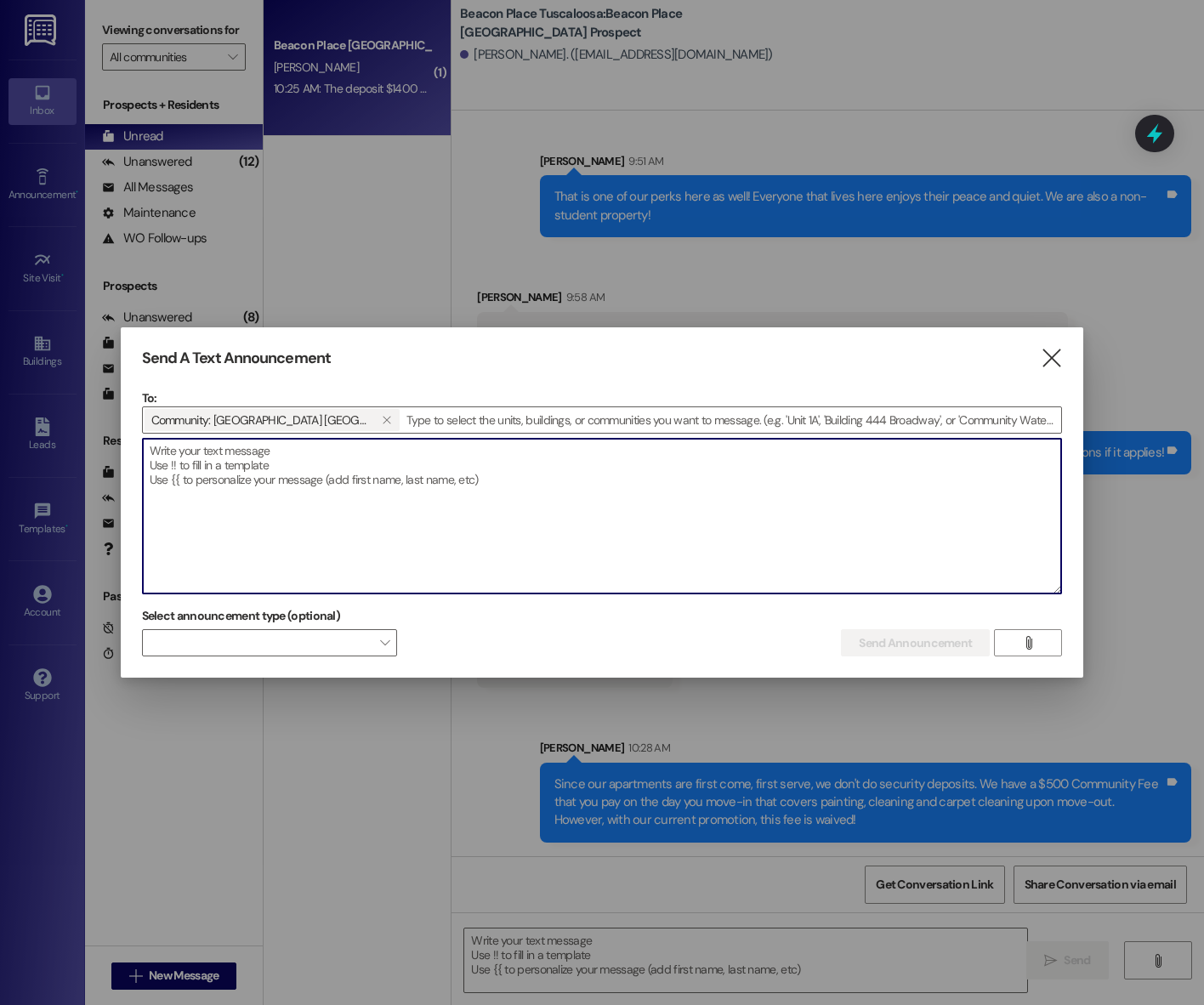
click at [312, 470] on textarea at bounding box center [602, 515] width 919 height 155
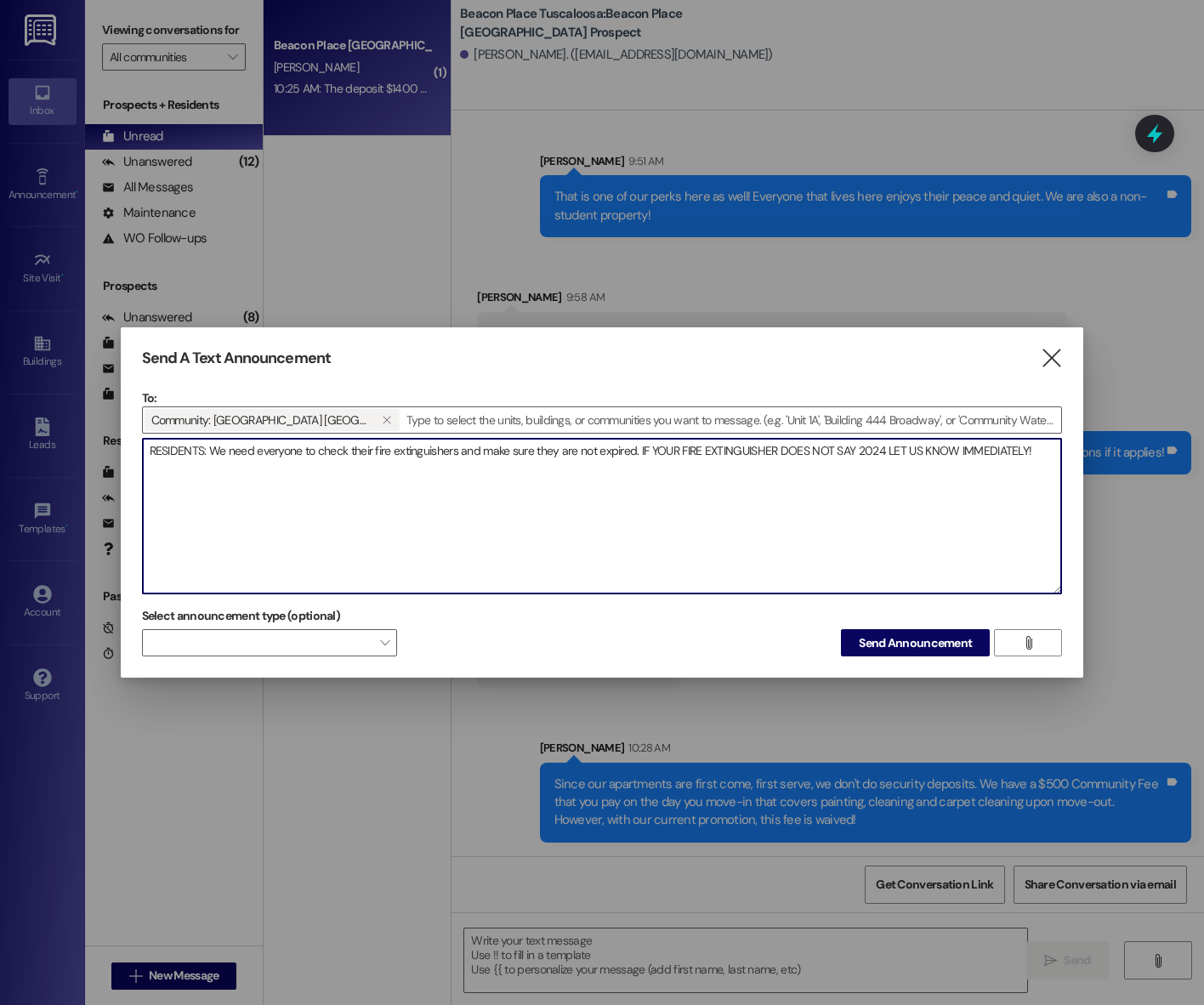
click at [1042, 459] on textarea "RESIDENTS: We need everyone to check their fire extinguishers and make sure the…" at bounding box center [602, 515] width 919 height 155
type textarea "RESIDENTS: We need everyone to check their fire extinguishers and make sure the…"
click at [1036, 453] on textarea "RESIDENTS: We need everyone to check their fire extinguishers and make sure the…" at bounding box center [602, 515] width 919 height 155
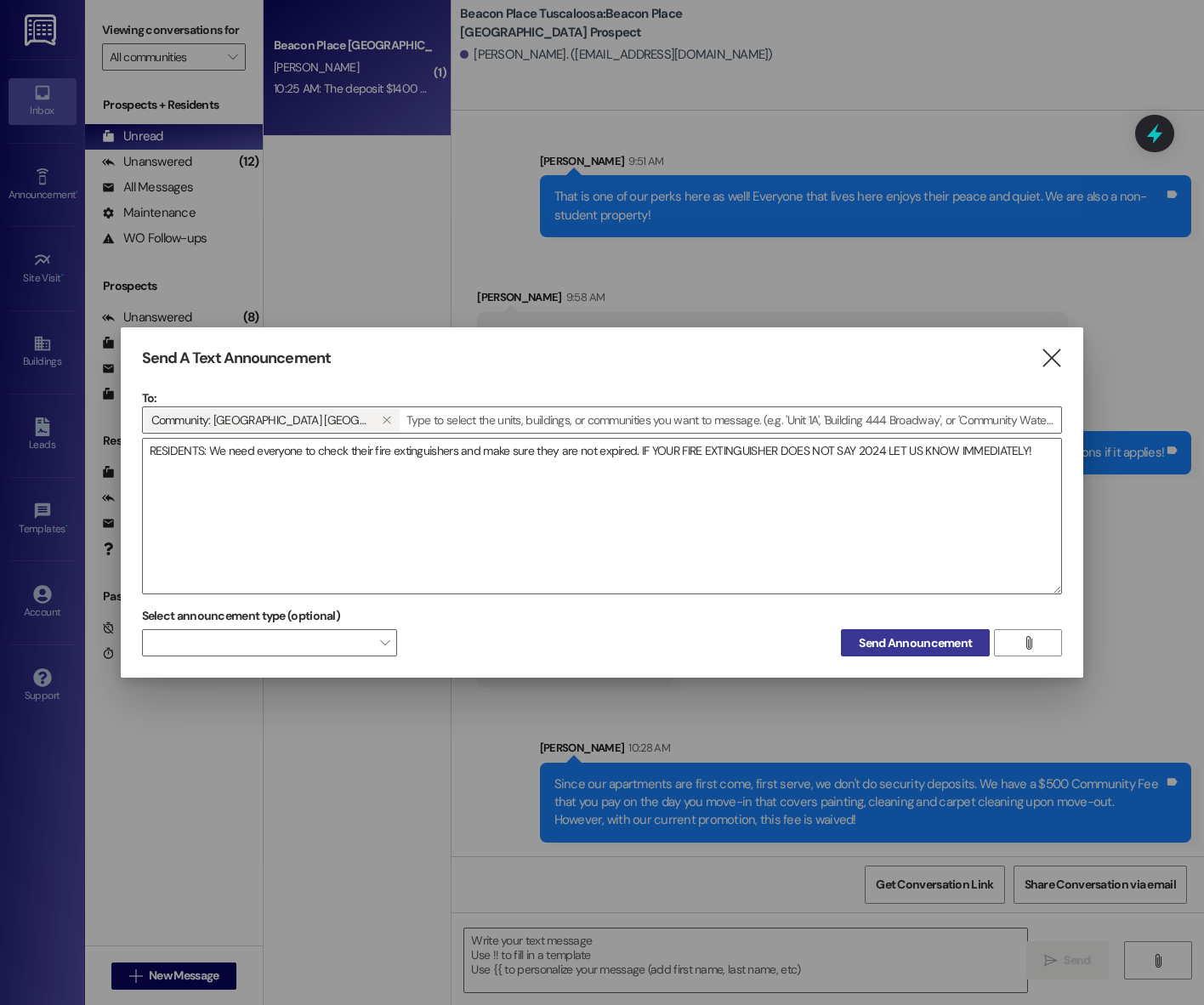
click at [932, 631] on button "Send Announcement" at bounding box center [915, 643] width 149 height 27
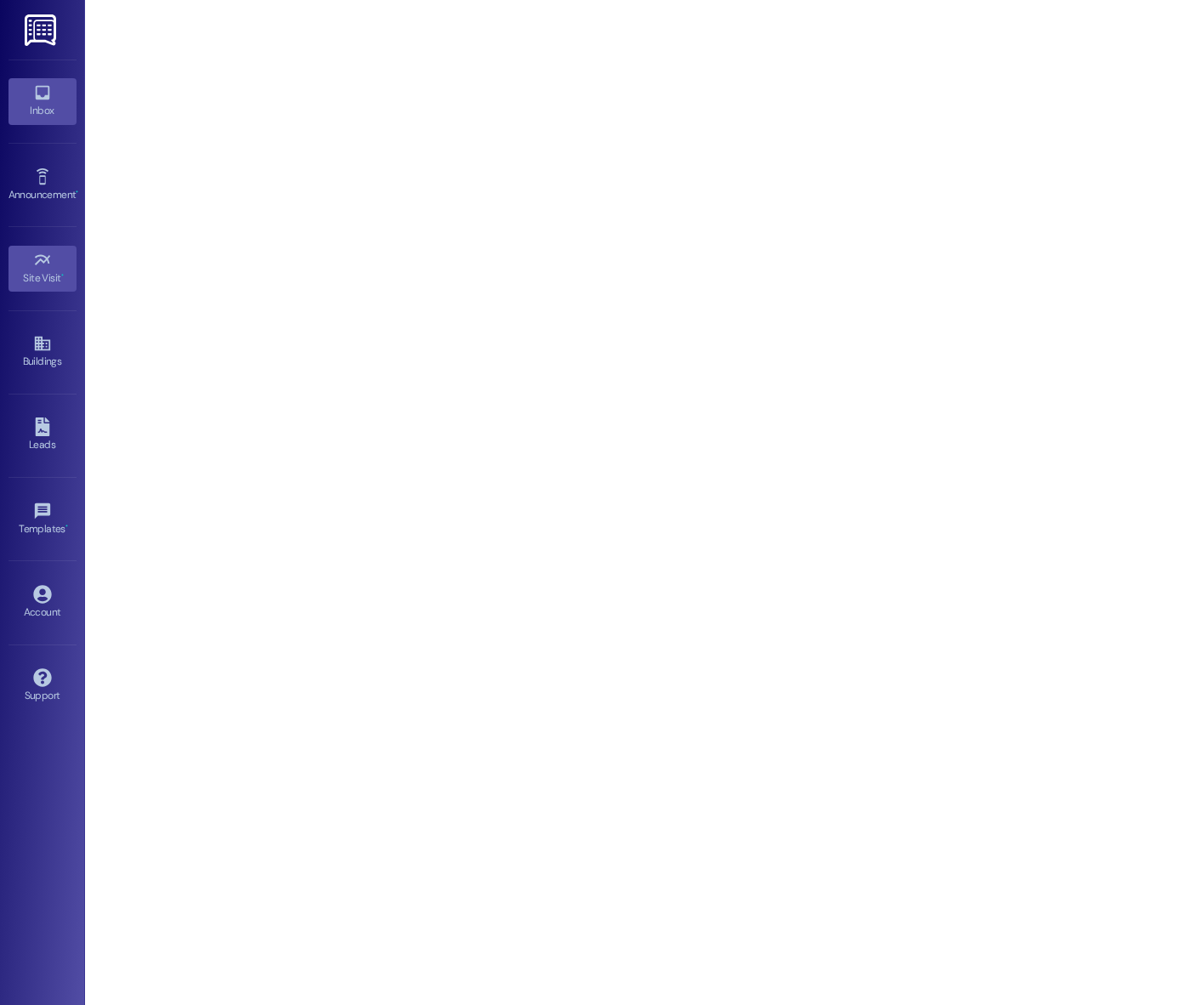
click at [54, 93] on link "Inbox" at bounding box center [42, 101] width 68 height 46
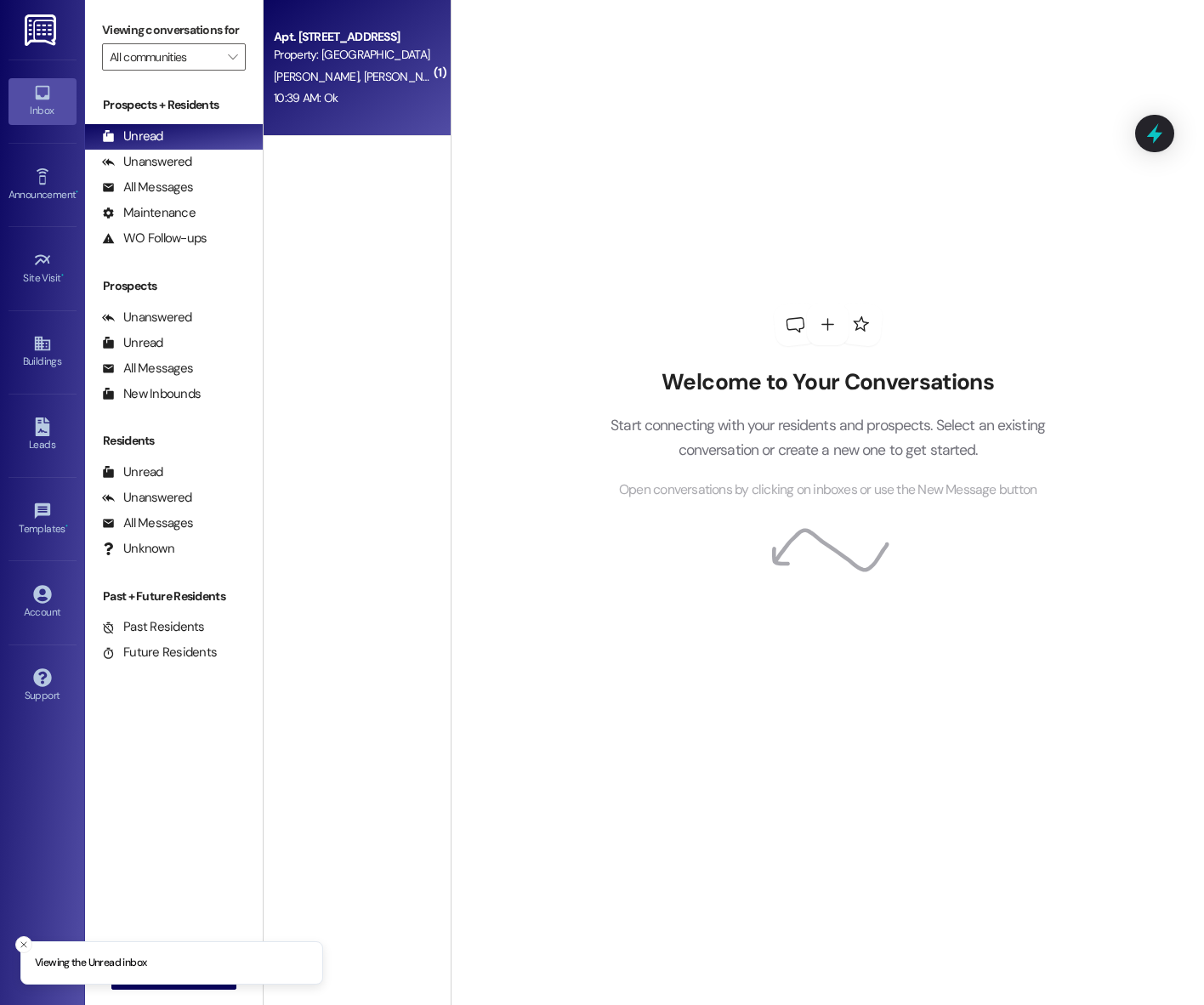
click at [338, 101] on div "10:39 AM: Ok 10:39 AM: Ok" at bounding box center [353, 99] width 161 height 22
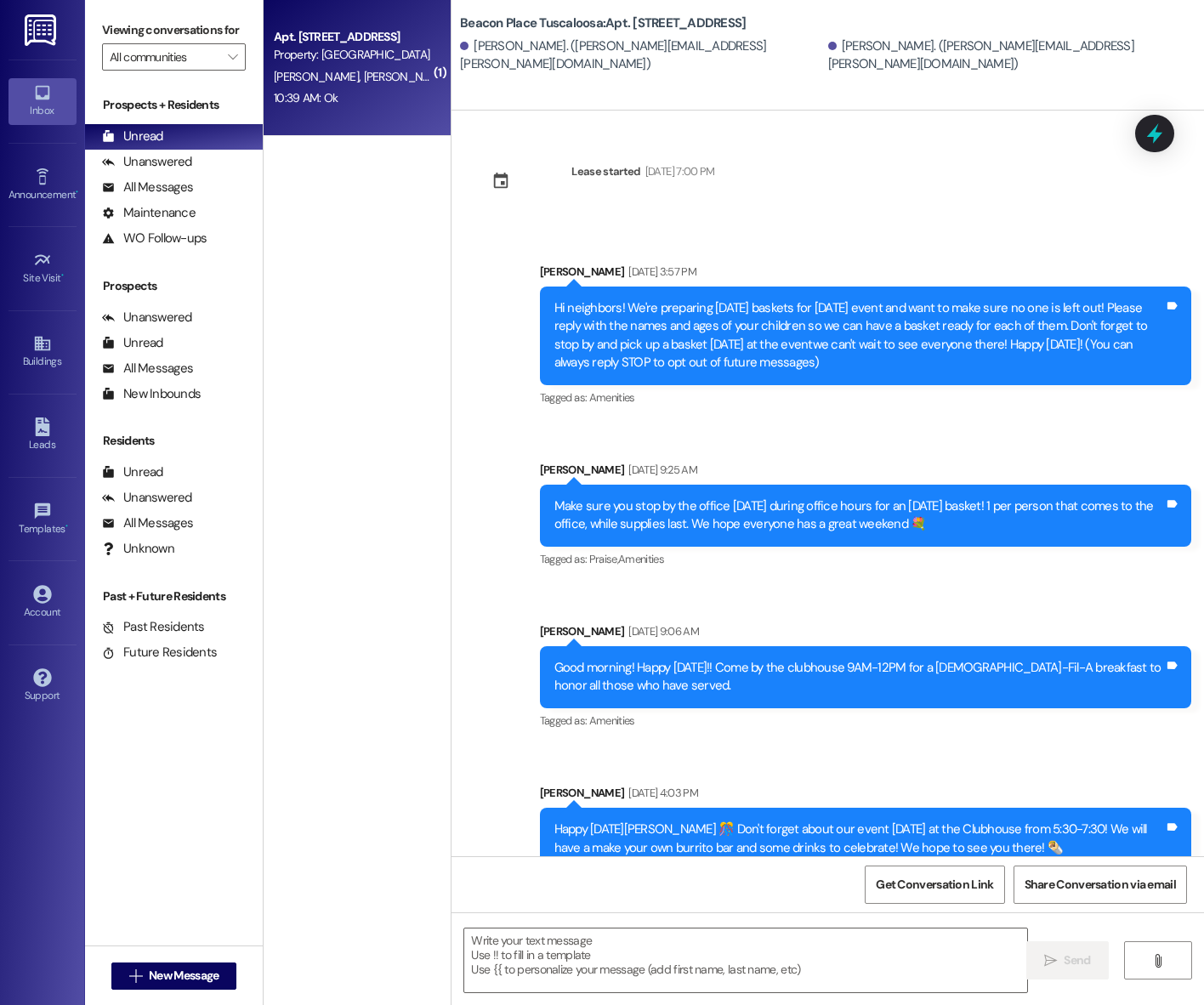
scroll to position [3594, 0]
